Goal: Task Accomplishment & Management: Manage account settings

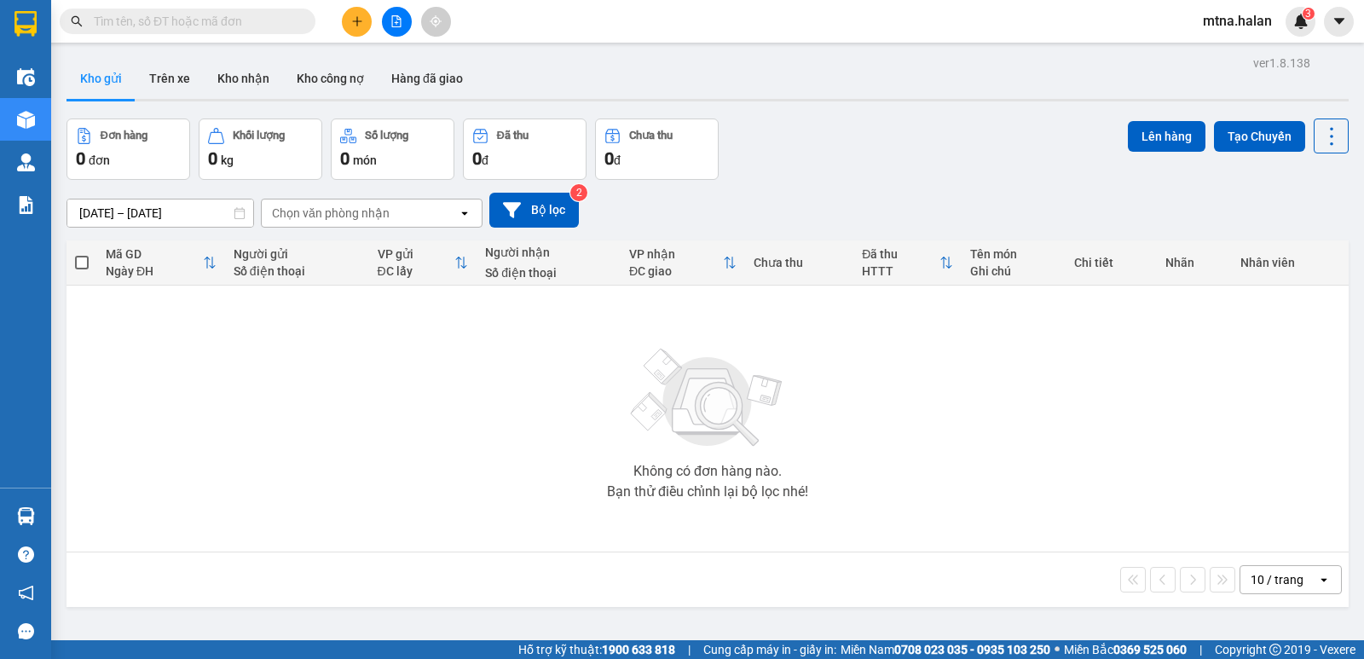
click at [906, 438] on section "Kết quả tìm kiếm ( 0 ) Bộ lọc No Data mtna.halan 3 Điều hành xe Kho hàng mới Qu…" at bounding box center [682, 329] width 1364 height 659
click at [360, 18] on icon "plus" at bounding box center [357, 21] width 12 height 12
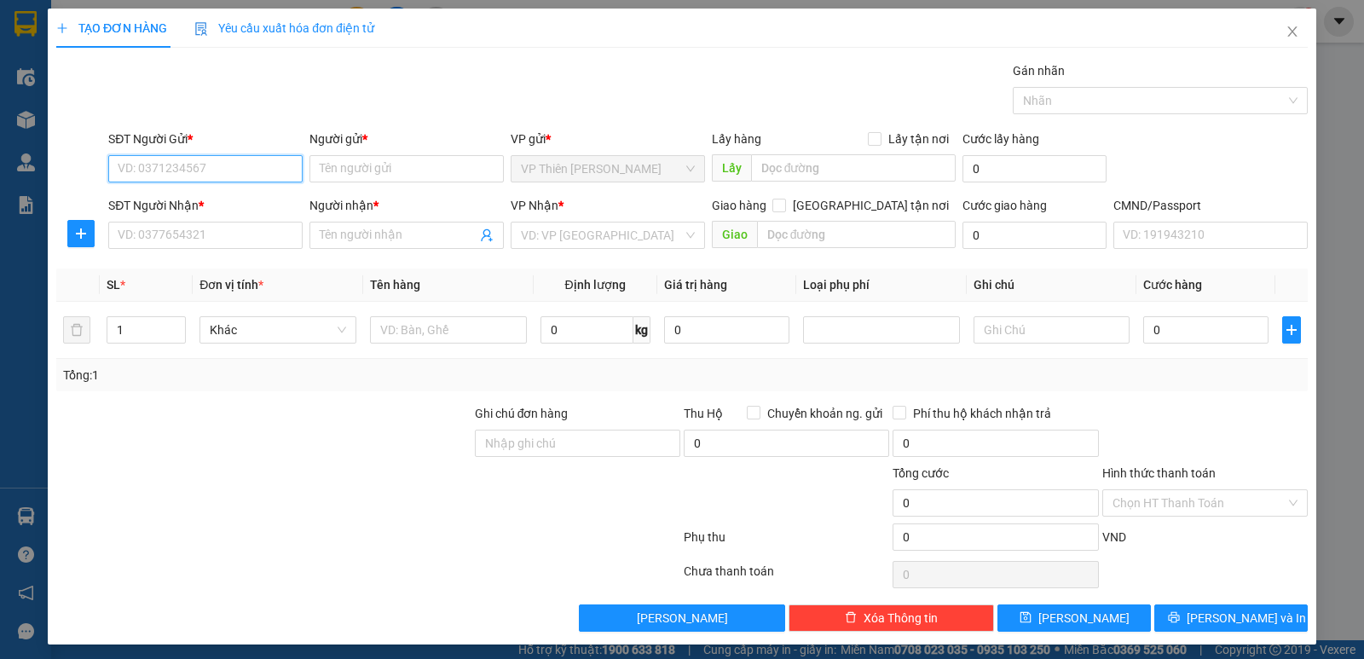
click at [235, 159] on input "SĐT Người Gửi *" at bounding box center [205, 168] width 194 height 27
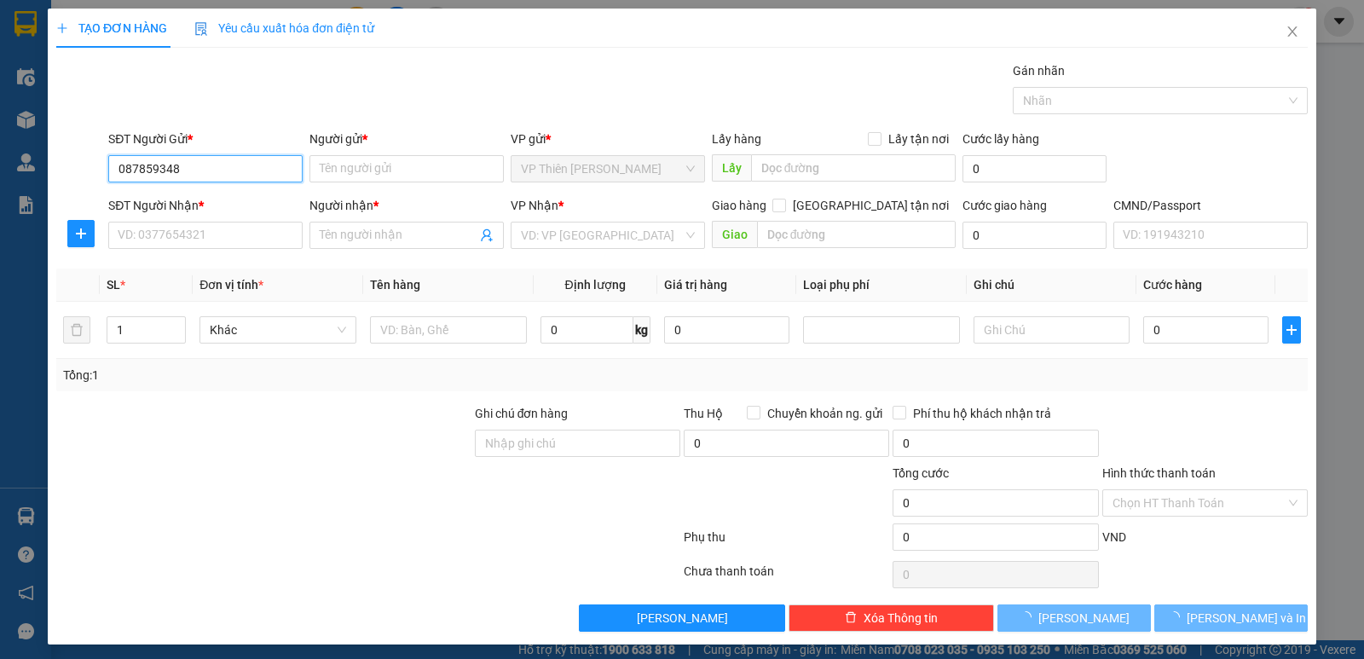
type input "0878593482"
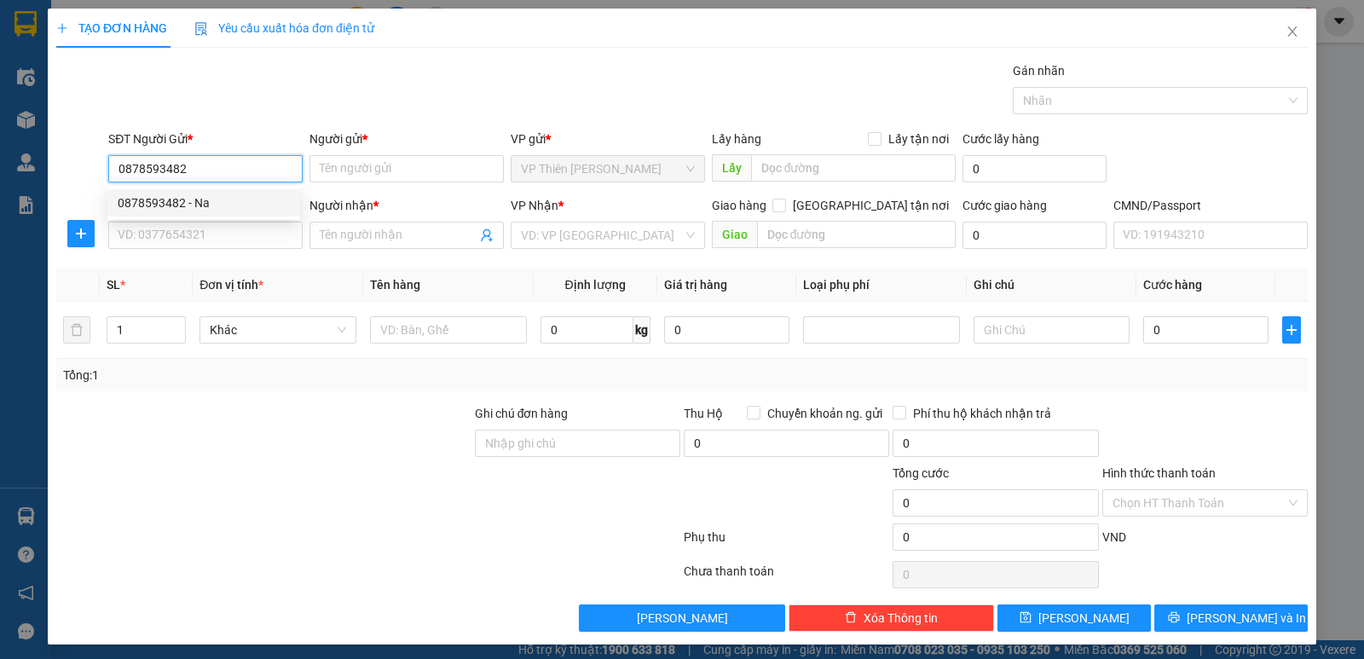
click at [165, 203] on div "0878593482 - Na" at bounding box center [204, 203] width 172 height 19
type input "Na"
type input "0878593482"
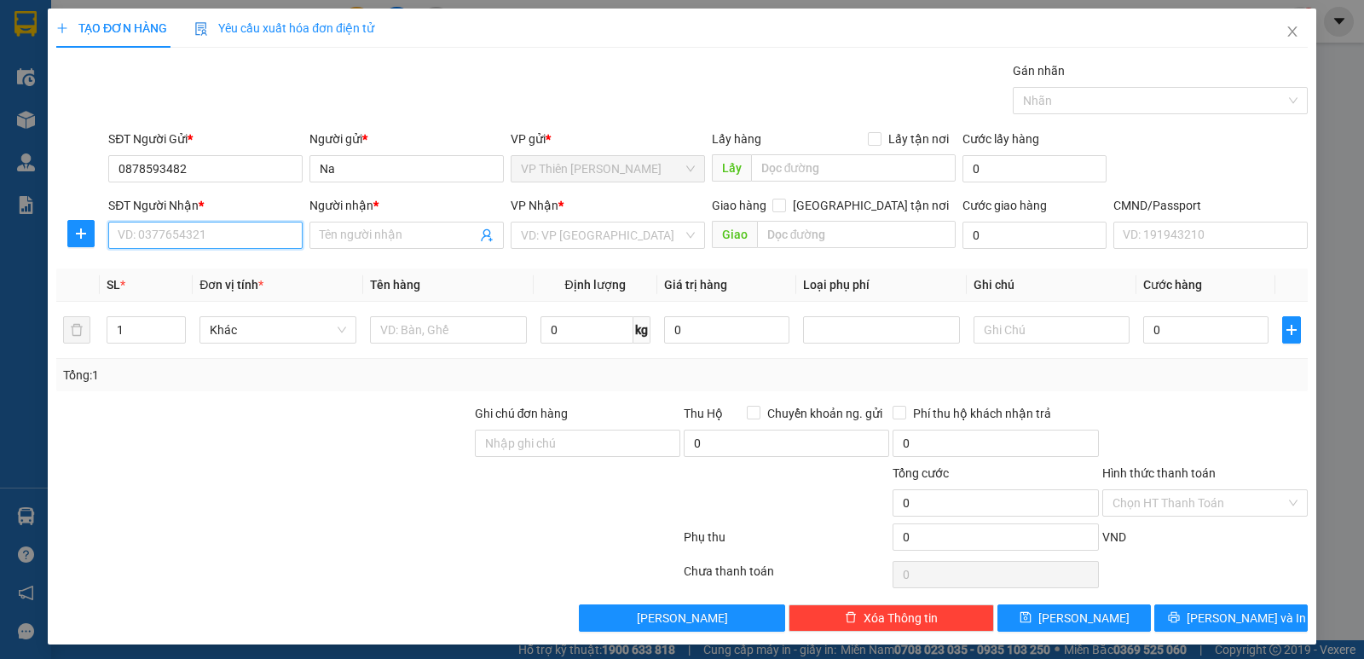
click at [234, 247] on input "SĐT Người Nhận *" at bounding box center [205, 235] width 194 height 27
click at [231, 269] on div "0982347092 - THOA KẾ TOÁN" at bounding box center [204, 269] width 172 height 19
type input "0982347092"
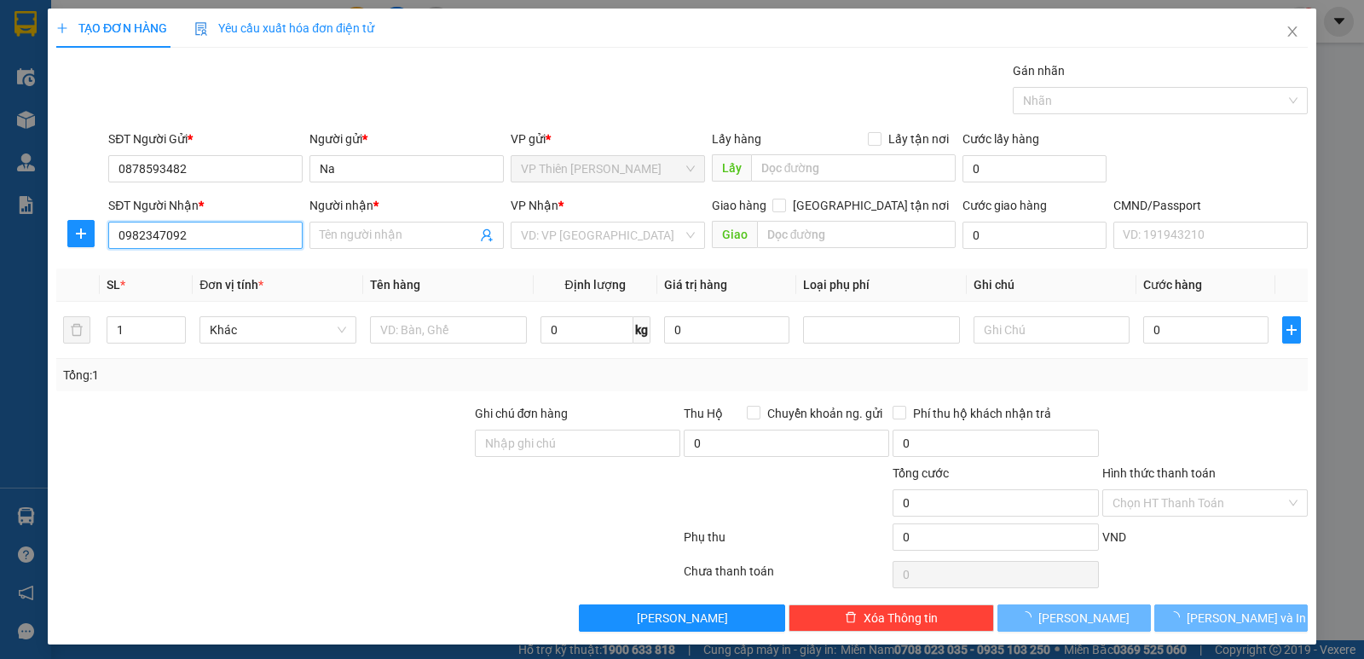
type input "THOA KẾ TOÁN"
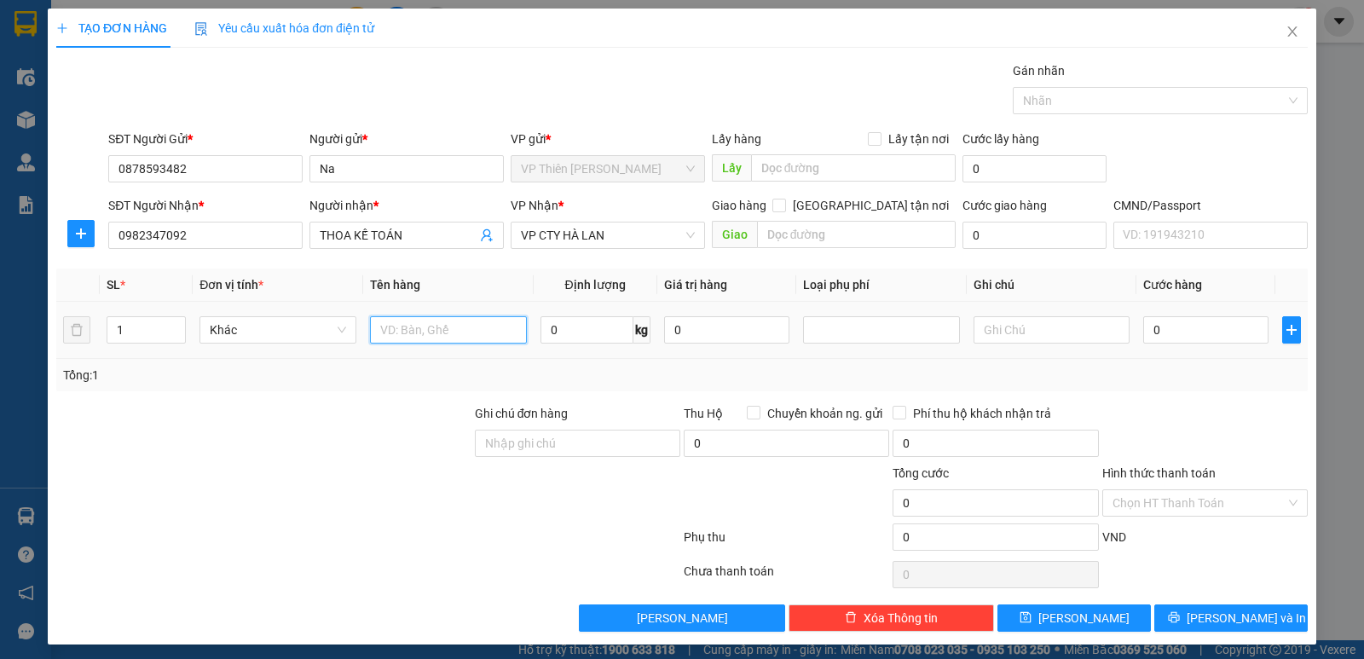
click at [454, 326] on input "text" at bounding box center [448, 329] width 157 height 27
type input "pb"
click at [1147, 506] on input "Hình thức thanh toán" at bounding box center [1199, 503] width 173 height 26
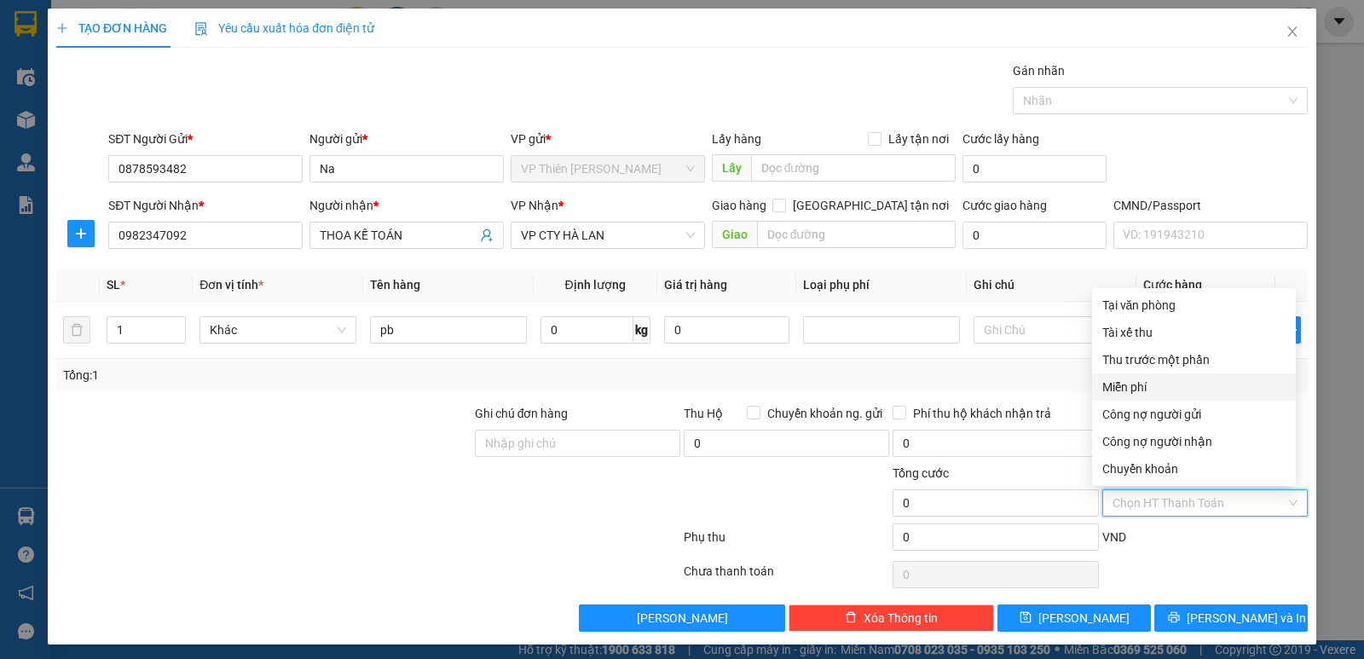
click at [1135, 388] on div "Miễn phí" at bounding box center [1194, 387] width 183 height 19
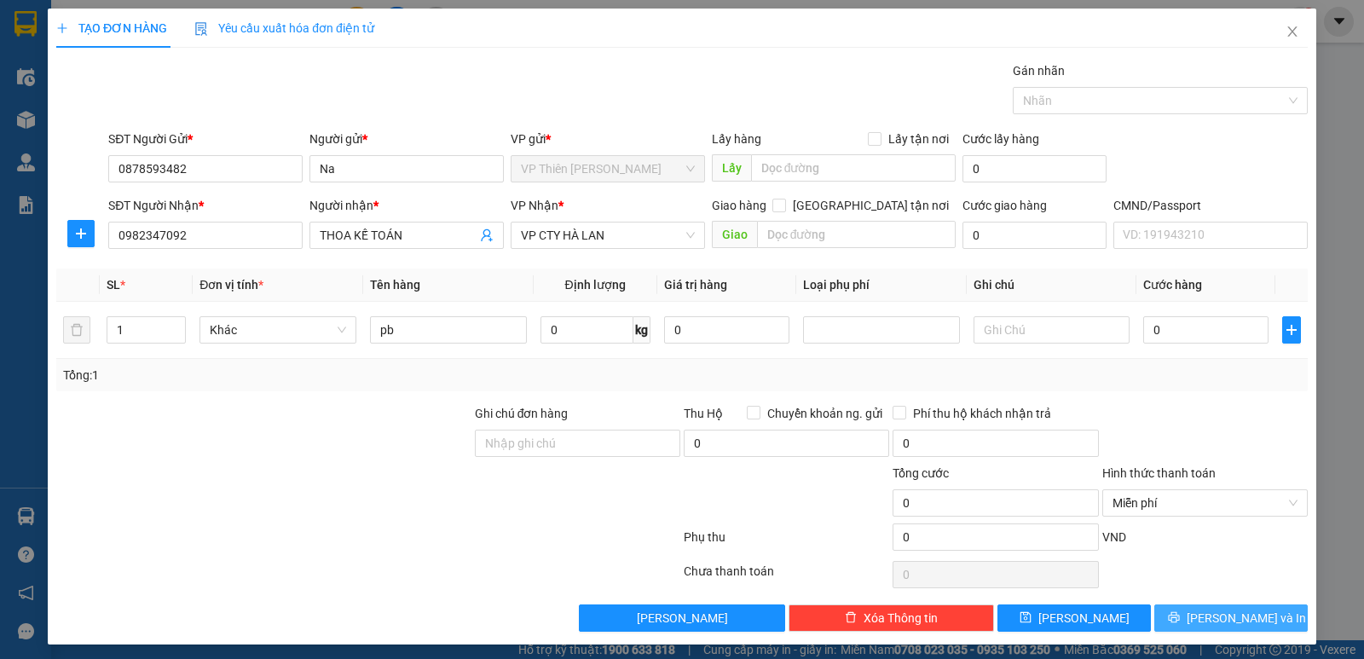
click at [1220, 609] on span "[PERSON_NAME] và In" at bounding box center [1246, 618] width 119 height 19
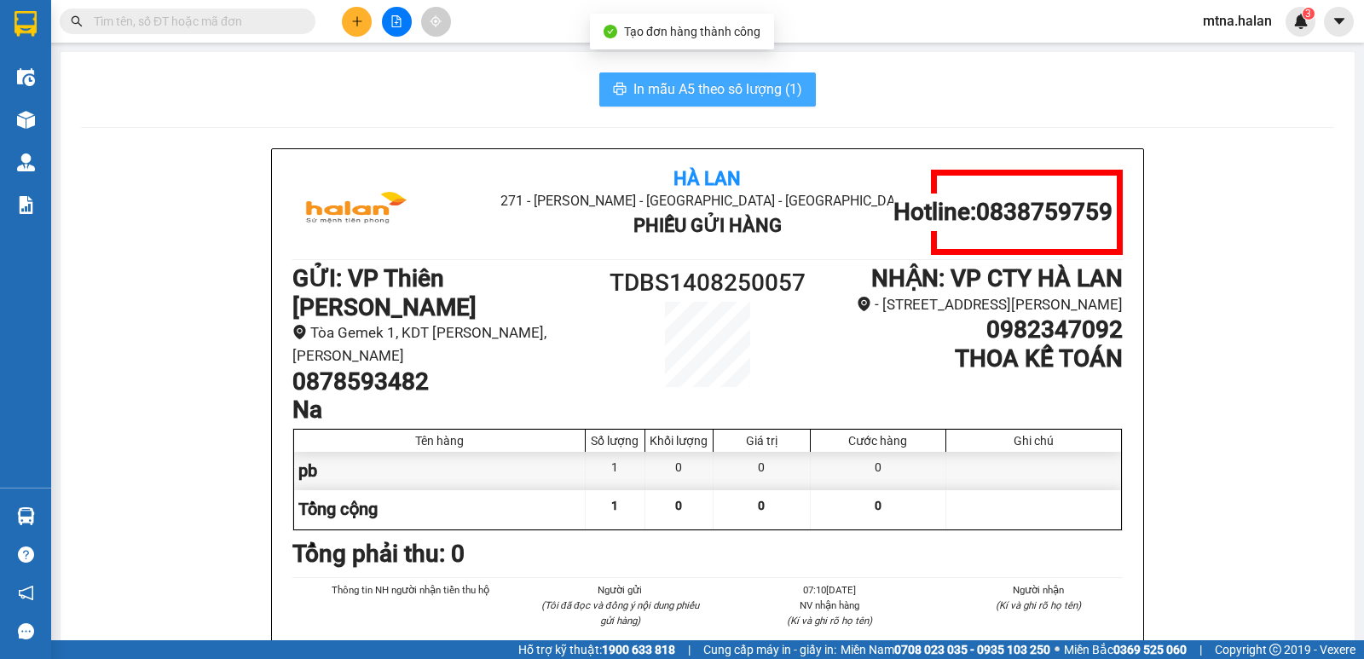
click at [651, 90] on span "In mẫu A5 theo số lượng (1)" at bounding box center [718, 88] width 169 height 21
click at [726, 87] on span "In mẫu A5 theo số lượng (1)" at bounding box center [718, 88] width 169 height 21
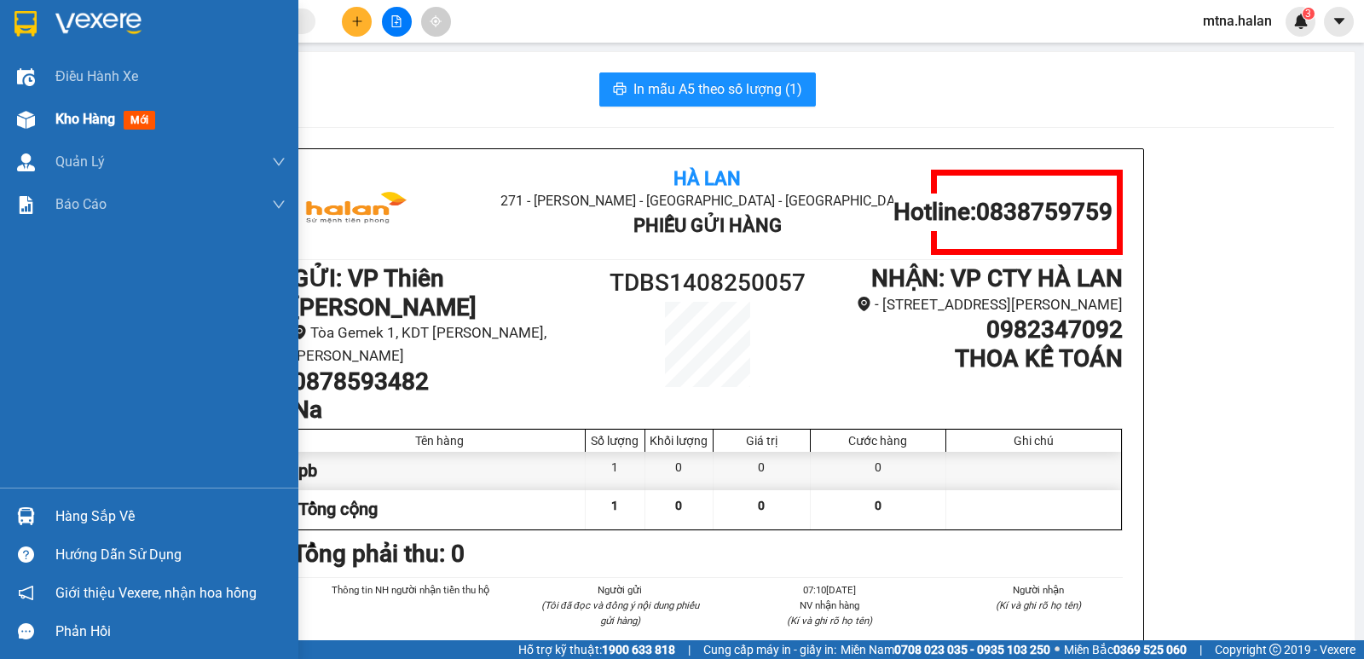
click at [17, 116] on img at bounding box center [26, 120] width 18 height 18
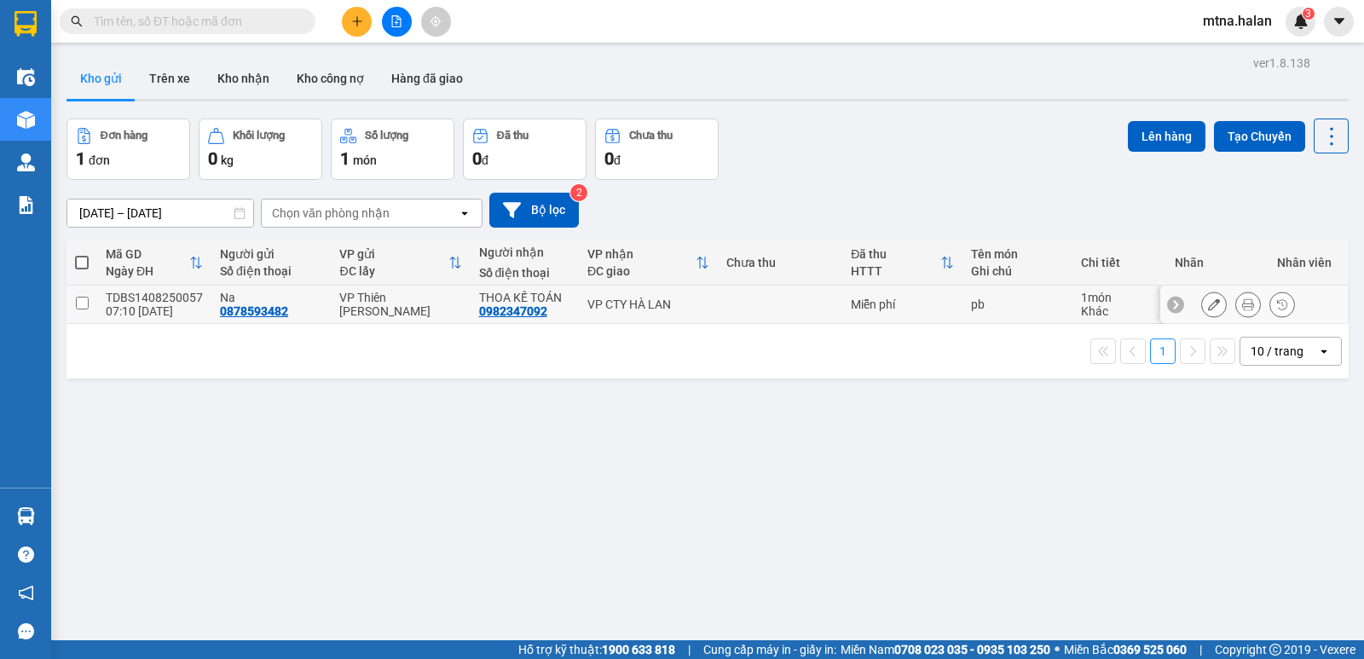
click at [84, 309] on input "checkbox" at bounding box center [82, 303] width 13 height 13
checkbox input "true"
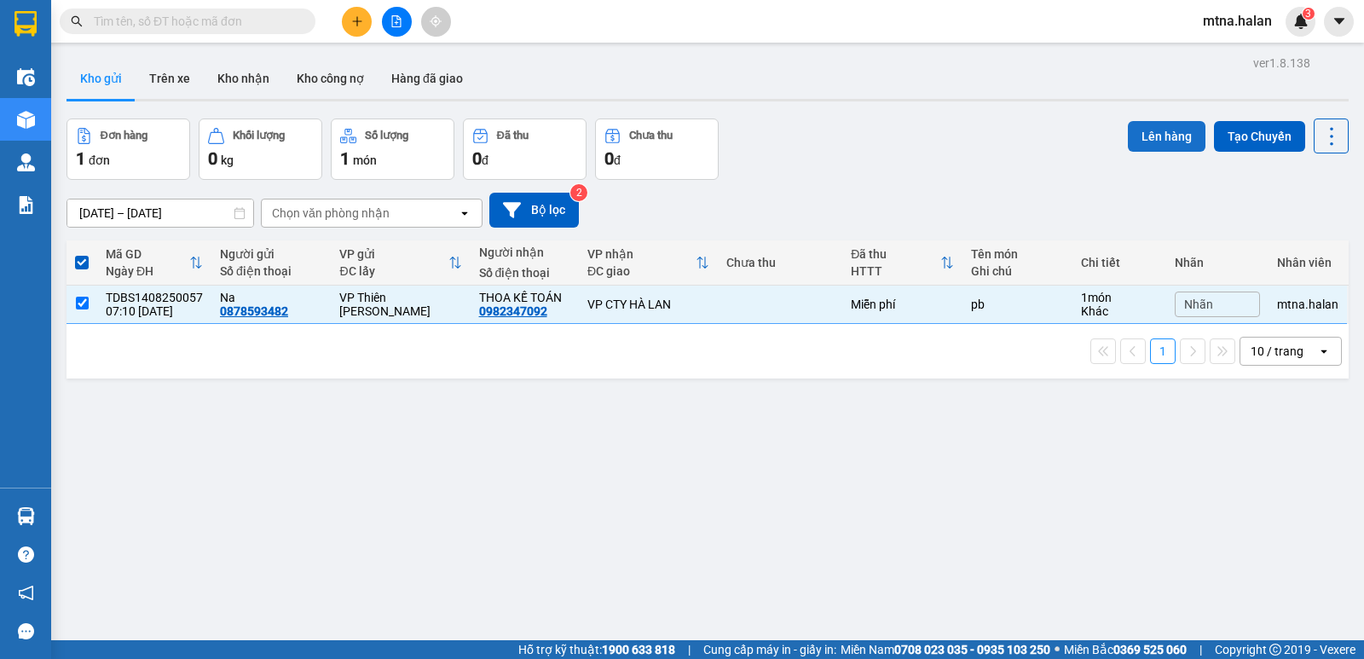
click at [1172, 137] on button "Lên hàng" at bounding box center [1167, 136] width 78 height 31
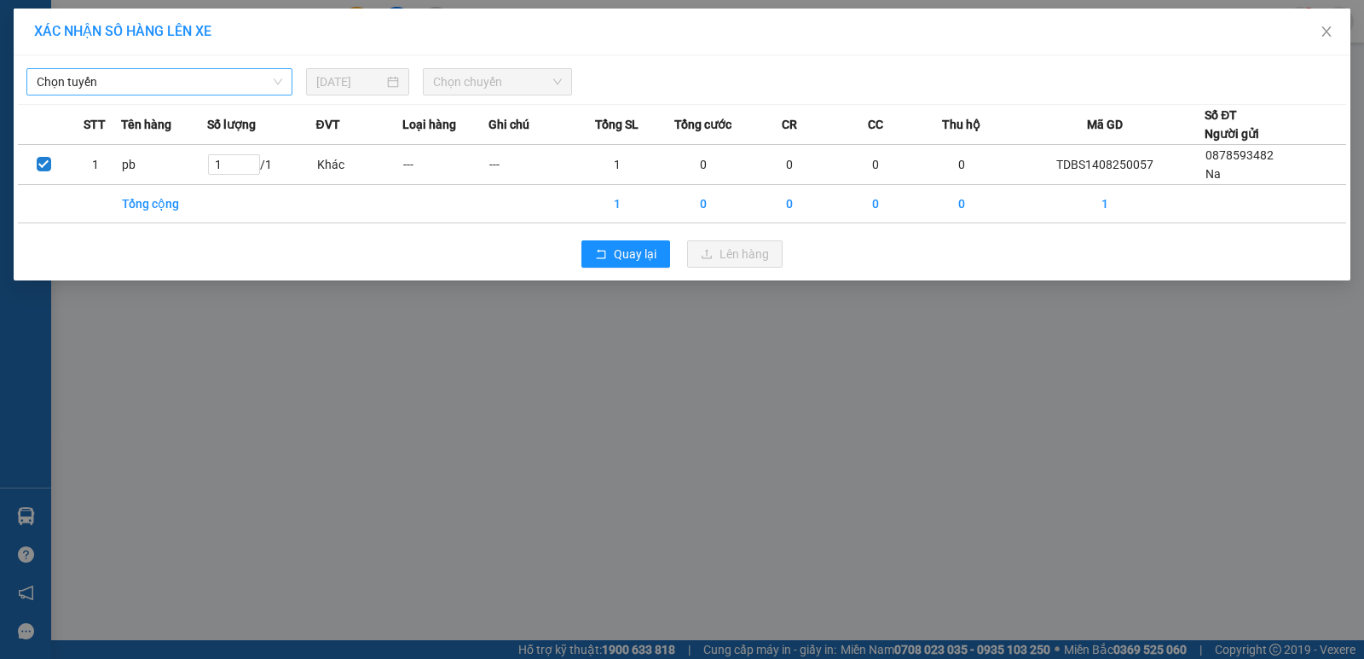
click at [182, 77] on span "Chọn tuyến" at bounding box center [160, 82] width 246 height 26
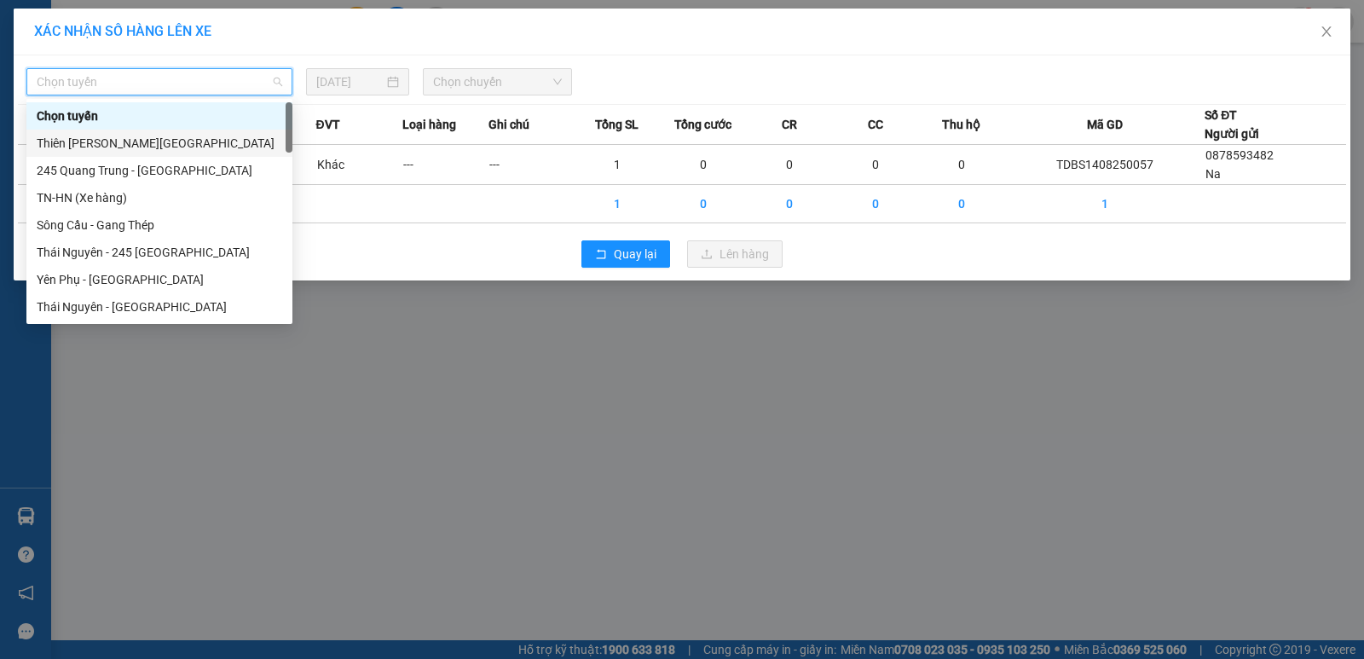
click at [140, 137] on div "Thiên [PERSON_NAME][GEOGRAPHIC_DATA]" at bounding box center [160, 143] width 246 height 19
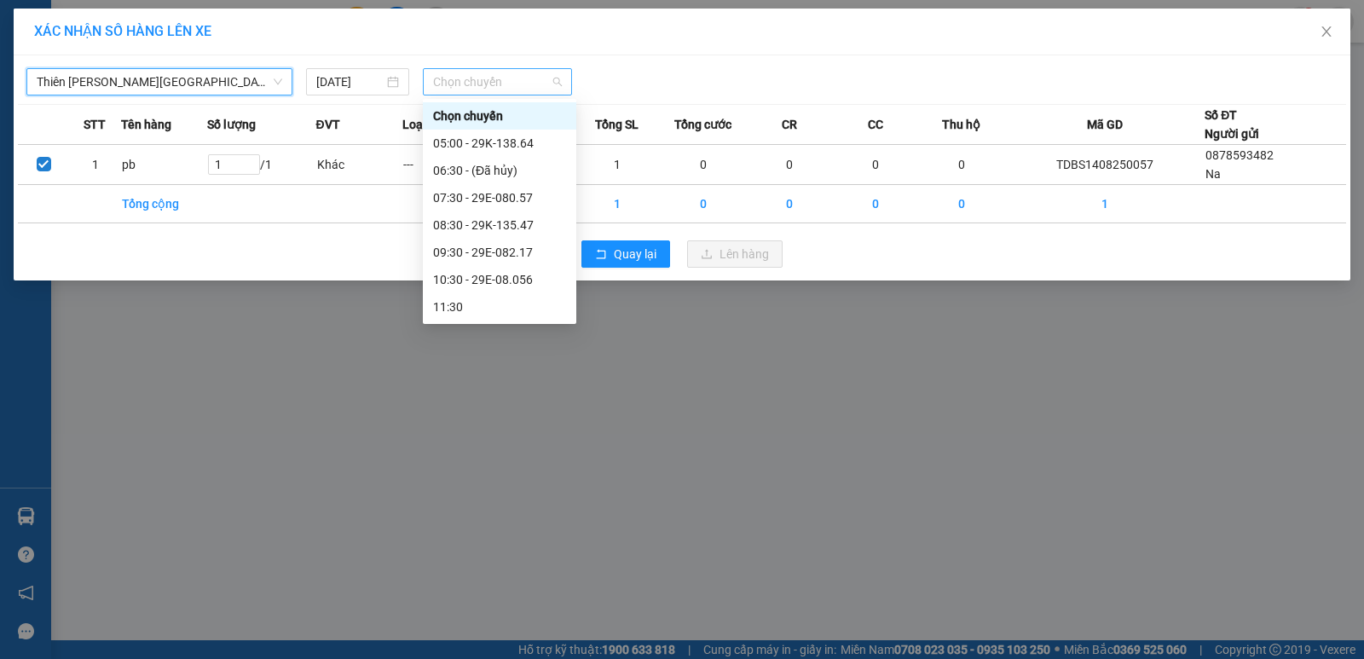
click at [512, 79] on span "Chọn chuyến" at bounding box center [497, 82] width 129 height 26
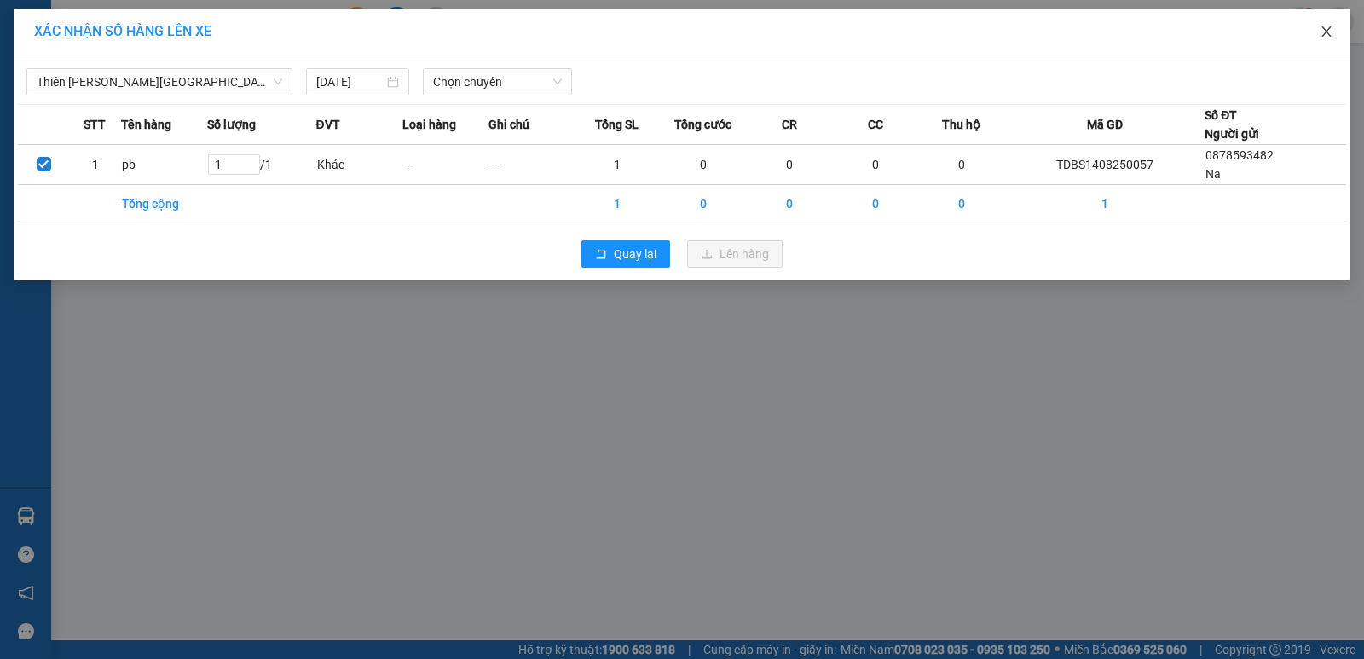
click at [1329, 29] on icon "close" at bounding box center [1326, 31] width 9 height 10
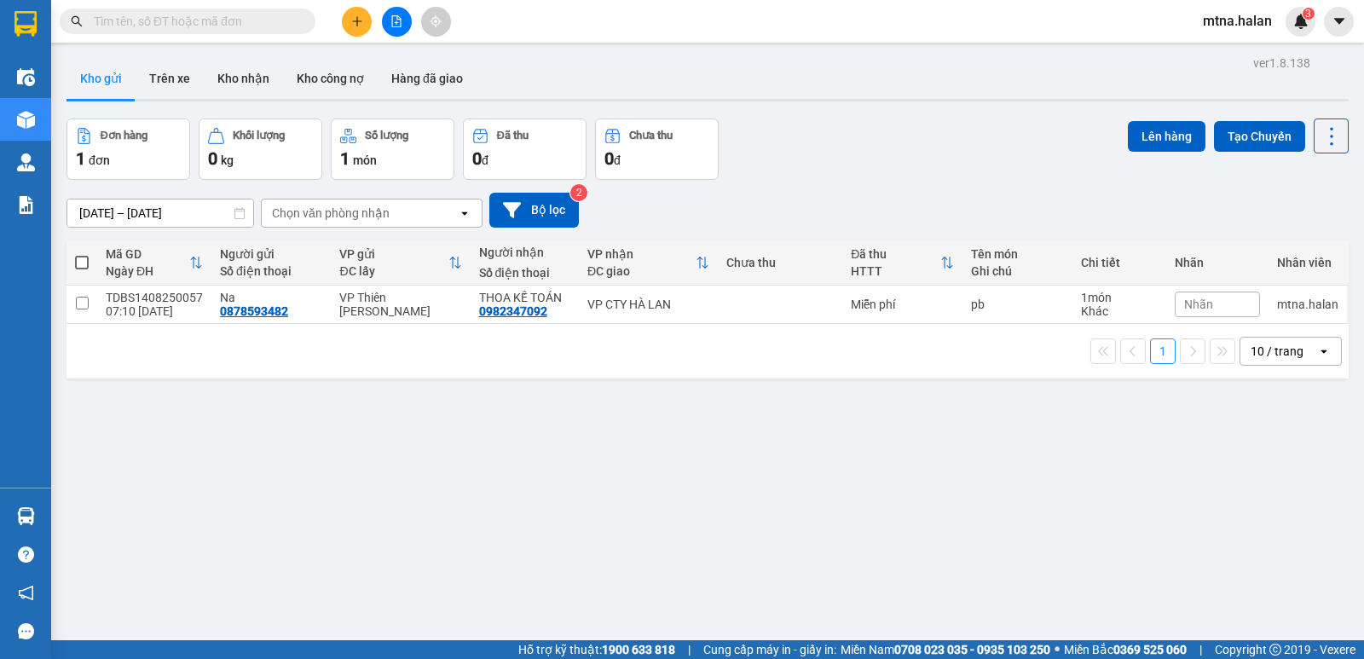
click at [83, 269] on label at bounding box center [82, 262] width 14 height 17
click at [82, 254] on input "checkbox" at bounding box center [82, 254] width 0 height 0
checkbox input "true"
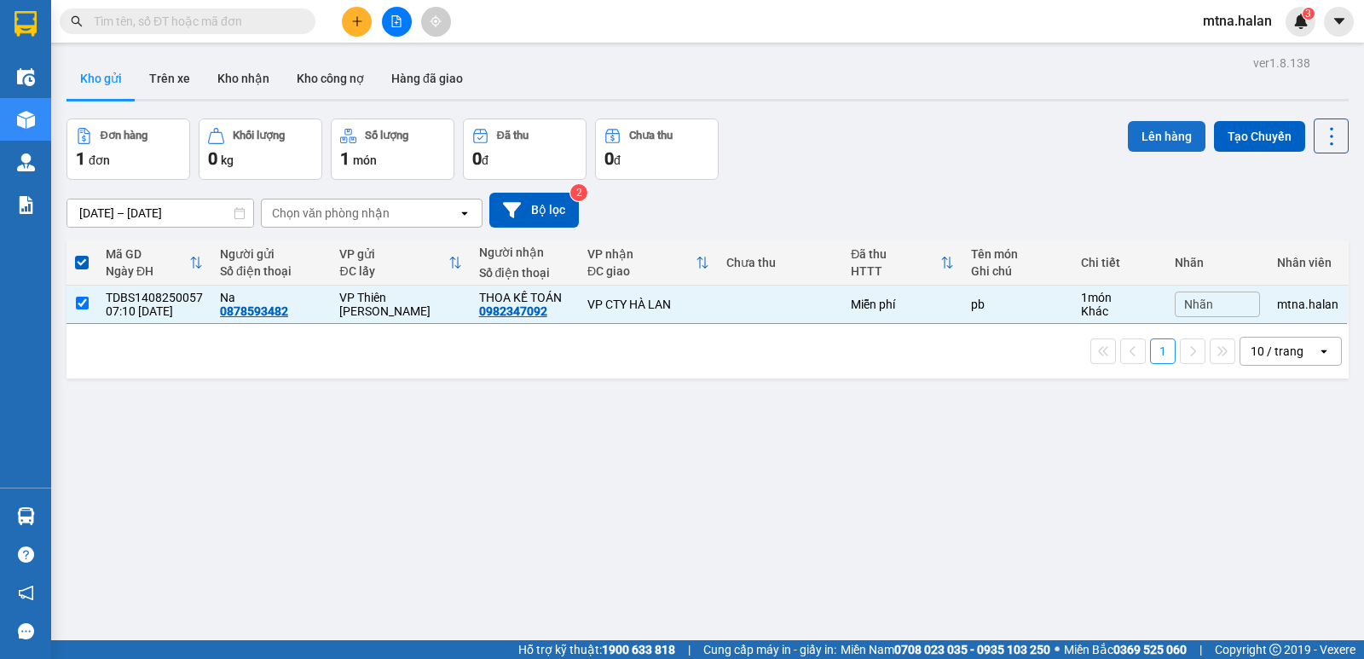
click at [1163, 136] on button "Lên hàng" at bounding box center [1167, 136] width 78 height 31
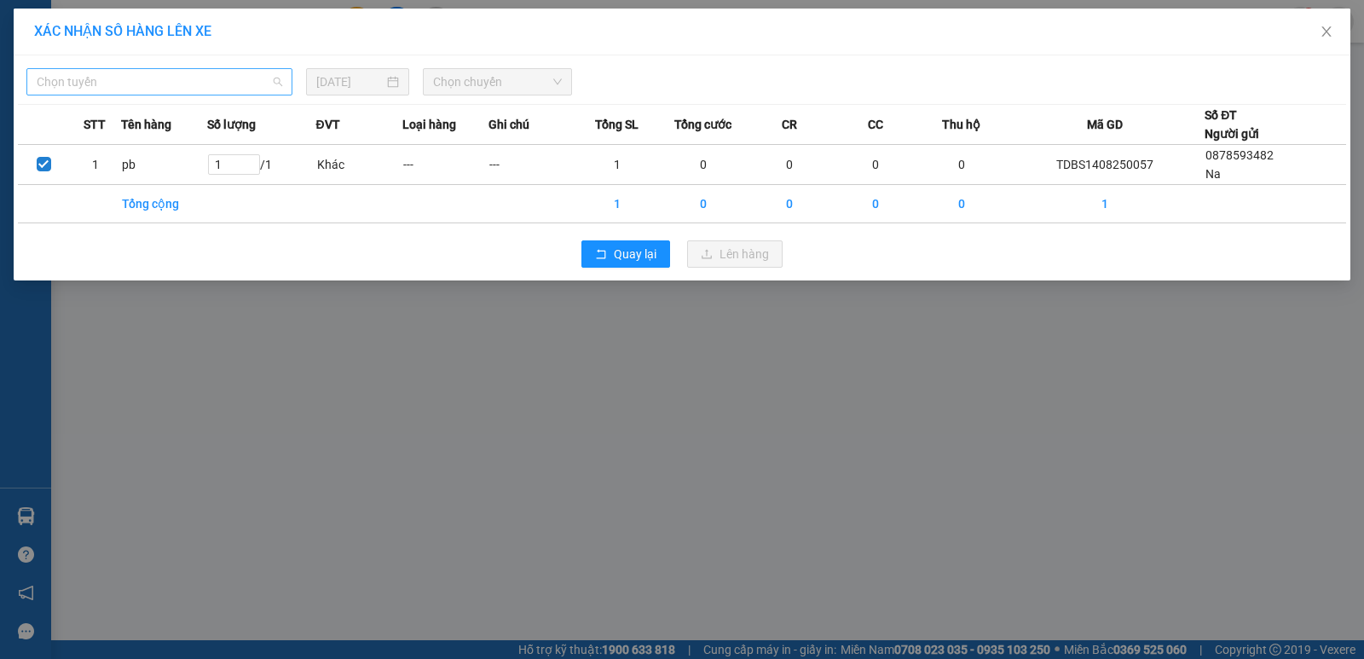
click at [124, 69] on span "Chọn tuyến" at bounding box center [160, 82] width 246 height 26
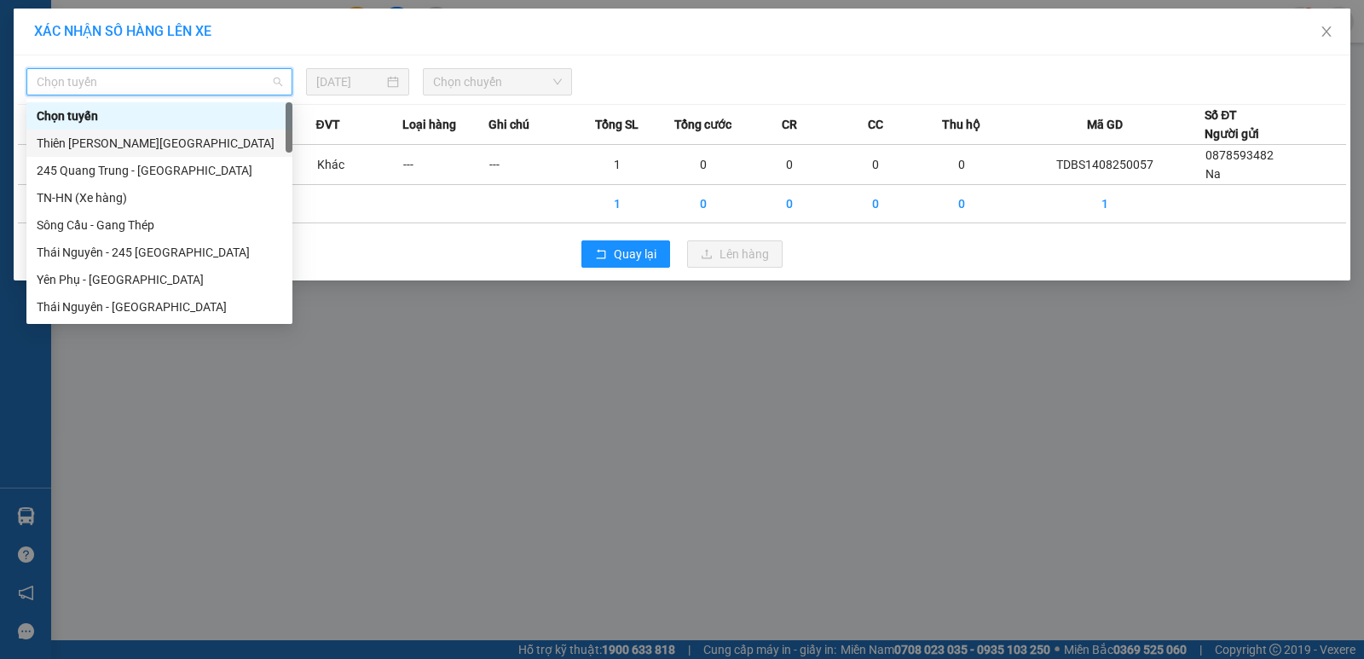
click at [113, 136] on div "Thiên [PERSON_NAME][GEOGRAPHIC_DATA]" at bounding box center [160, 143] width 246 height 19
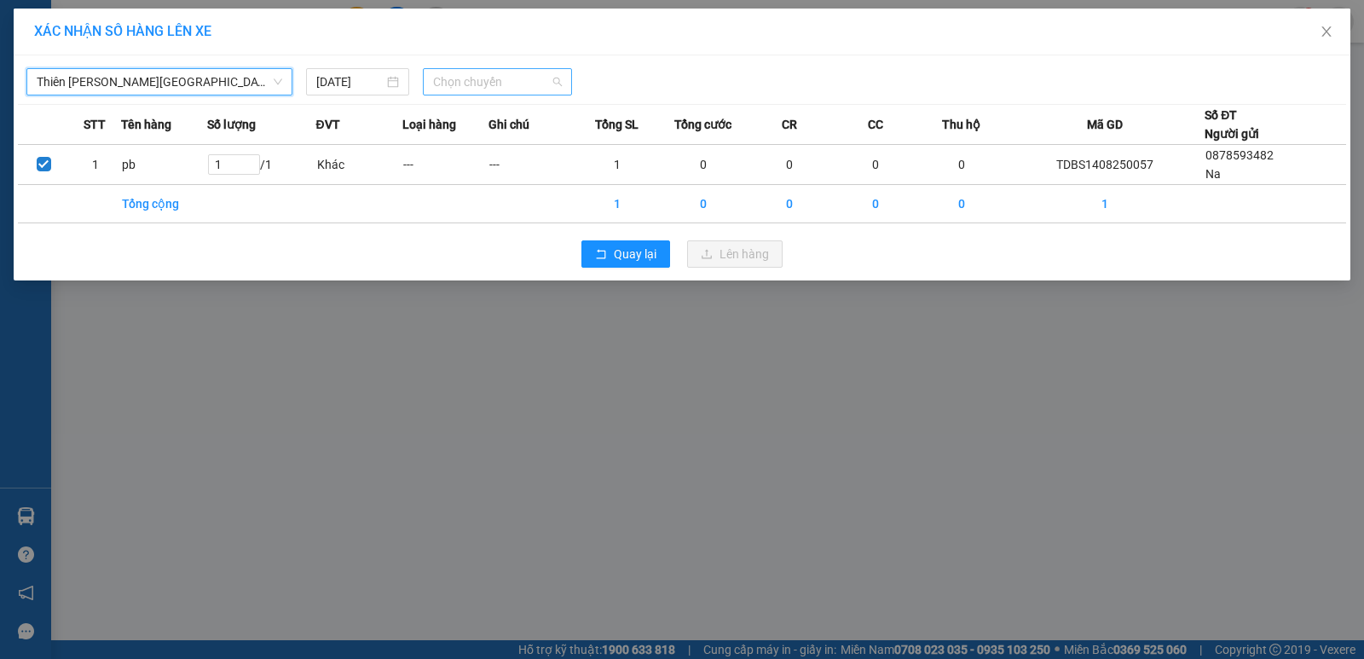
click at [517, 81] on span "Chọn chuyến" at bounding box center [497, 82] width 129 height 26
click at [1035, 529] on div "XÁC NHẬN SỐ HÀNG LÊN XE Thiên Đường Bảo Sơn - [GEOGRAPHIC_DATA] [DATE] Chọn chu…" at bounding box center [682, 329] width 1364 height 659
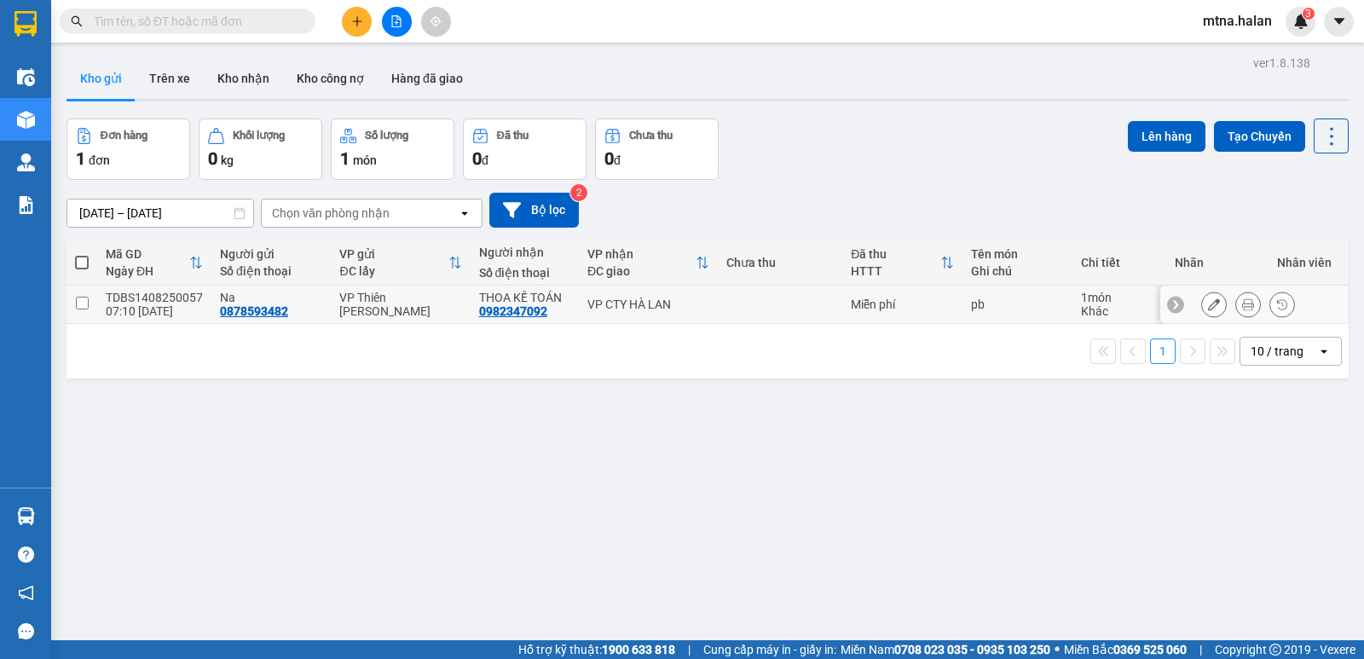
click at [80, 298] on input "checkbox" at bounding box center [82, 303] width 13 height 13
checkbox input "true"
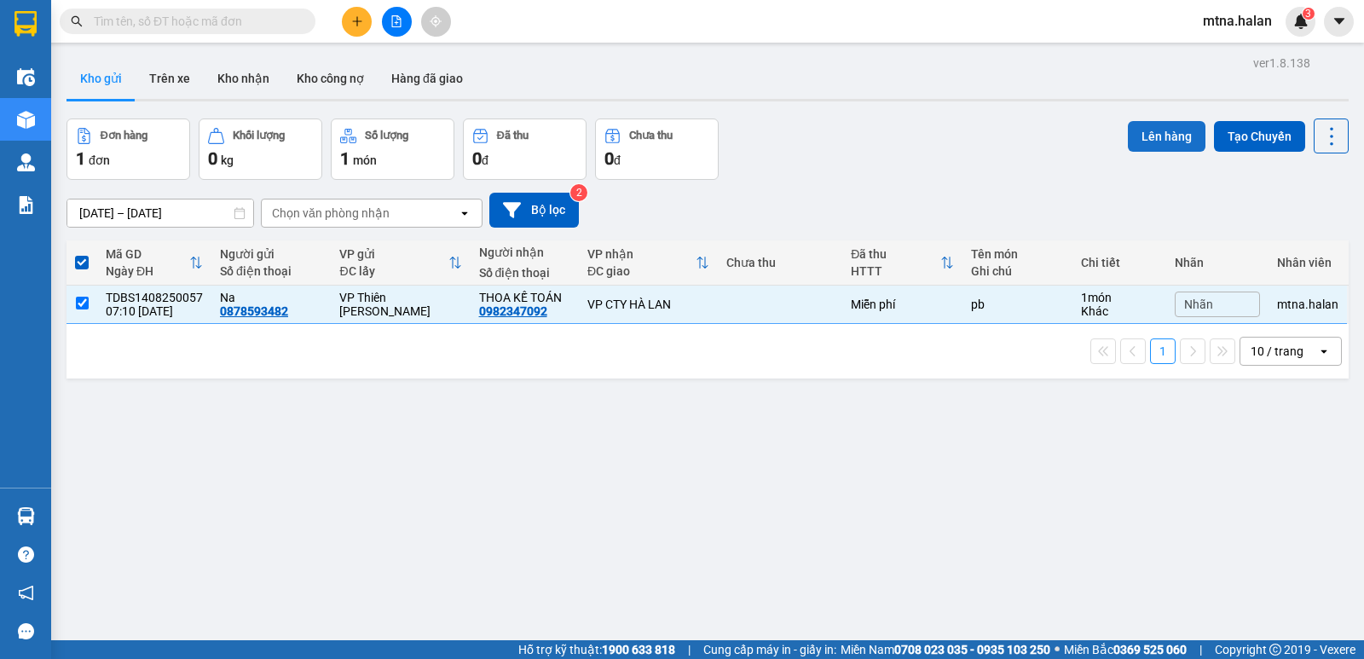
click at [1163, 131] on button "Lên hàng" at bounding box center [1167, 136] width 78 height 31
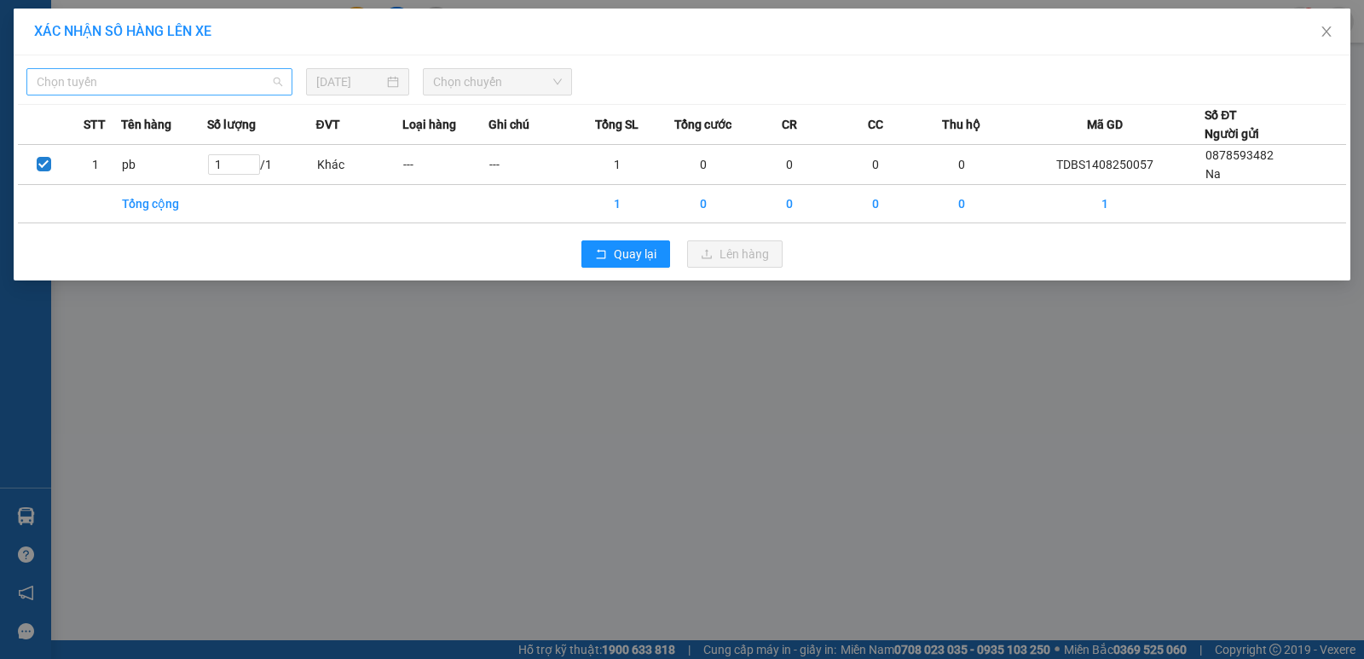
click at [165, 80] on span "Chọn tuyến" at bounding box center [160, 82] width 246 height 26
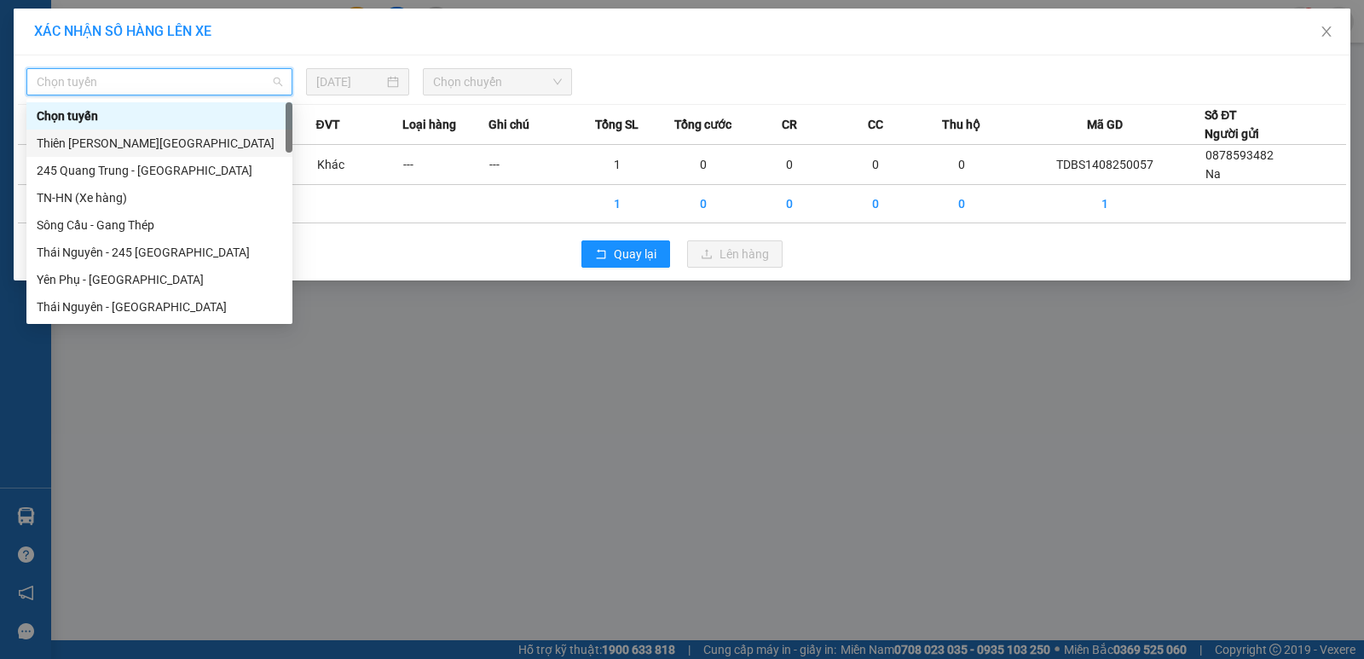
click at [156, 142] on div "Thiên [PERSON_NAME][GEOGRAPHIC_DATA]" at bounding box center [160, 143] width 246 height 19
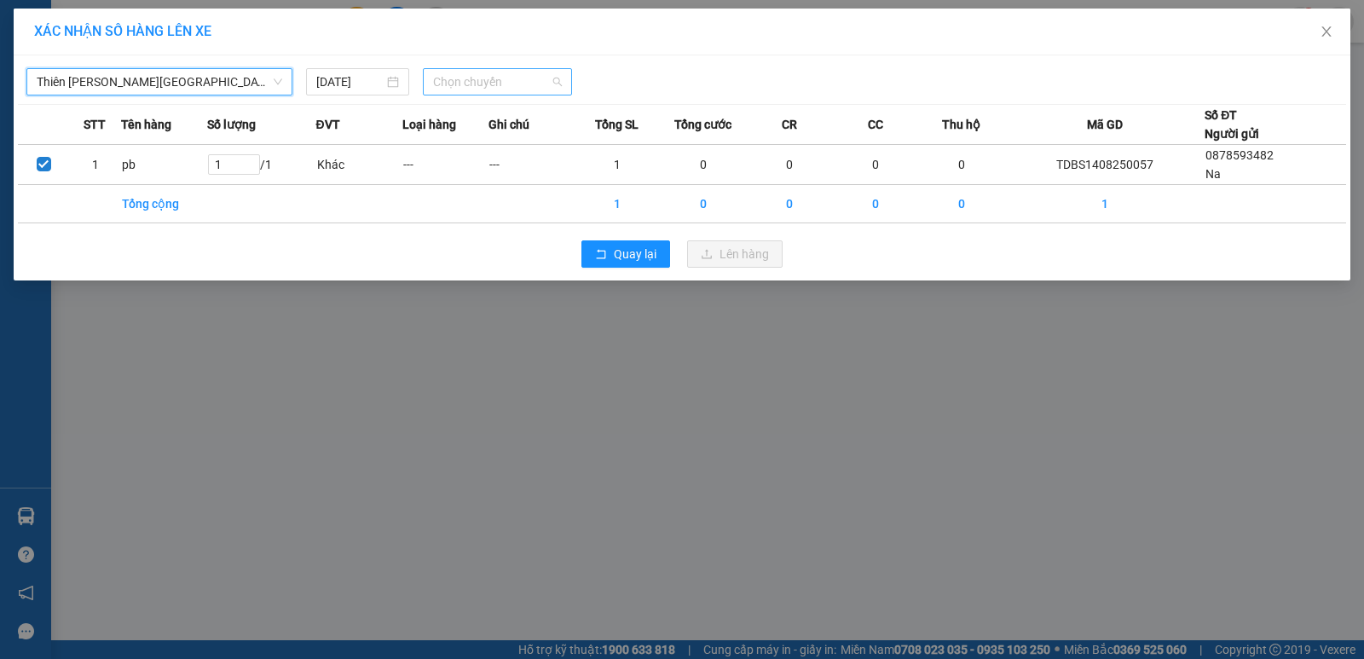
click at [525, 82] on span "Chọn chuyến" at bounding box center [497, 82] width 129 height 26
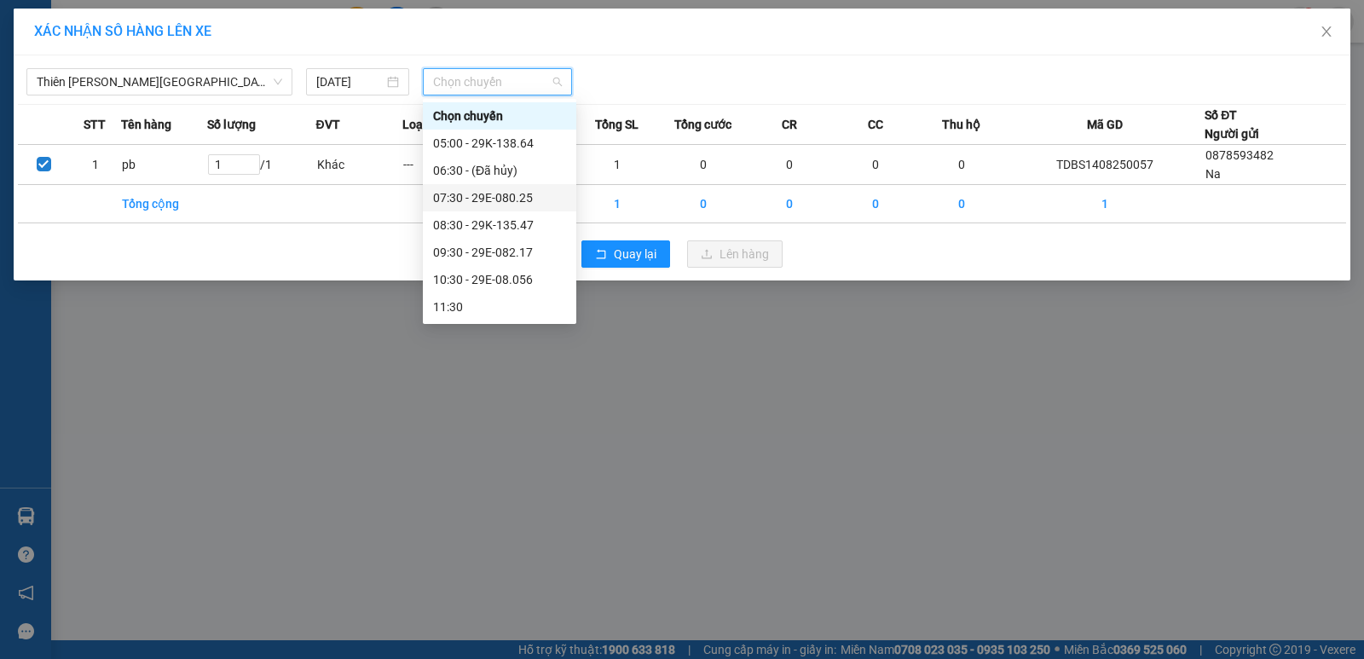
click at [508, 201] on div "07:30 - 29E-080.25" at bounding box center [499, 197] width 133 height 19
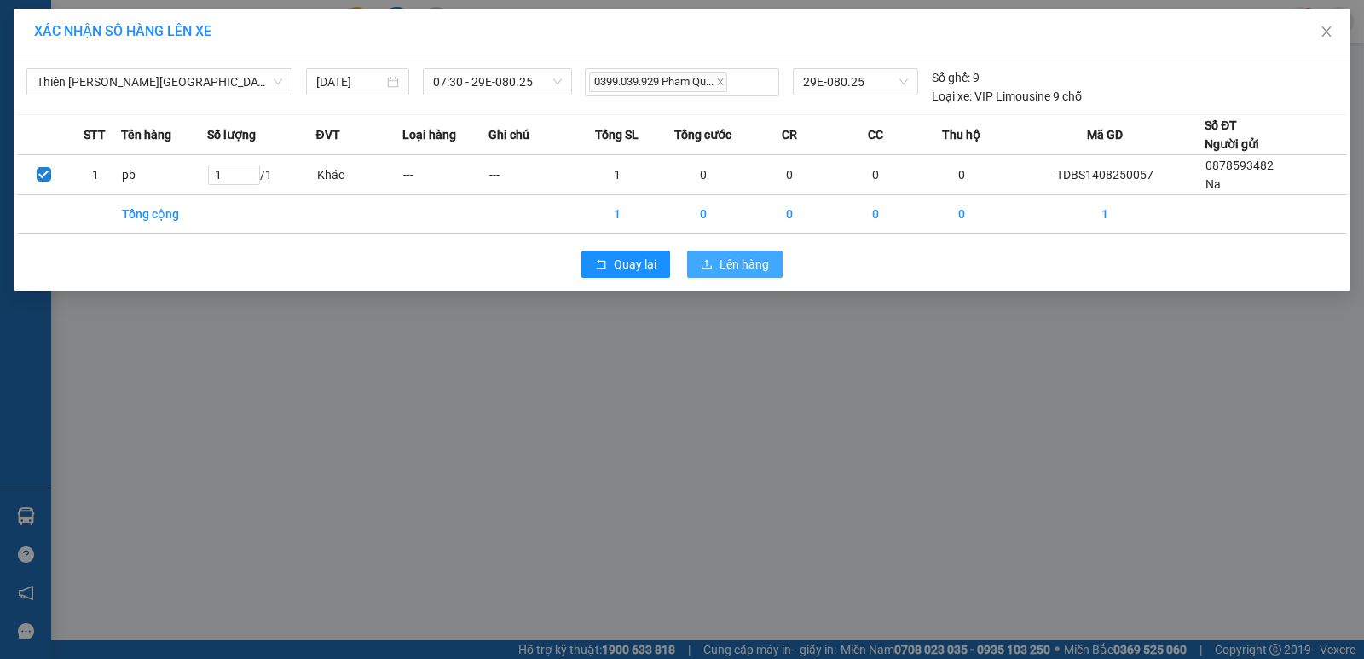
click at [732, 260] on span "Lên hàng" at bounding box center [744, 264] width 49 height 19
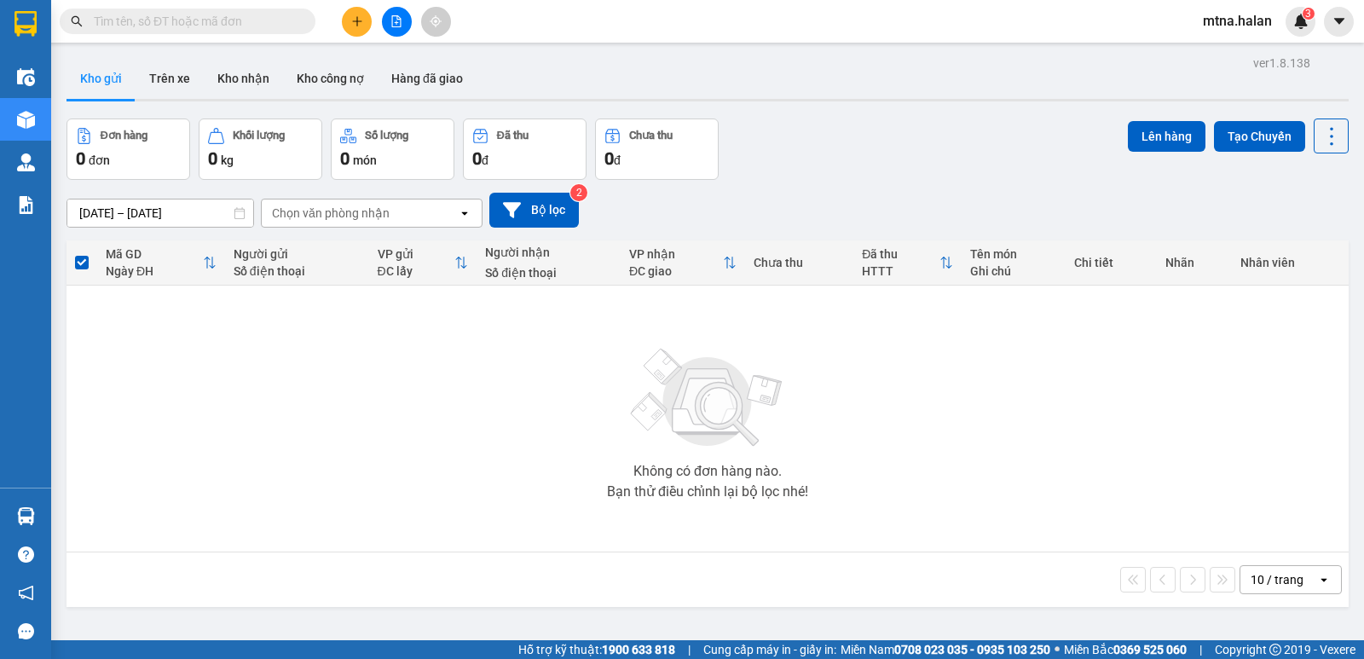
click at [276, 21] on input "text" at bounding box center [194, 21] width 201 height 19
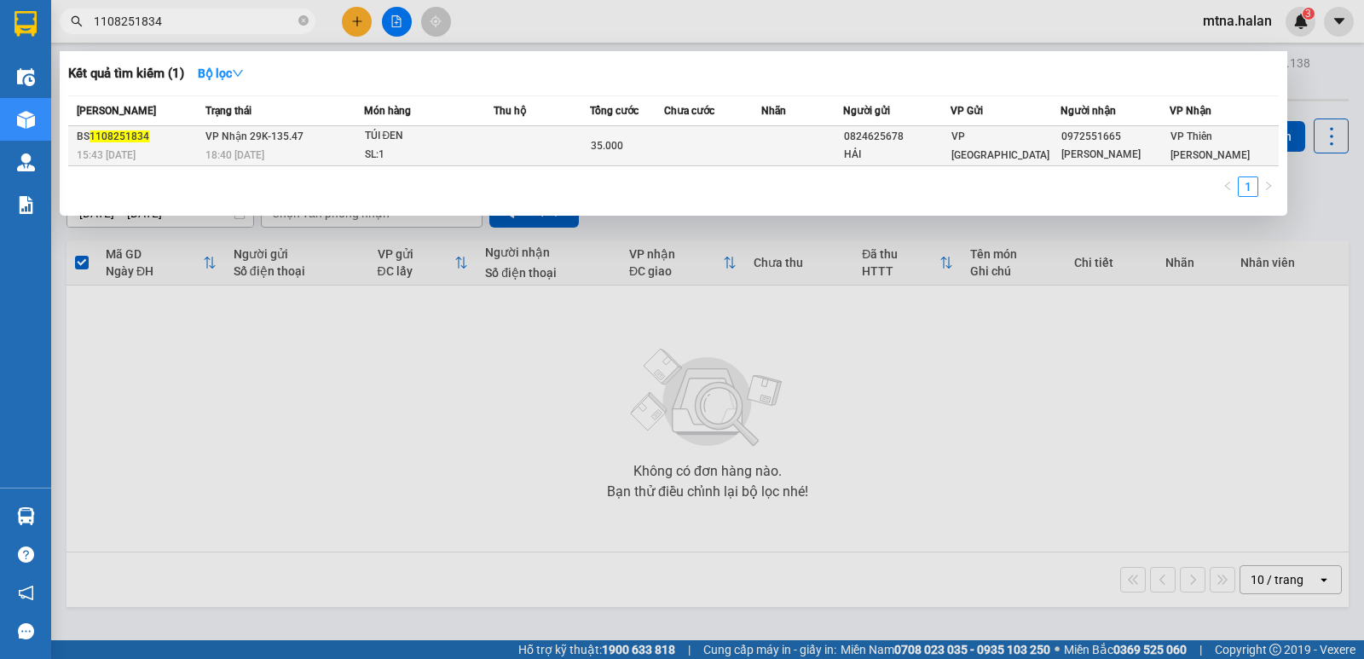
type input "1108251834"
click at [711, 158] on td at bounding box center [712, 146] width 97 height 40
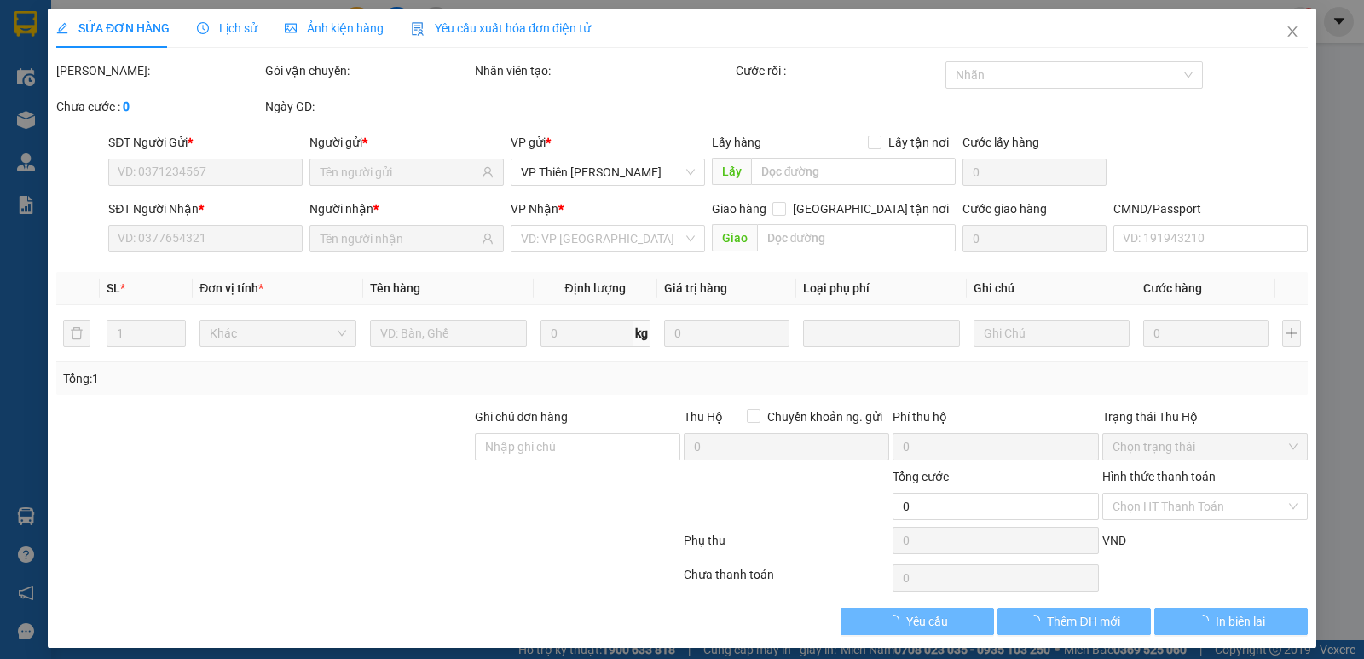
type input "0824625678"
type input "HẢI"
type input "0972551665"
type input "[PERSON_NAME]"
type input "35.000"
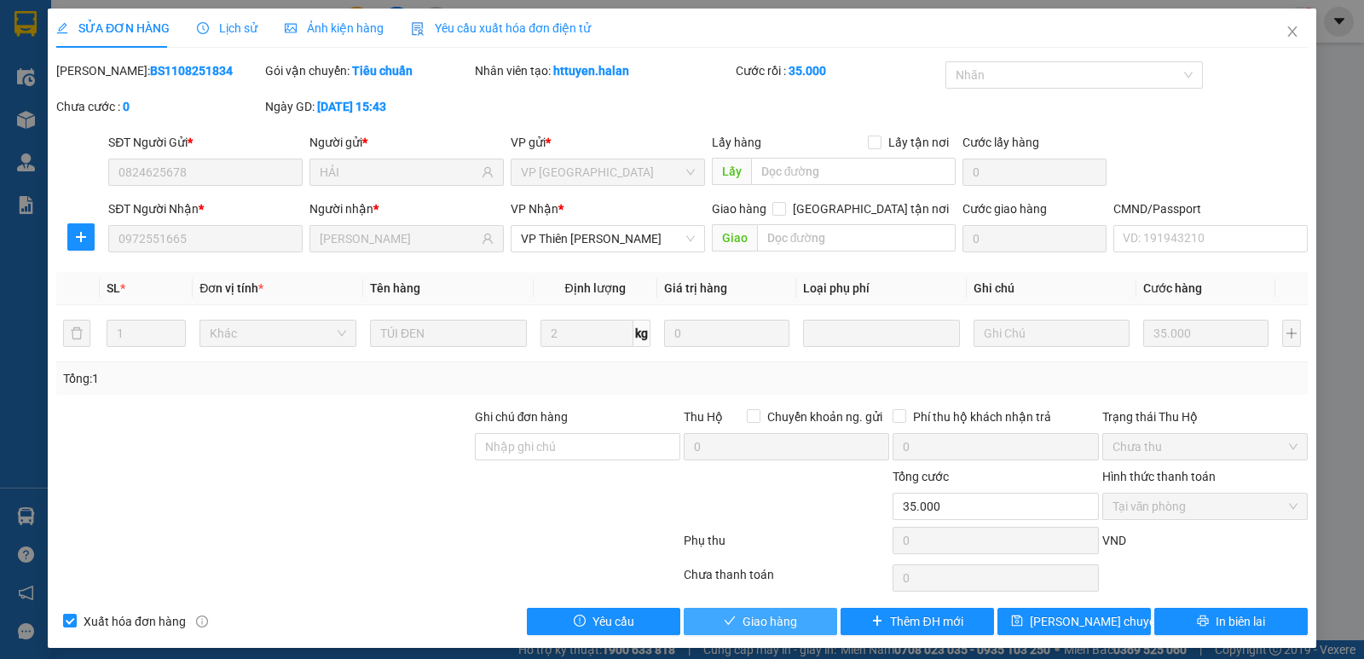
click at [790, 622] on button "Giao hàng" at bounding box center [760, 621] width 153 height 27
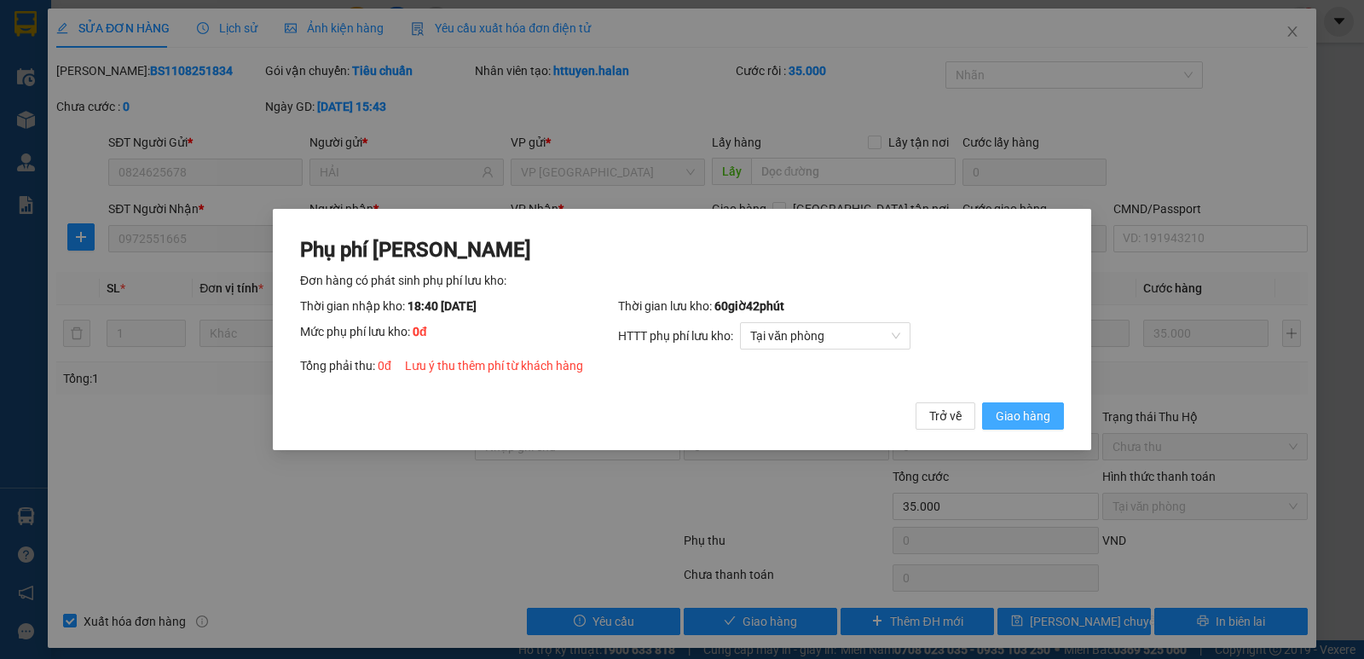
click at [1016, 410] on span "Giao hàng" at bounding box center [1023, 416] width 55 height 19
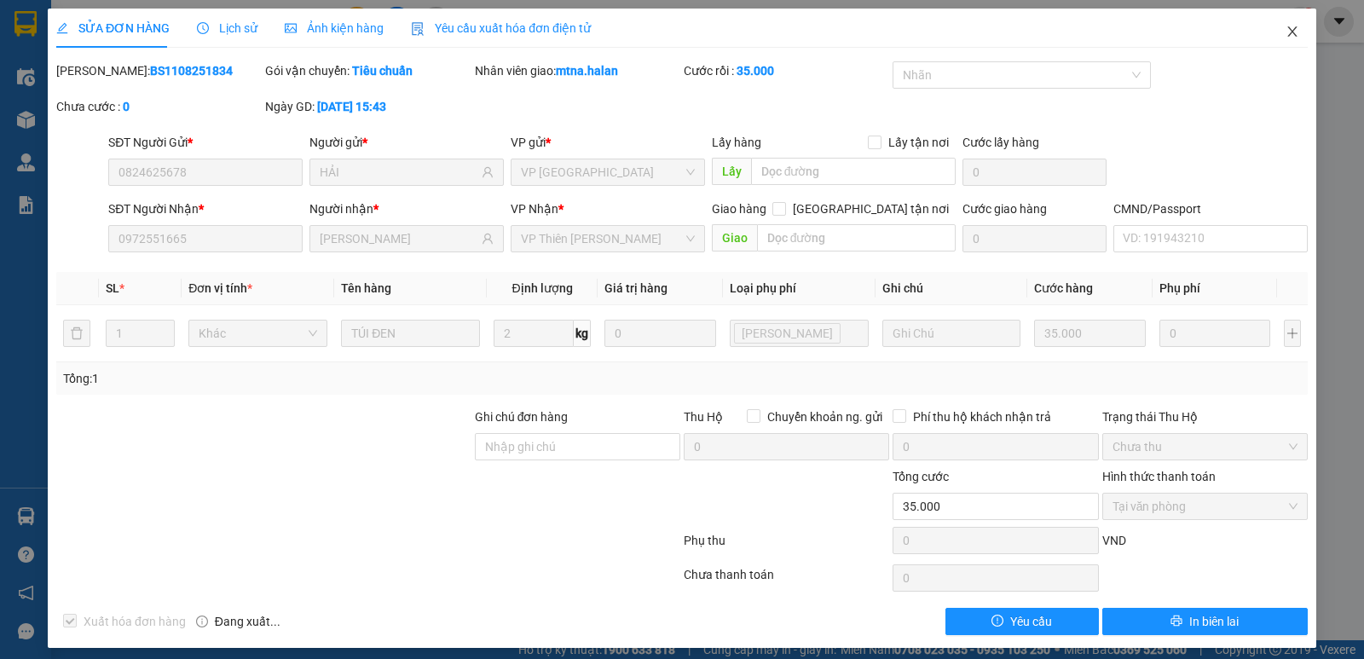
click at [1286, 29] on icon "close" at bounding box center [1293, 32] width 14 height 14
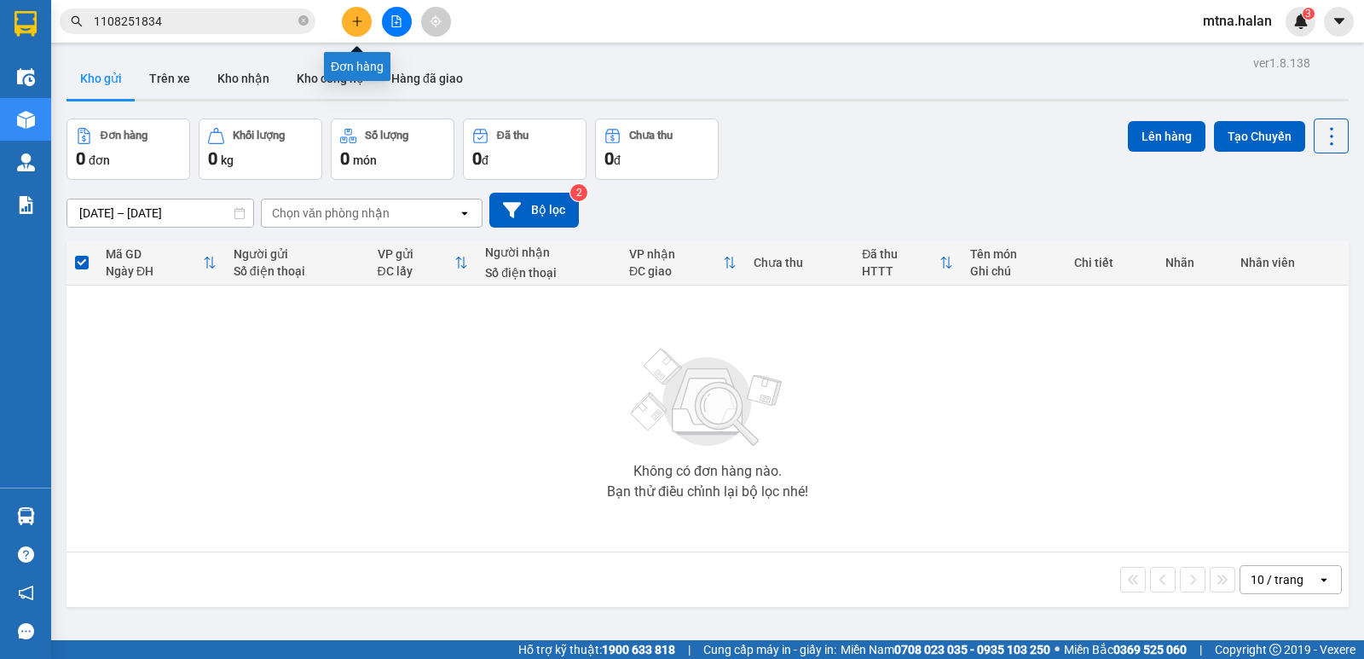
click at [344, 22] on button at bounding box center [357, 22] width 30 height 30
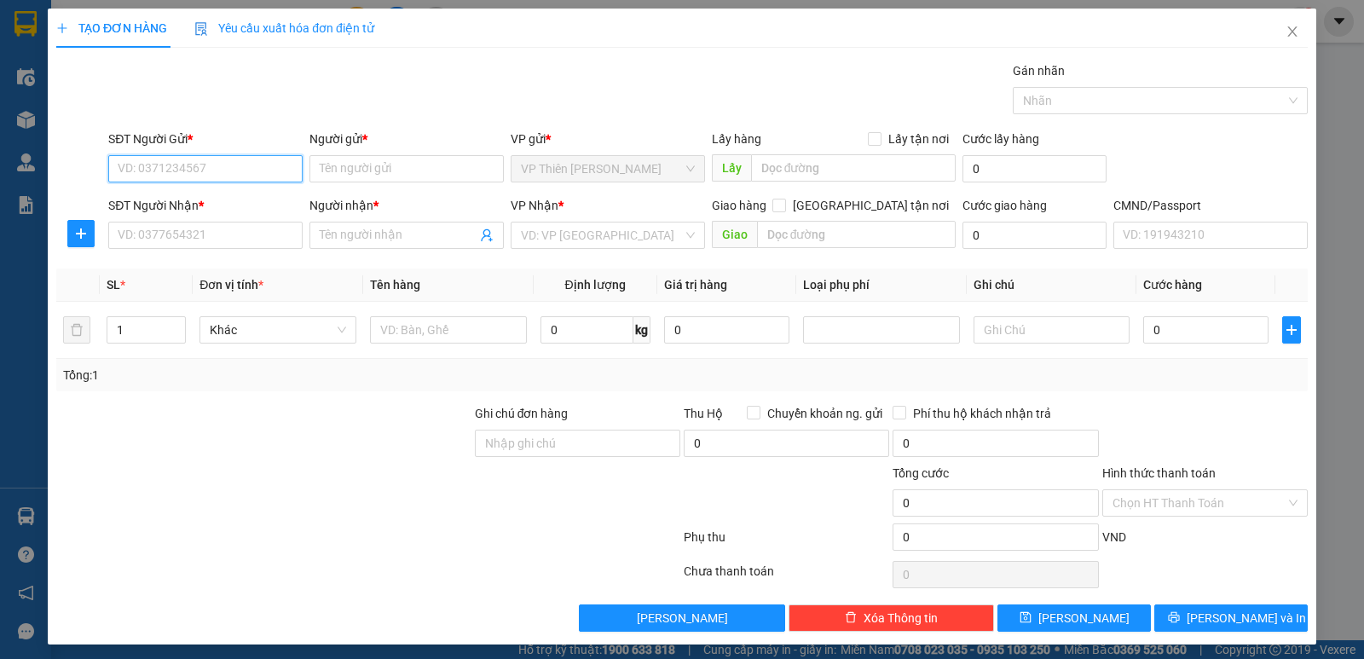
click at [234, 165] on input "SĐT Người Gửi *" at bounding box center [205, 168] width 194 height 27
type input "0977003666"
click at [209, 206] on div "0977003666 - vinh" at bounding box center [204, 203] width 172 height 19
type input "vinh"
type input "0977003666"
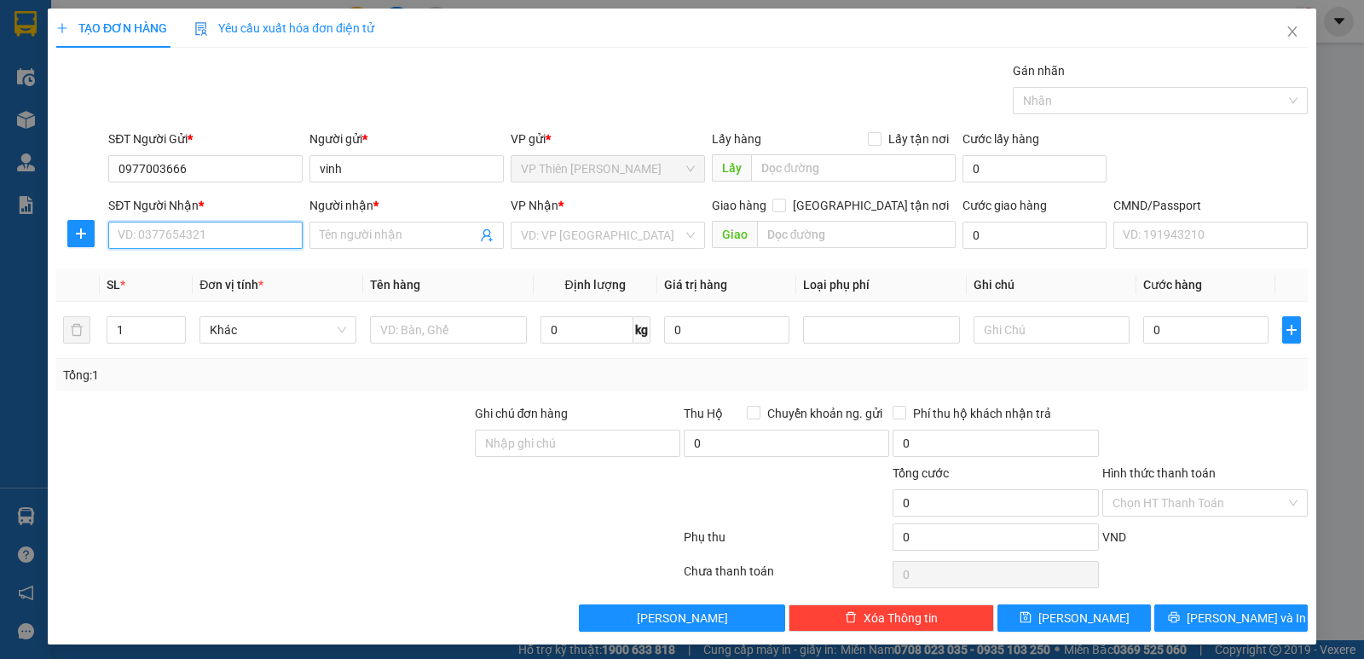
click at [208, 231] on input "SĐT Người Nhận *" at bounding box center [205, 235] width 194 height 27
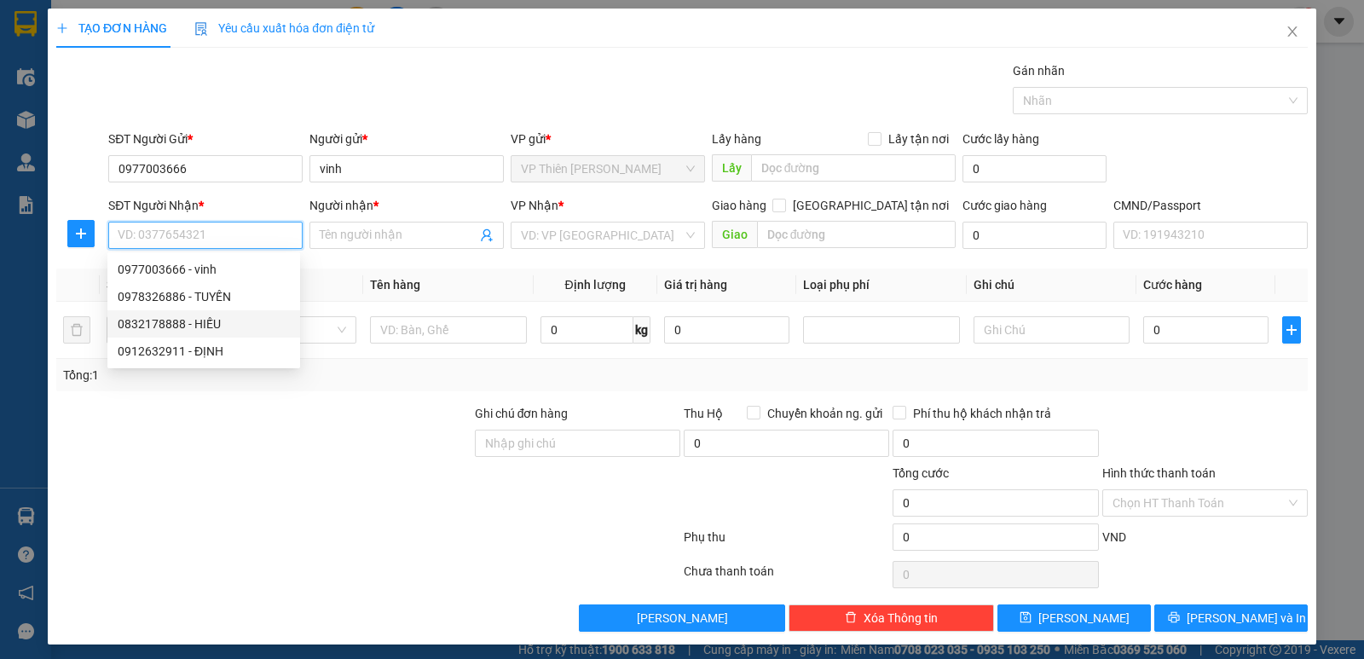
click at [204, 322] on div "0832178888 - HIẾU" at bounding box center [204, 324] width 172 height 19
type input "0832178888"
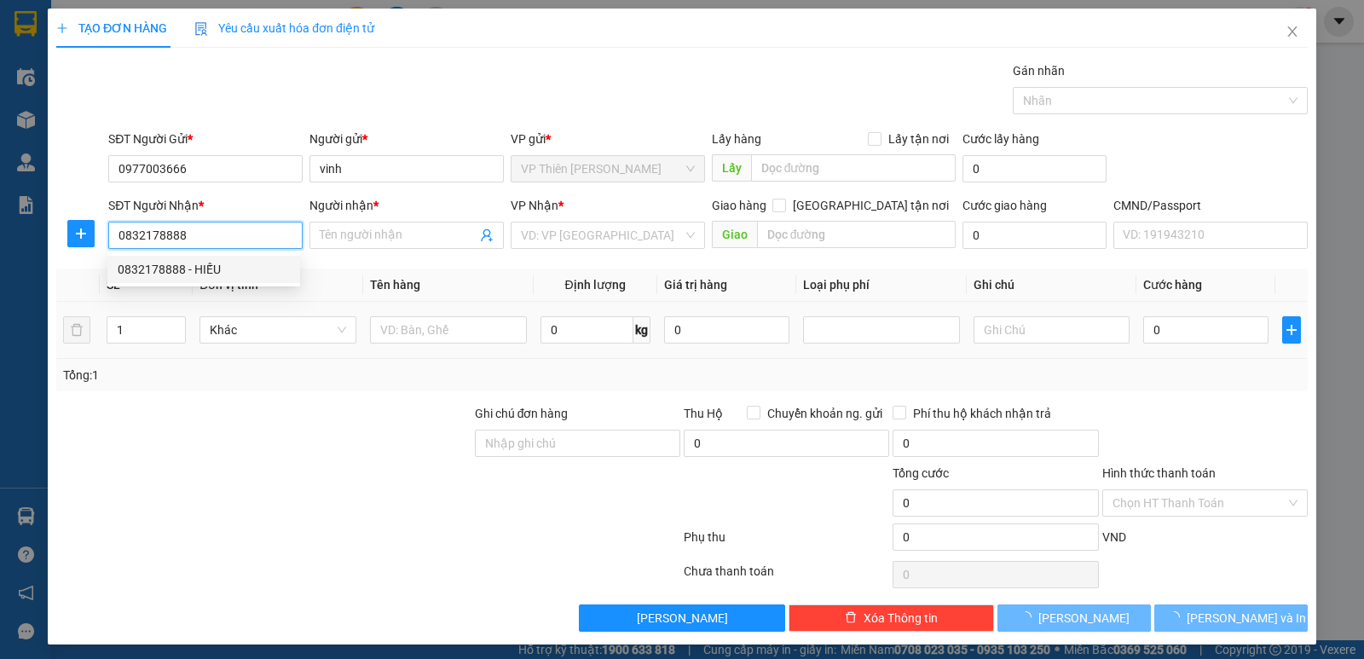
type input "HIẾU"
checkbox input "true"
type input "CHỢ MỚI"
type input "20.000"
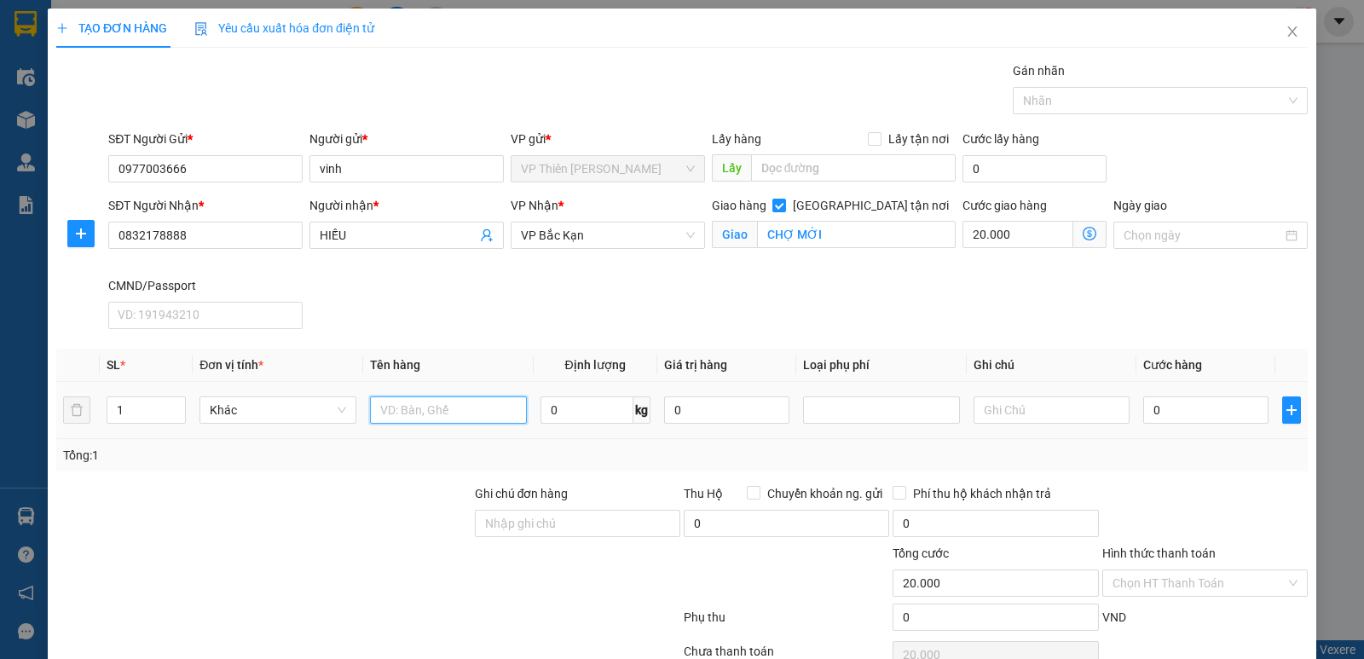
click at [476, 411] on input "text" at bounding box center [448, 410] width 157 height 27
type input "pb"
click at [1172, 407] on input "0" at bounding box center [1205, 410] width 125 height 27
type input "4"
type input "20.004"
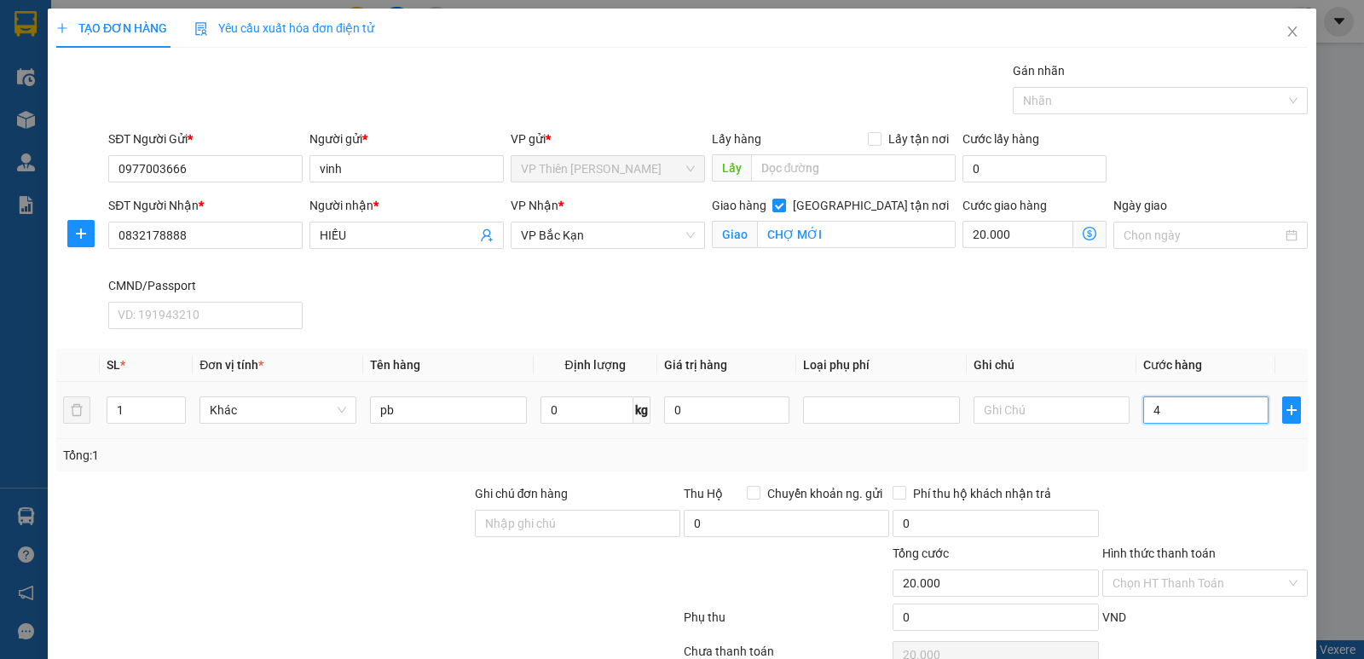
type input "20.004"
type input "40"
type input "20.040"
type input "400"
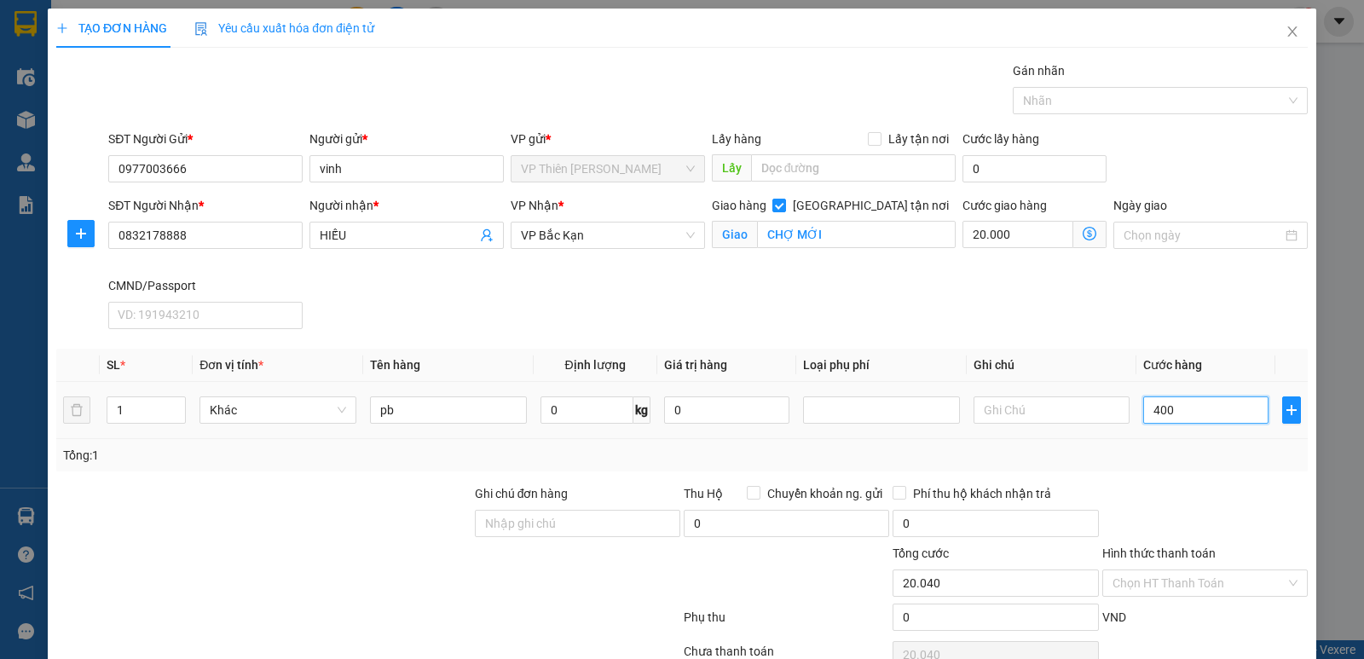
type input "20.400"
type input "4.000"
type input "24.000"
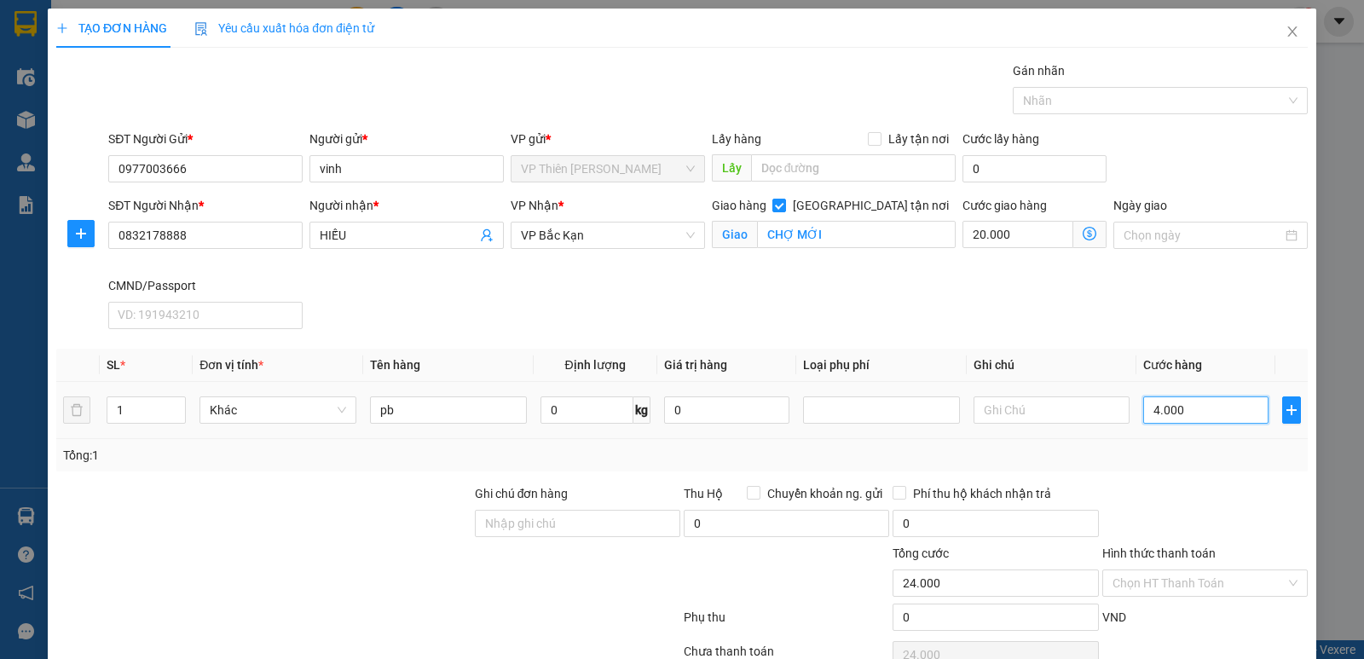
type input "40.000"
type input "60.000"
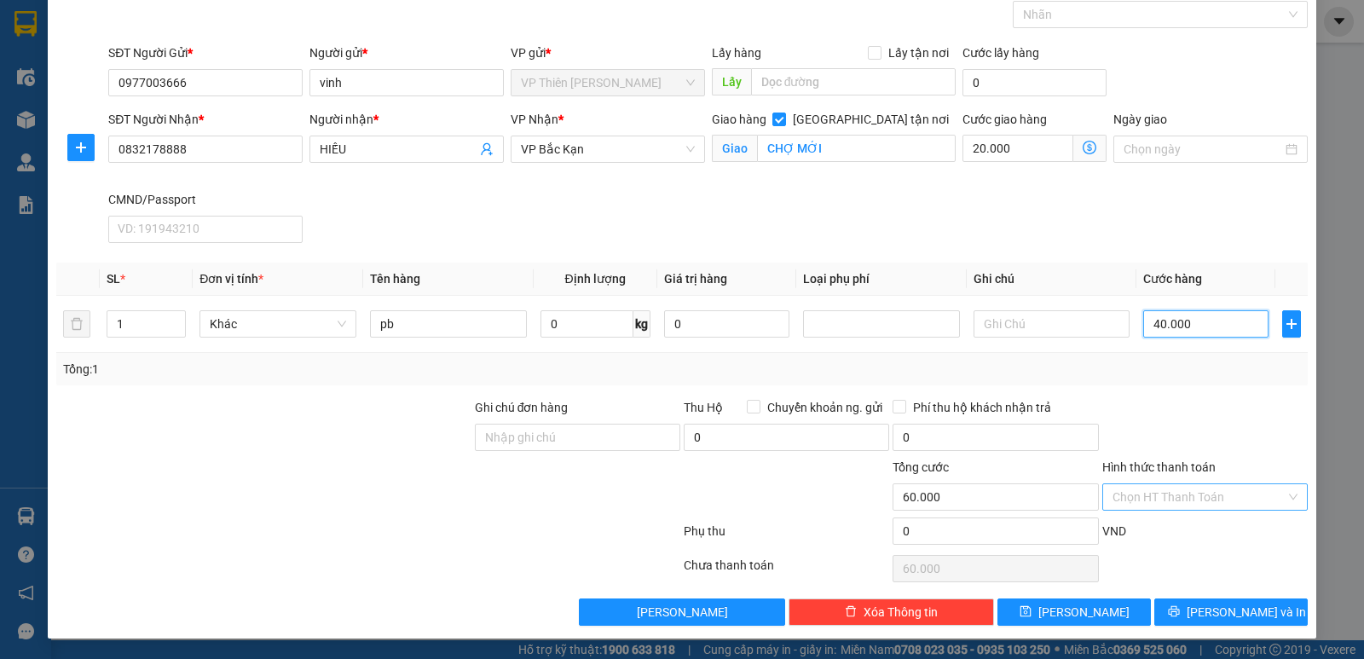
type input "40.000"
click at [1201, 494] on input "Hình thức thanh toán" at bounding box center [1199, 497] width 173 height 26
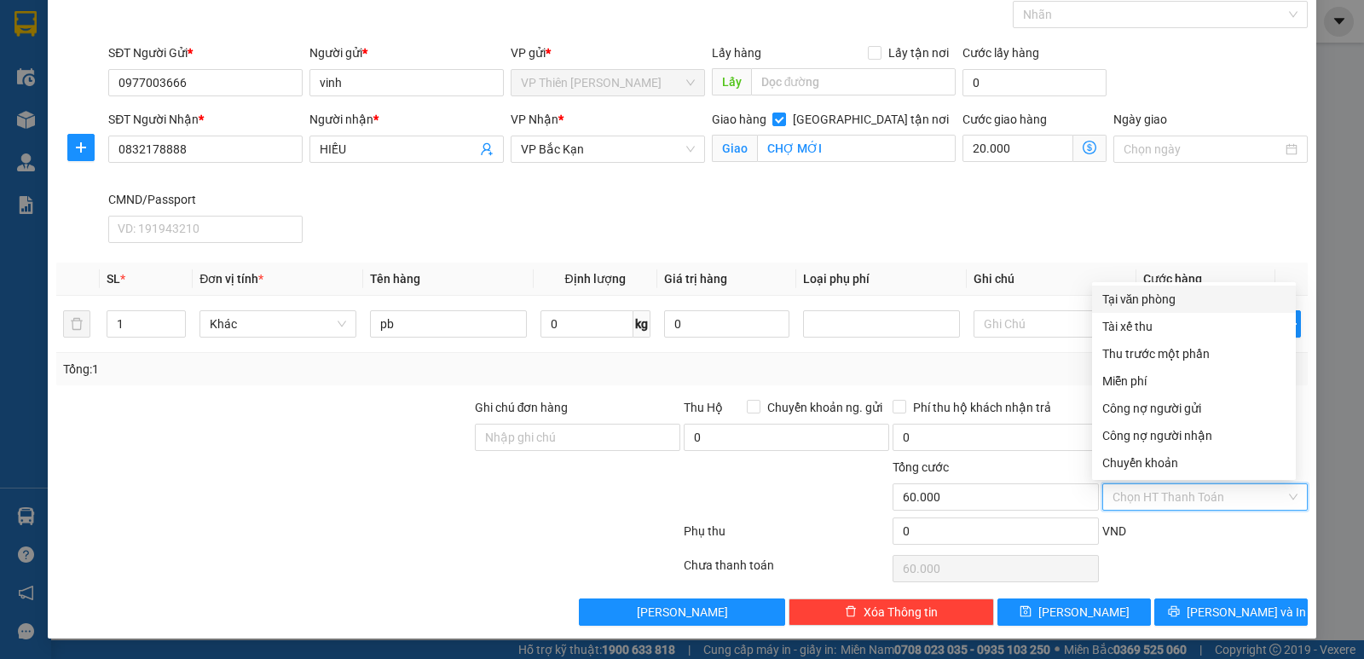
click at [1138, 302] on div "Tại văn phòng" at bounding box center [1194, 299] width 183 height 19
type input "0"
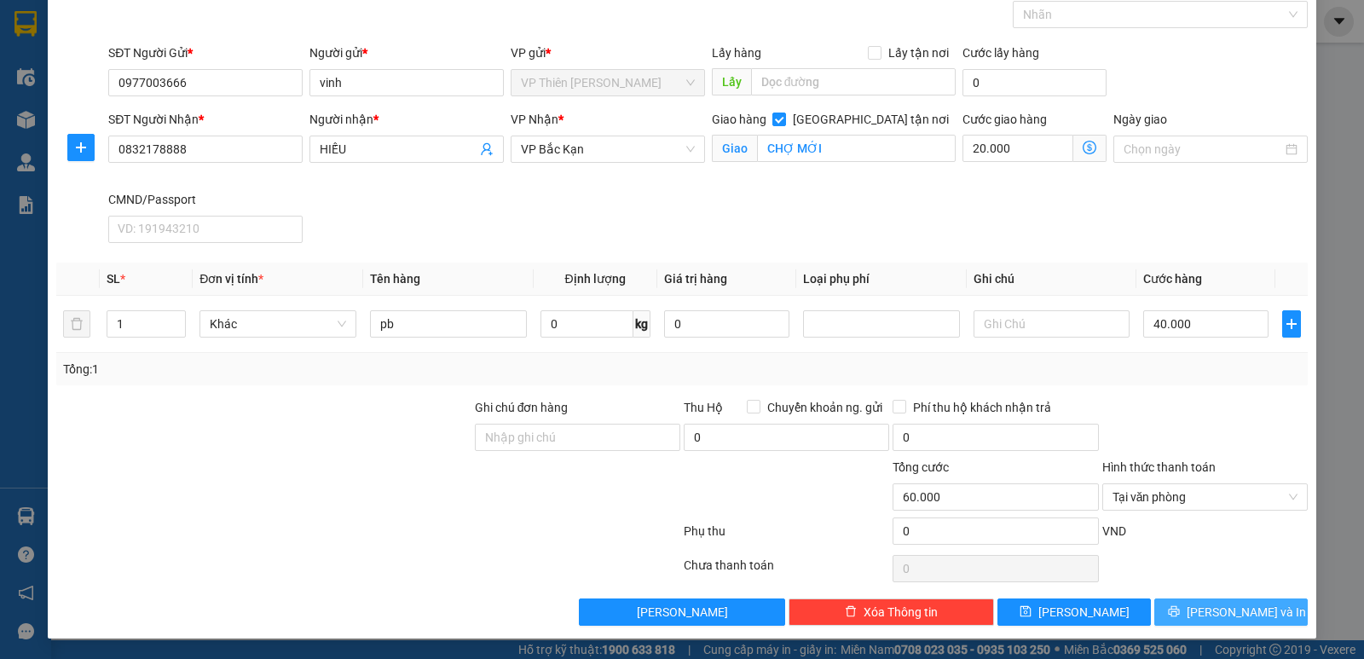
click at [1228, 608] on span "[PERSON_NAME] và In" at bounding box center [1246, 612] width 119 height 19
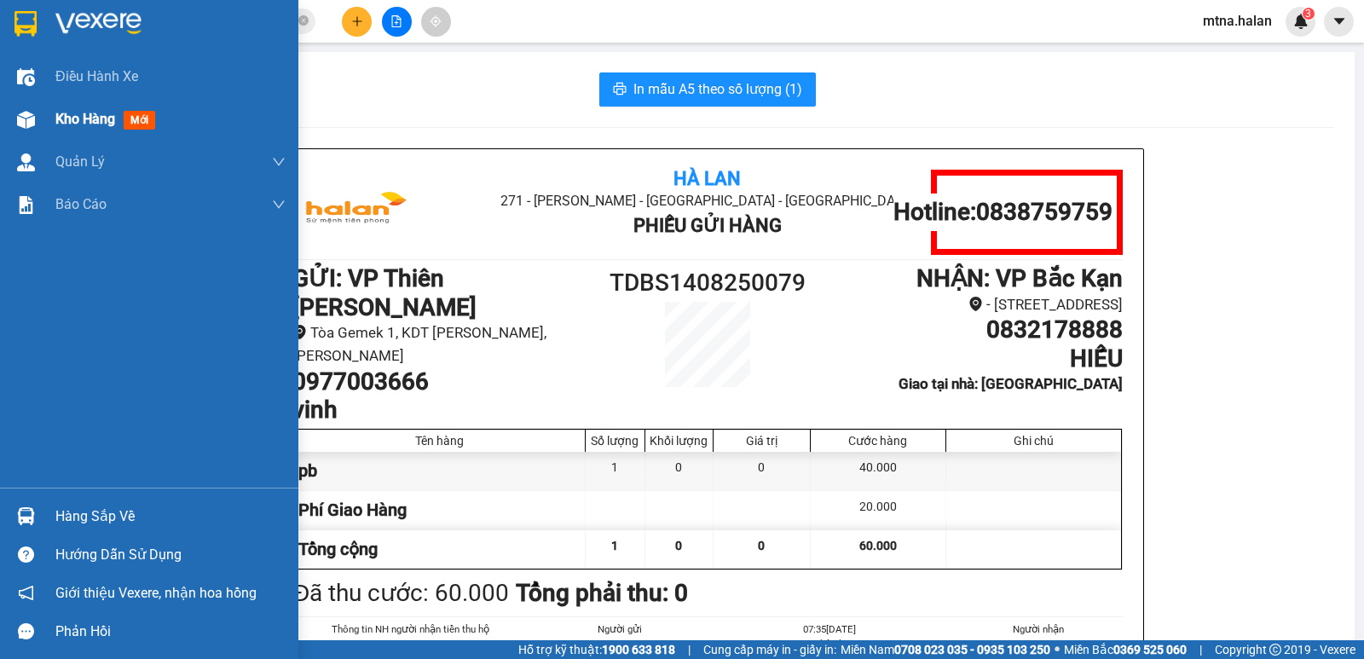
click at [19, 115] on img at bounding box center [26, 120] width 18 height 18
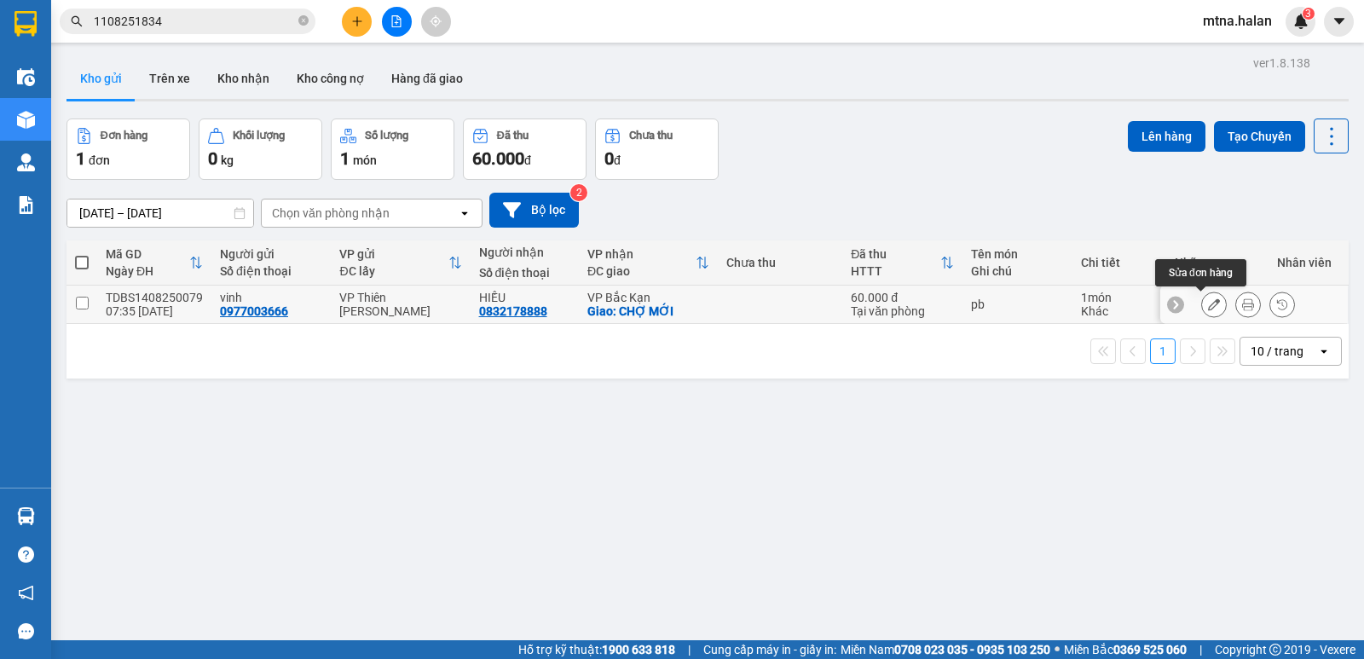
click at [1208, 302] on icon at bounding box center [1214, 304] width 12 height 12
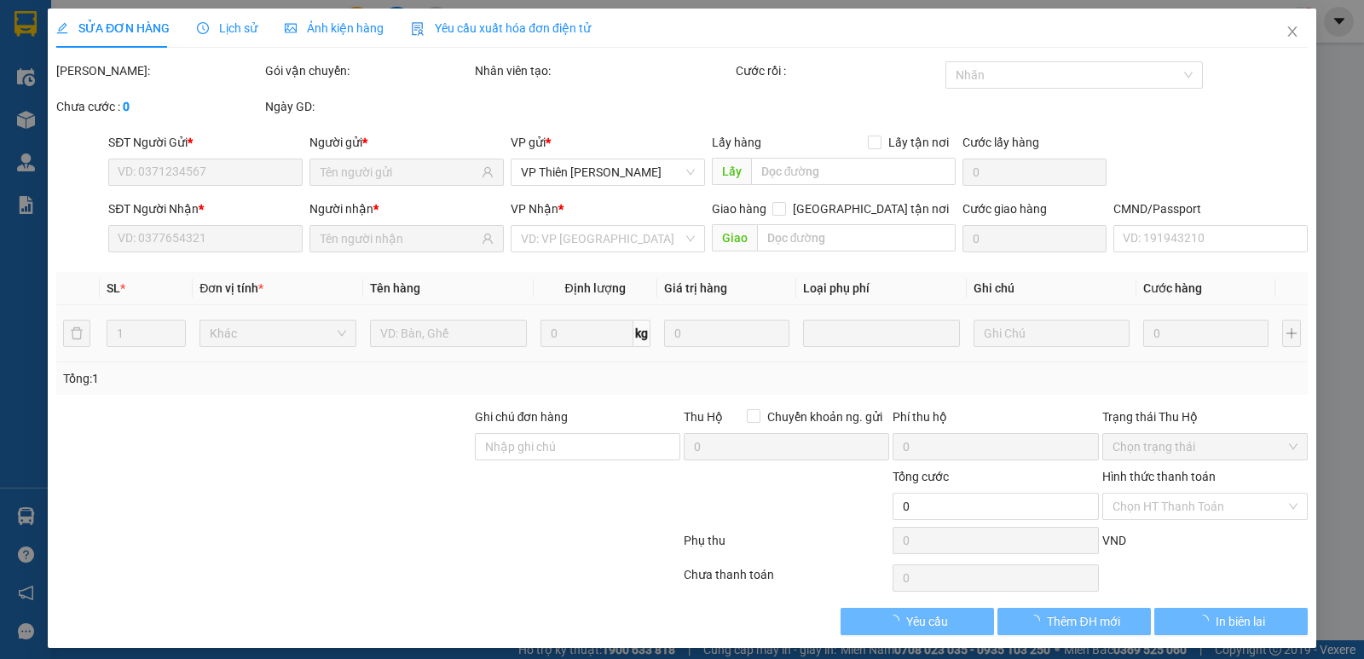
type input "0977003666"
type input "0832178888"
checkbox input "true"
type input "CHỢ MỚI"
type input "60.000"
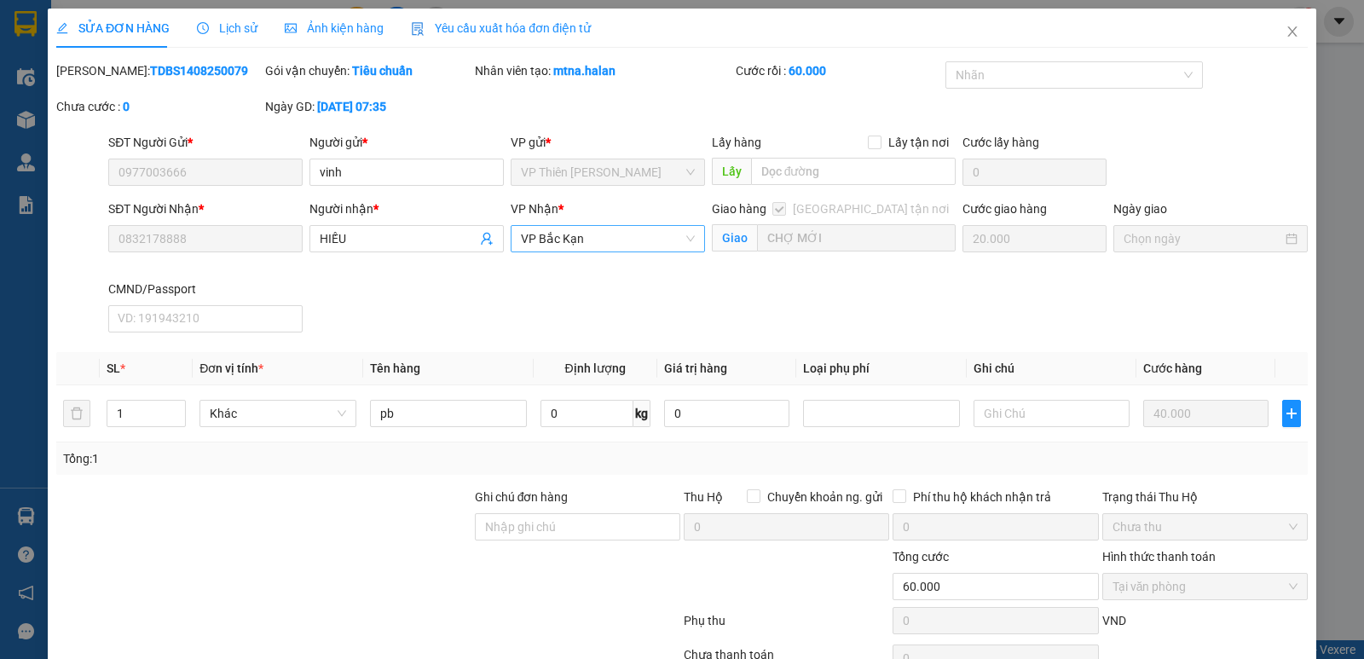
click at [589, 235] on span "VP Bắc Kạn" at bounding box center [608, 239] width 174 height 26
type input "hoàng"
click at [555, 294] on div "VP [PERSON_NAME]" at bounding box center [602, 300] width 172 height 19
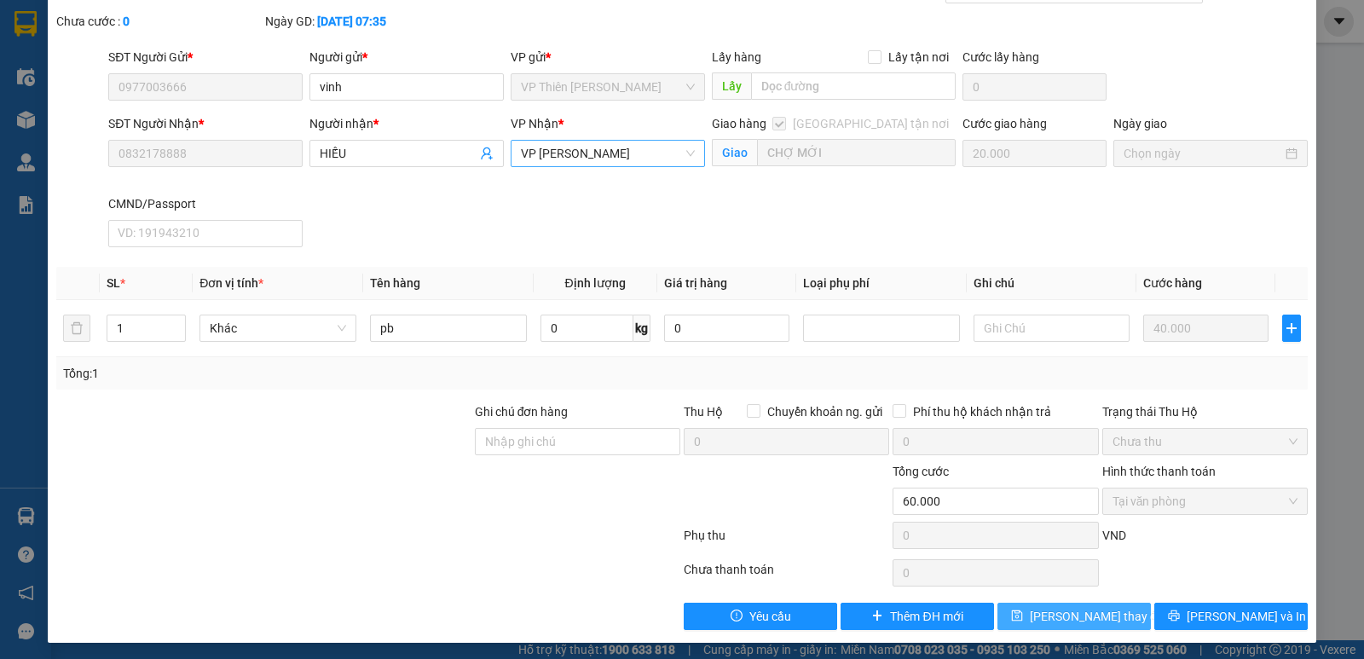
click at [1056, 617] on span "[PERSON_NAME] thay đổi" at bounding box center [1098, 616] width 136 height 19
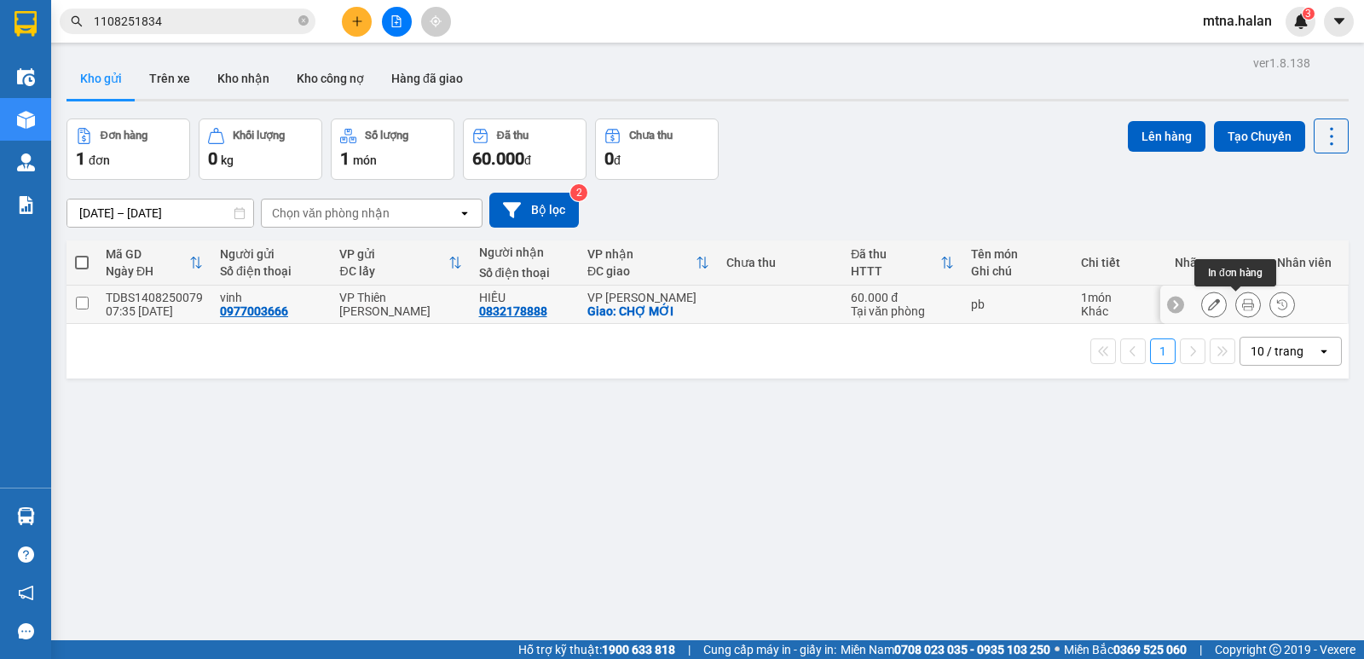
click at [1242, 304] on icon at bounding box center [1248, 304] width 12 height 12
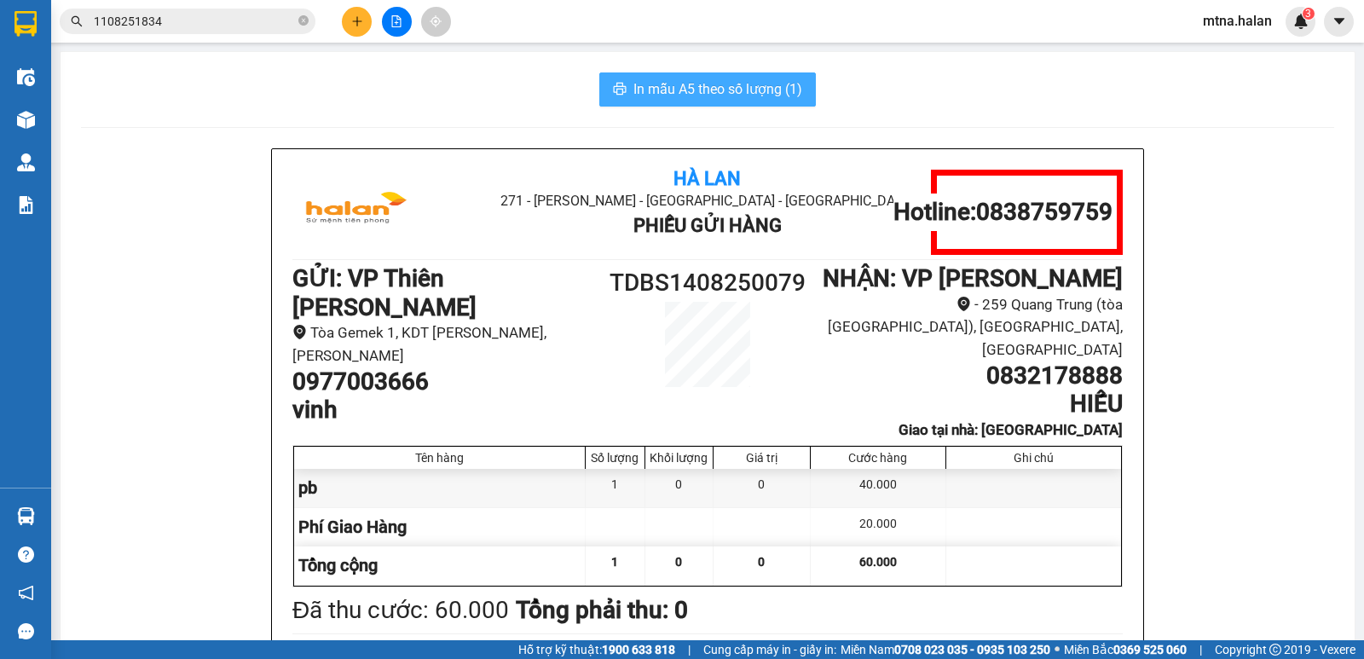
click at [692, 88] on span "In mẫu A5 theo số lượng (1)" at bounding box center [718, 88] width 169 height 21
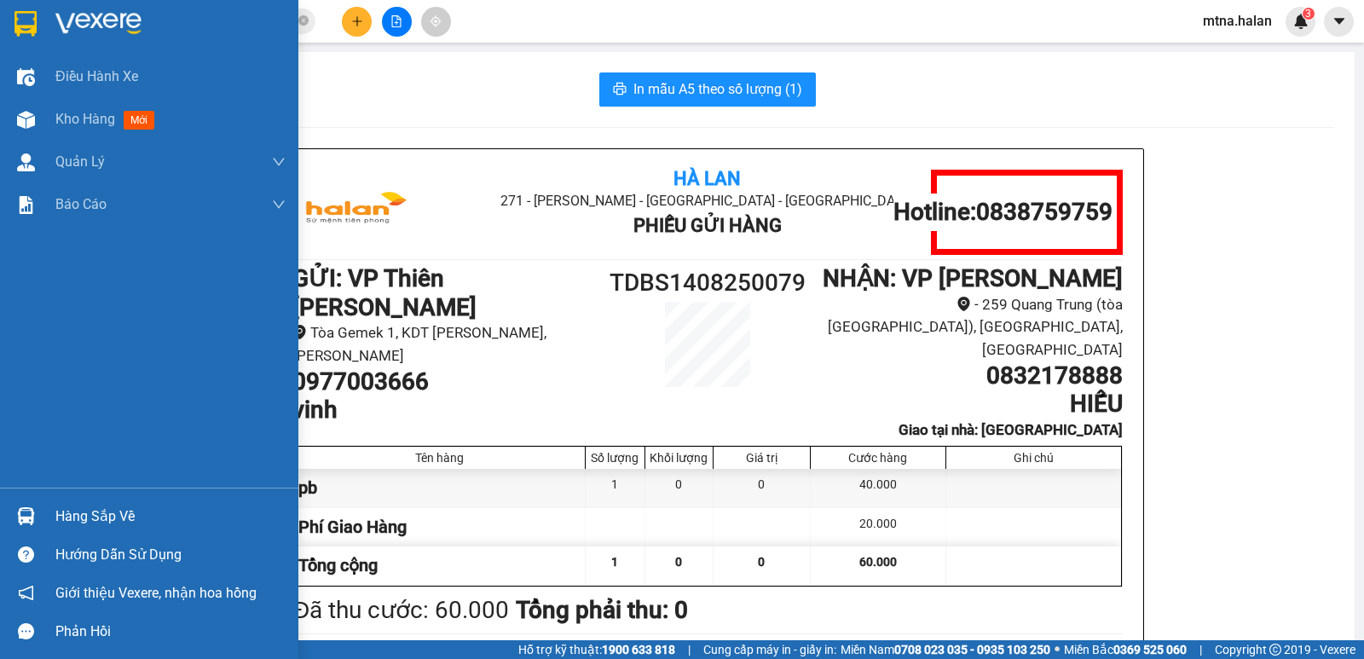
click at [24, 521] on img at bounding box center [26, 516] width 18 height 18
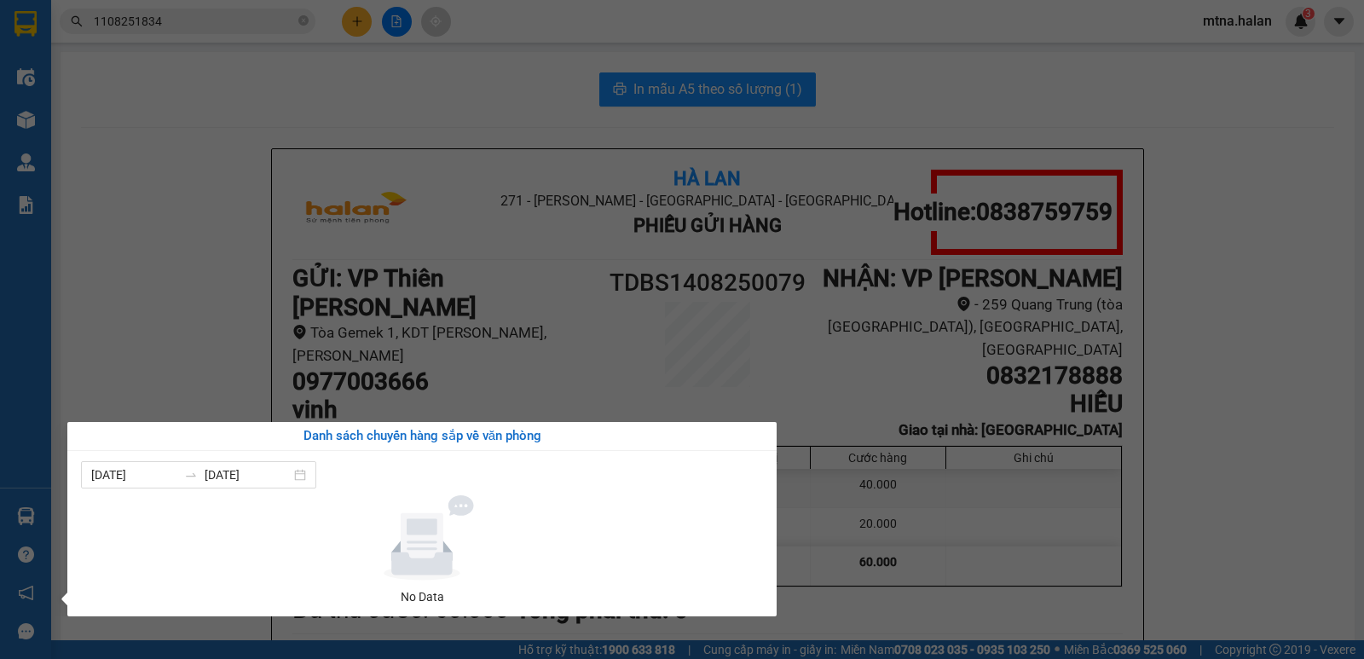
click at [132, 288] on section "Kết quả tìm kiếm ( 1 ) Bộ lọc Mã ĐH Trạng thái Món hàng Thu hộ Tổng cước Chưa c…" at bounding box center [682, 329] width 1364 height 659
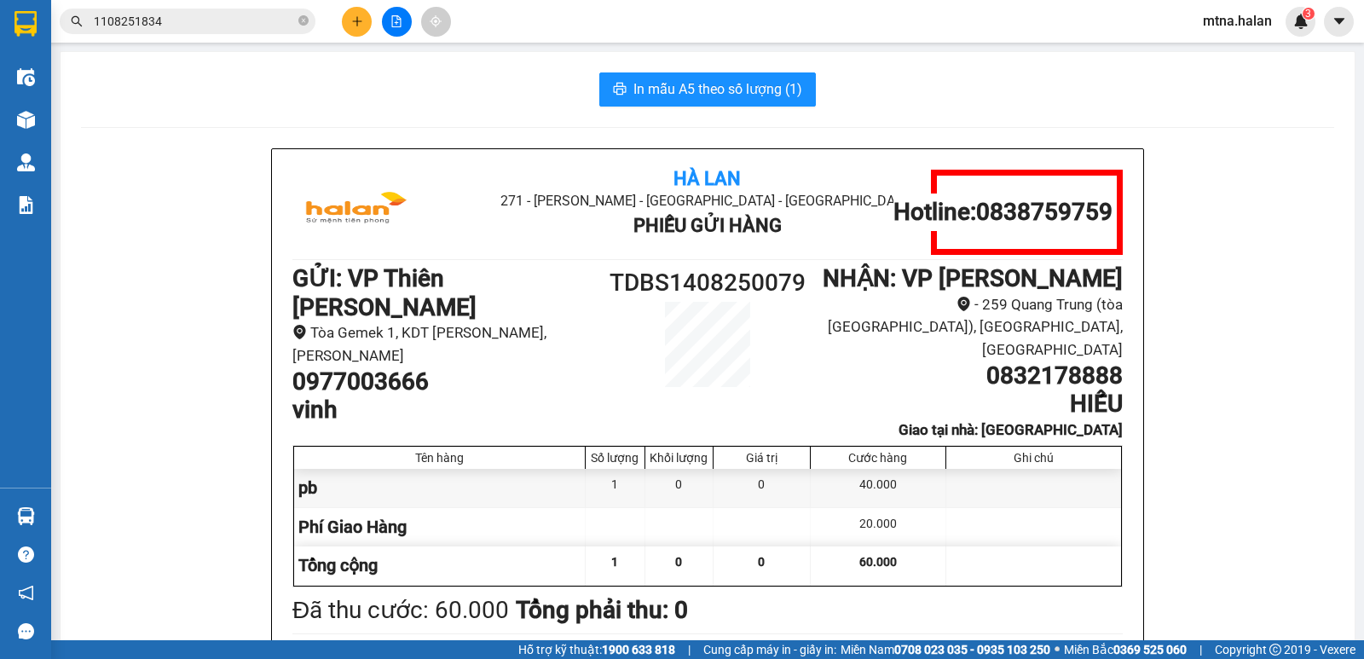
click at [309, 23] on span "1108251834" at bounding box center [188, 22] width 256 height 26
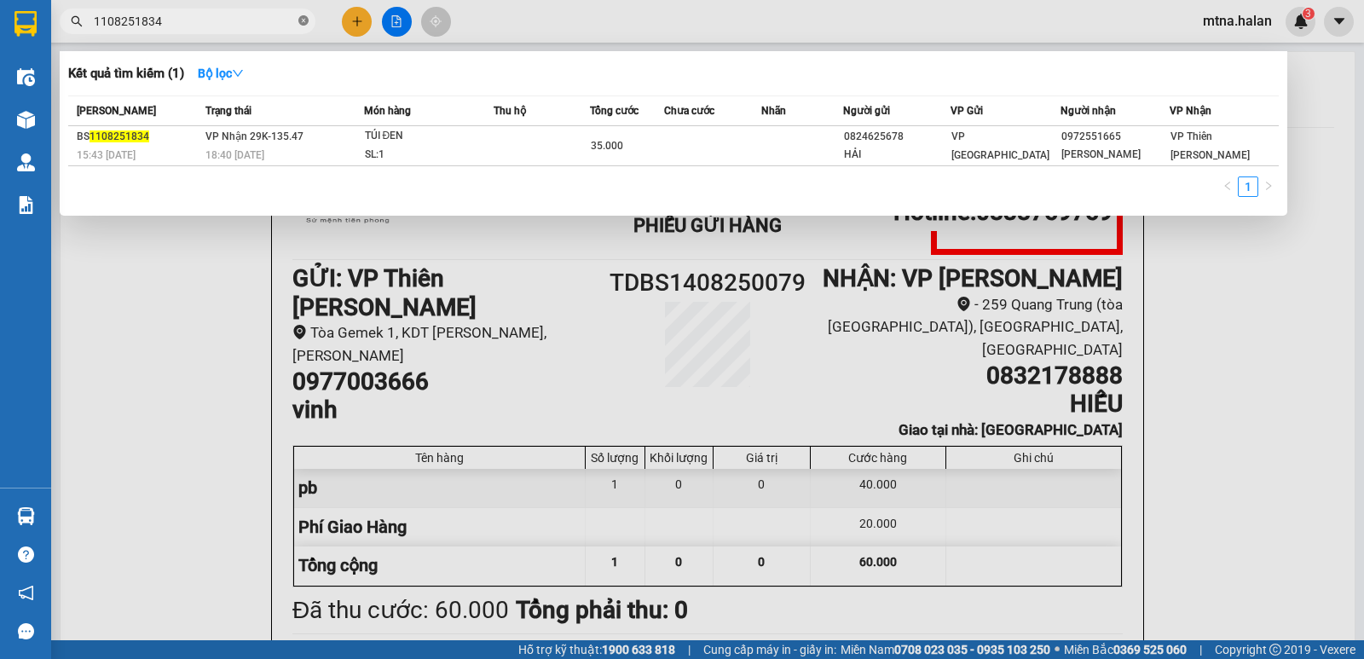
click at [303, 25] on icon "close-circle" at bounding box center [303, 20] width 10 height 10
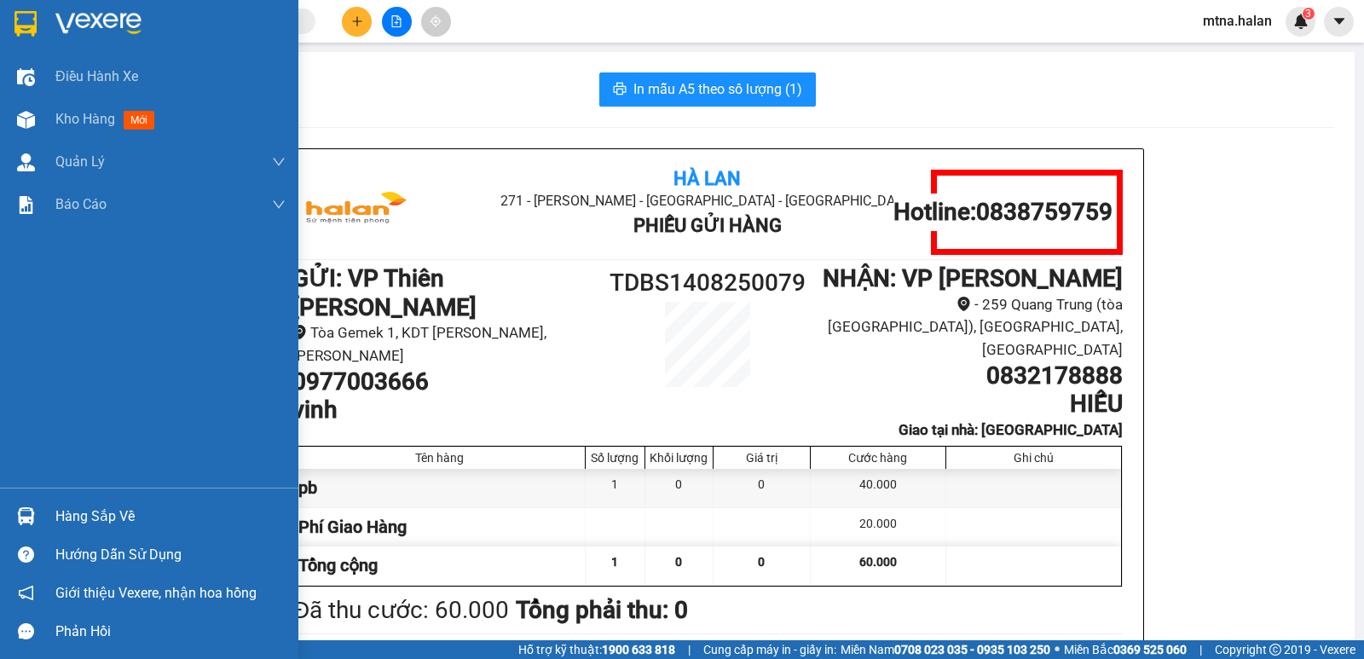
drag, startPoint x: 46, startPoint y: 111, endPoint x: 264, endPoint y: 44, distance: 228.2
click at [47, 110] on div "Kho hàng mới" at bounding box center [149, 119] width 298 height 43
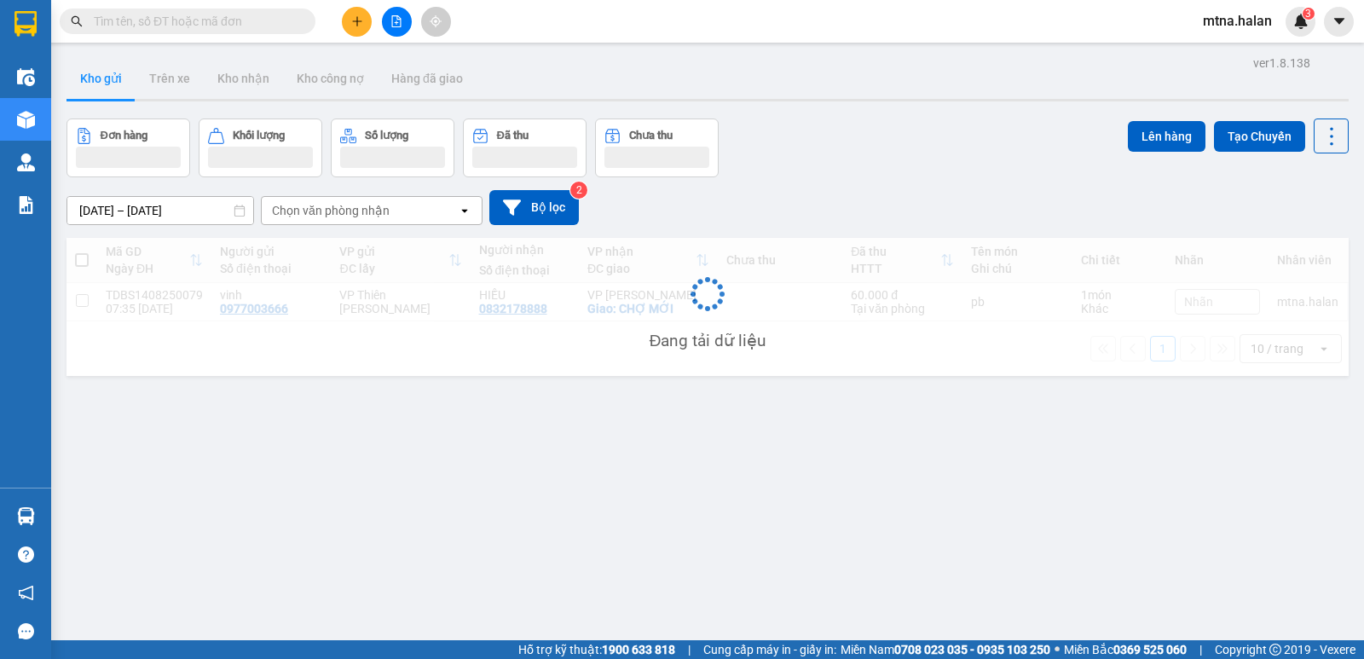
click at [296, 26] on span at bounding box center [188, 22] width 256 height 26
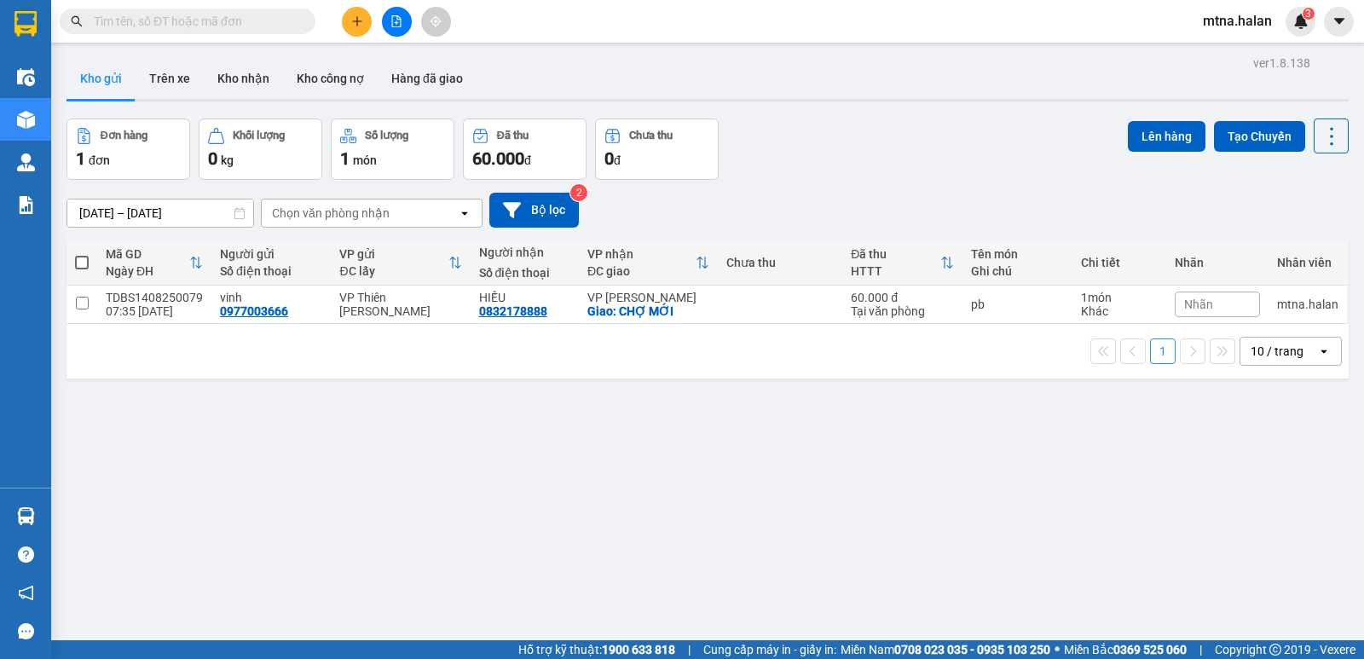
click at [276, 22] on input "text" at bounding box center [194, 21] width 201 height 19
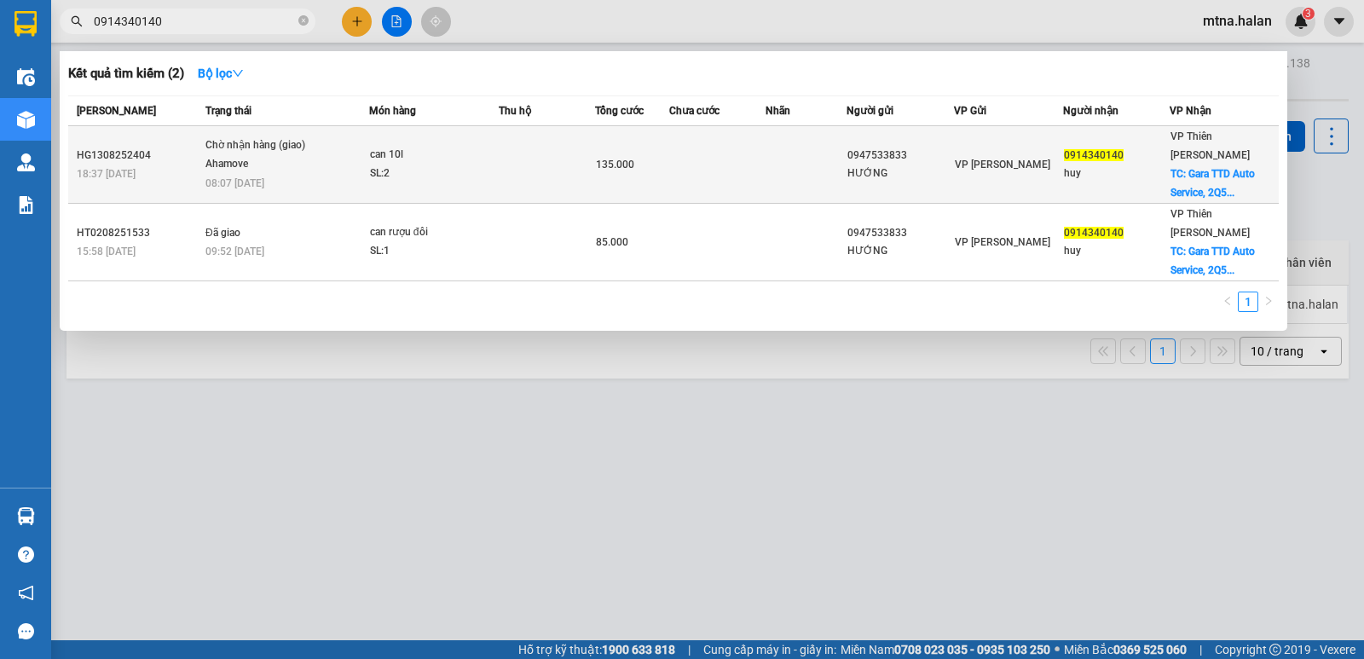
type input "0914340140"
click at [662, 181] on td "135.000" at bounding box center [632, 165] width 74 height 78
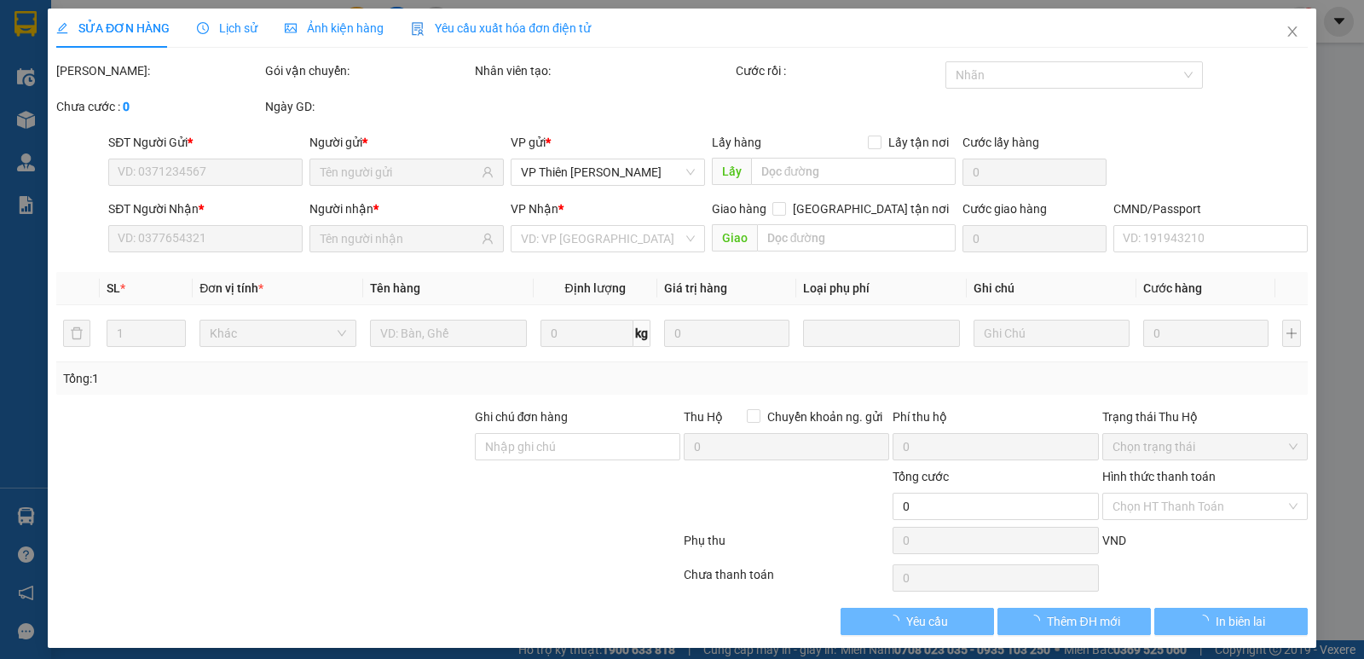
type input "0947533833"
type input "HƯỚNG"
type input "0914340140"
type input "huy"
checkbox input "true"
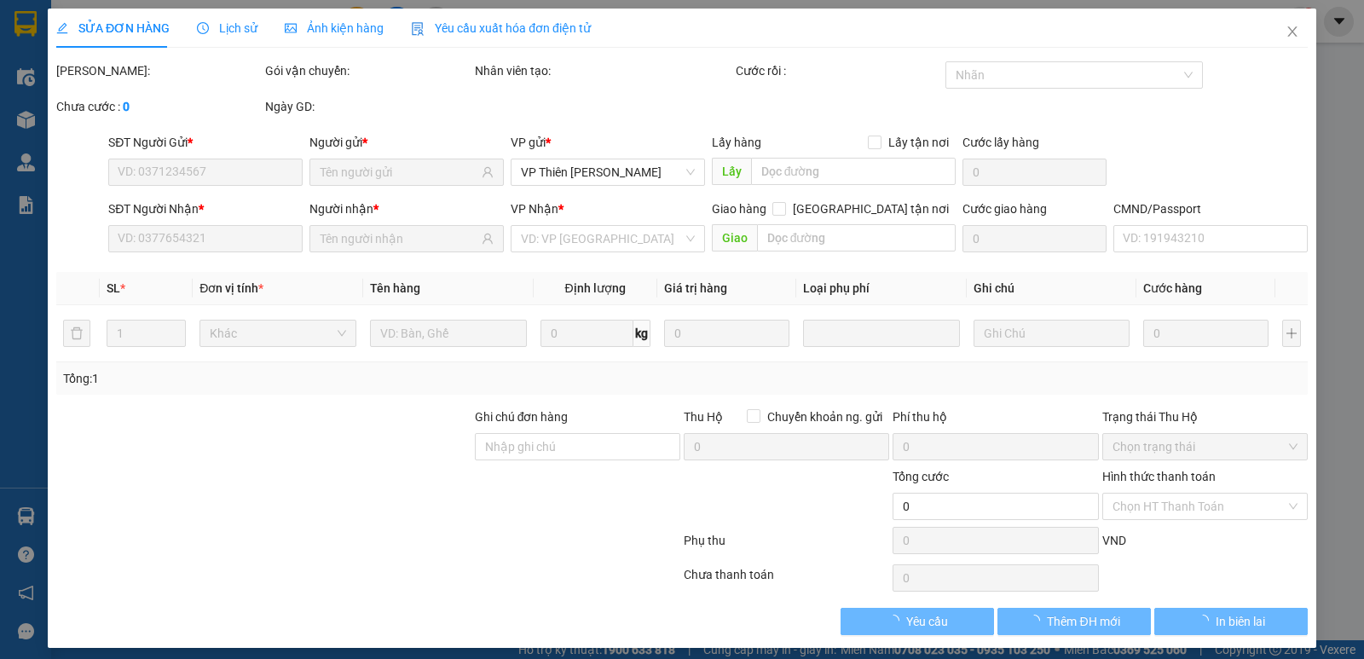
type input "Gara TTD Auto Service, 2Q59+347, Đ. [PERSON_NAME], Mễ Trì, [GEOGRAPHIC_DATA], […"
type input "65.000"
type input "gửi hàng cho a huy"
type input "135.000"
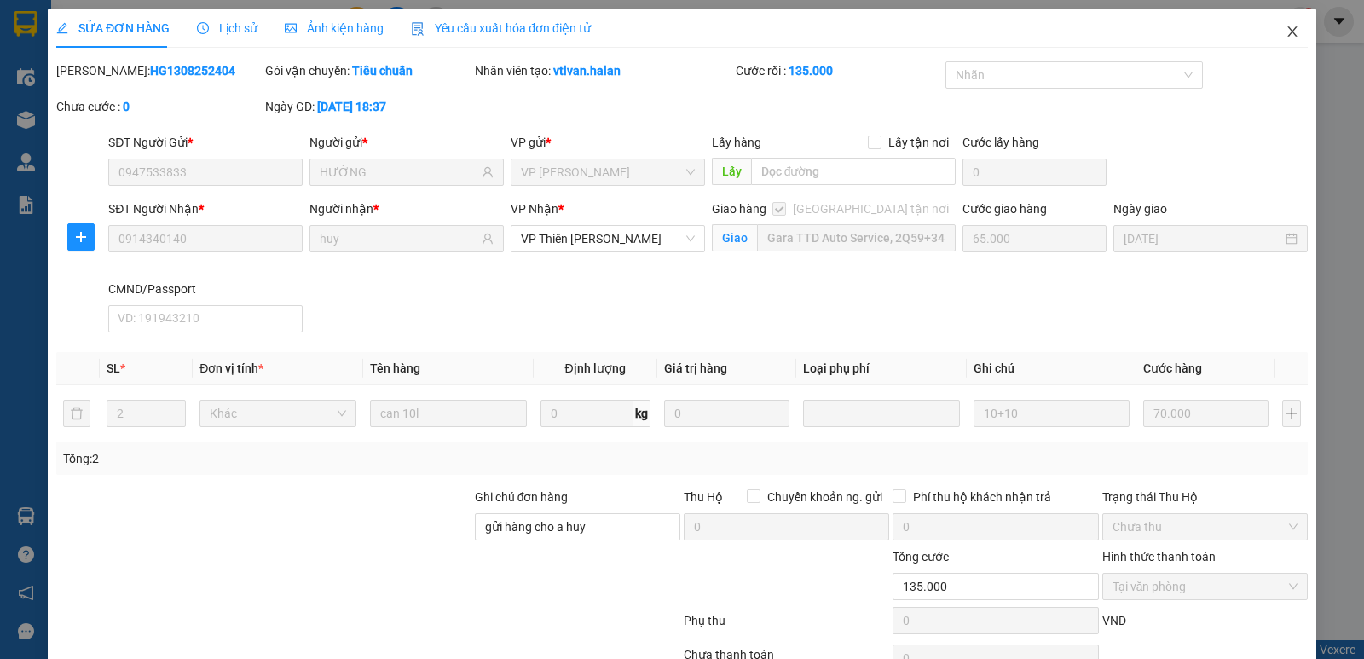
click at [1288, 32] on icon "close" at bounding box center [1292, 31] width 9 height 10
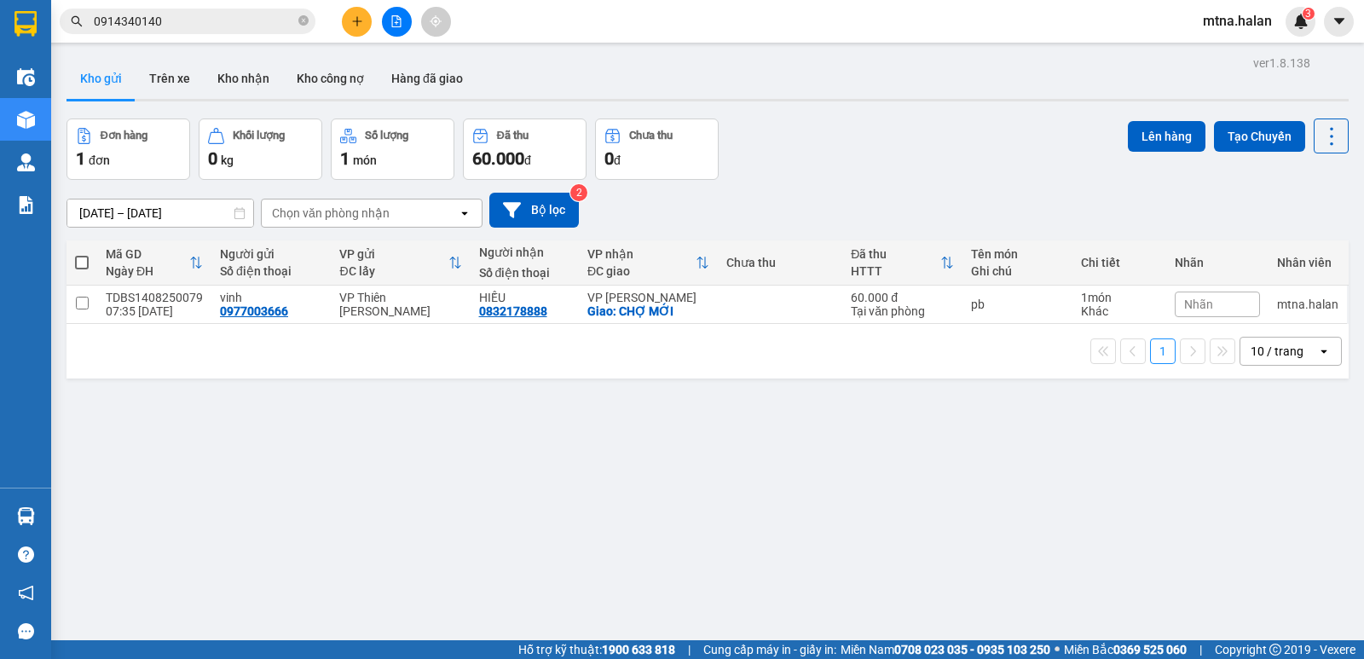
click at [84, 262] on span at bounding box center [82, 263] width 14 height 14
click at [82, 254] on input "checkbox" at bounding box center [82, 254] width 0 height 0
checkbox input "true"
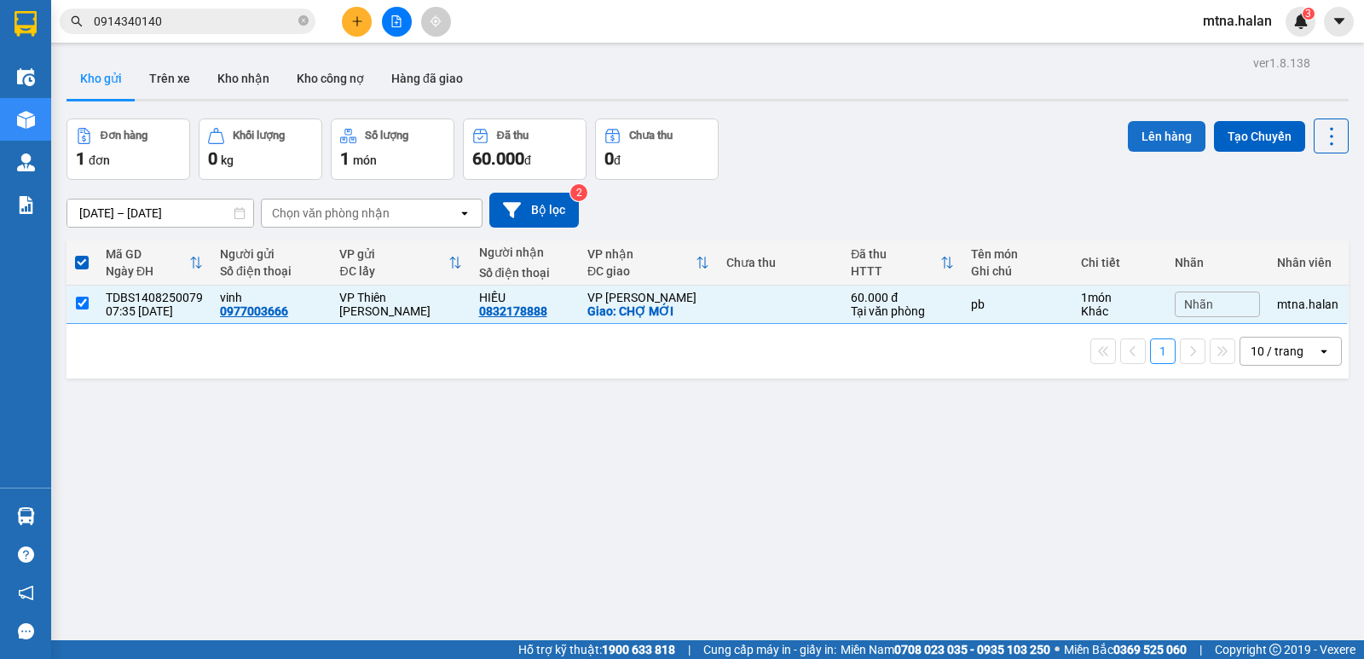
click at [1132, 139] on button "Lên hàng" at bounding box center [1167, 136] width 78 height 31
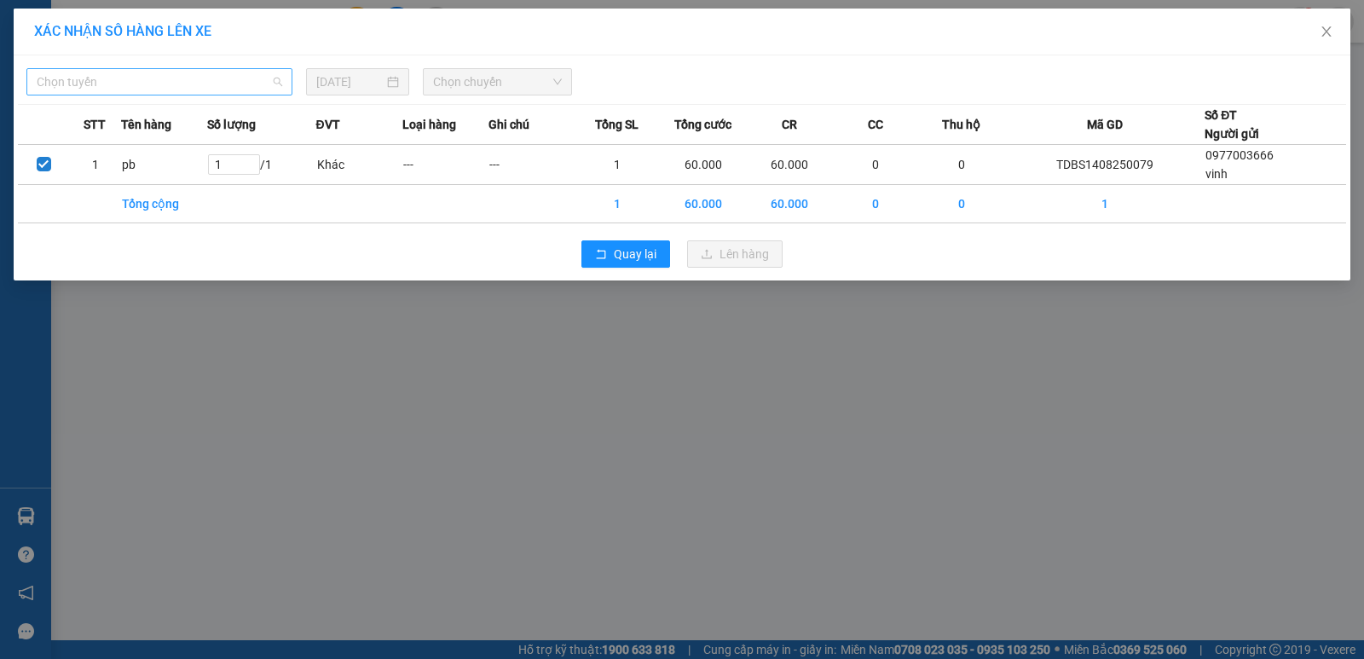
click at [113, 78] on span "Chọn tuyến" at bounding box center [160, 82] width 246 height 26
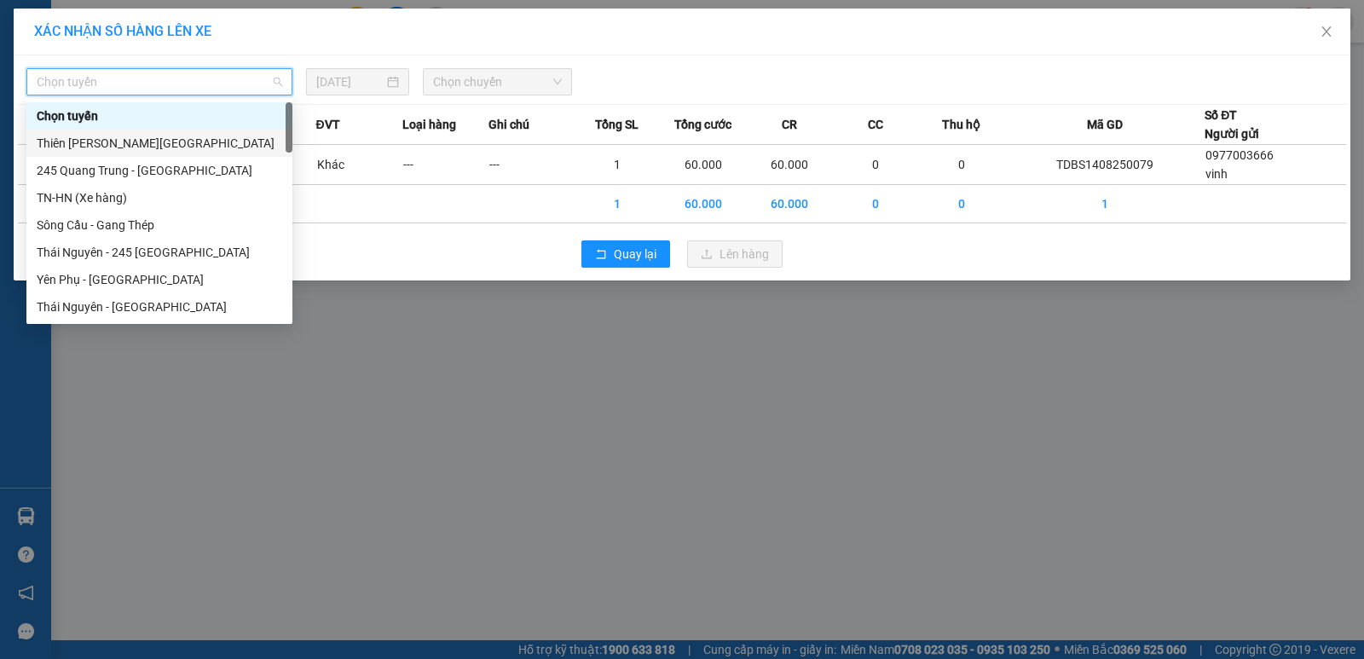
click at [121, 139] on div "Thiên [PERSON_NAME][GEOGRAPHIC_DATA]" at bounding box center [160, 143] width 246 height 19
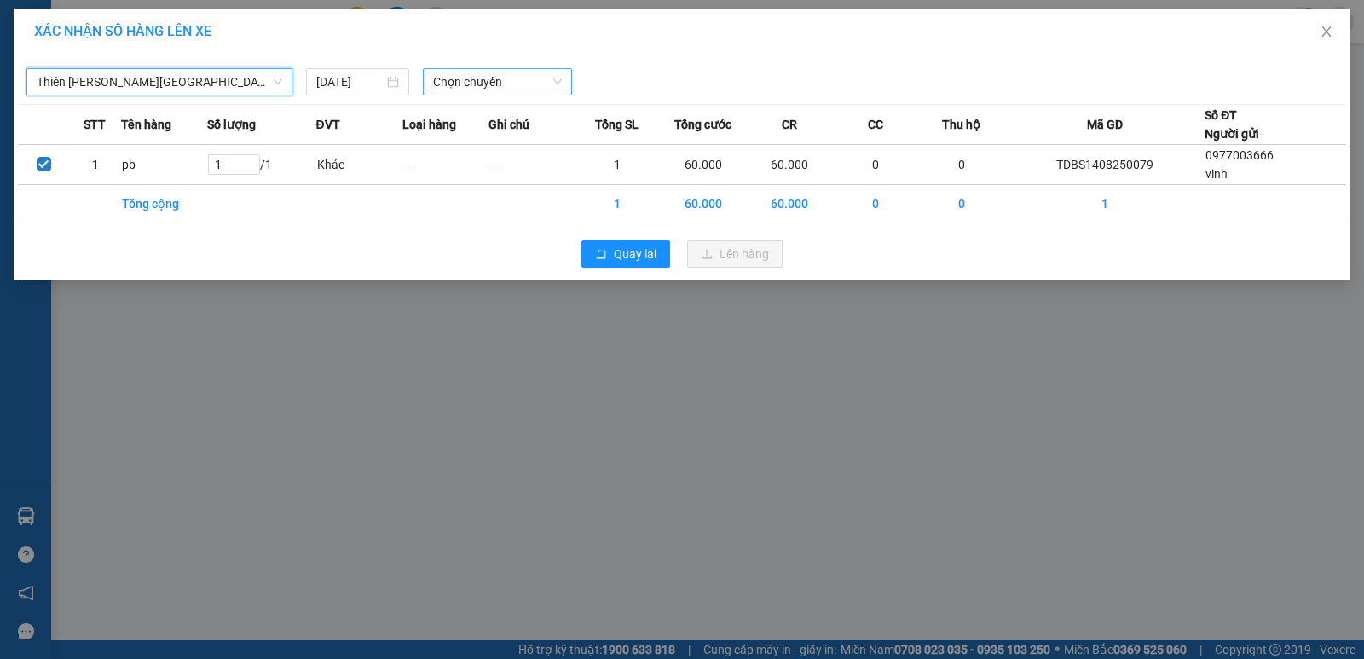
click at [518, 79] on span "Chọn chuyến" at bounding box center [497, 82] width 129 height 26
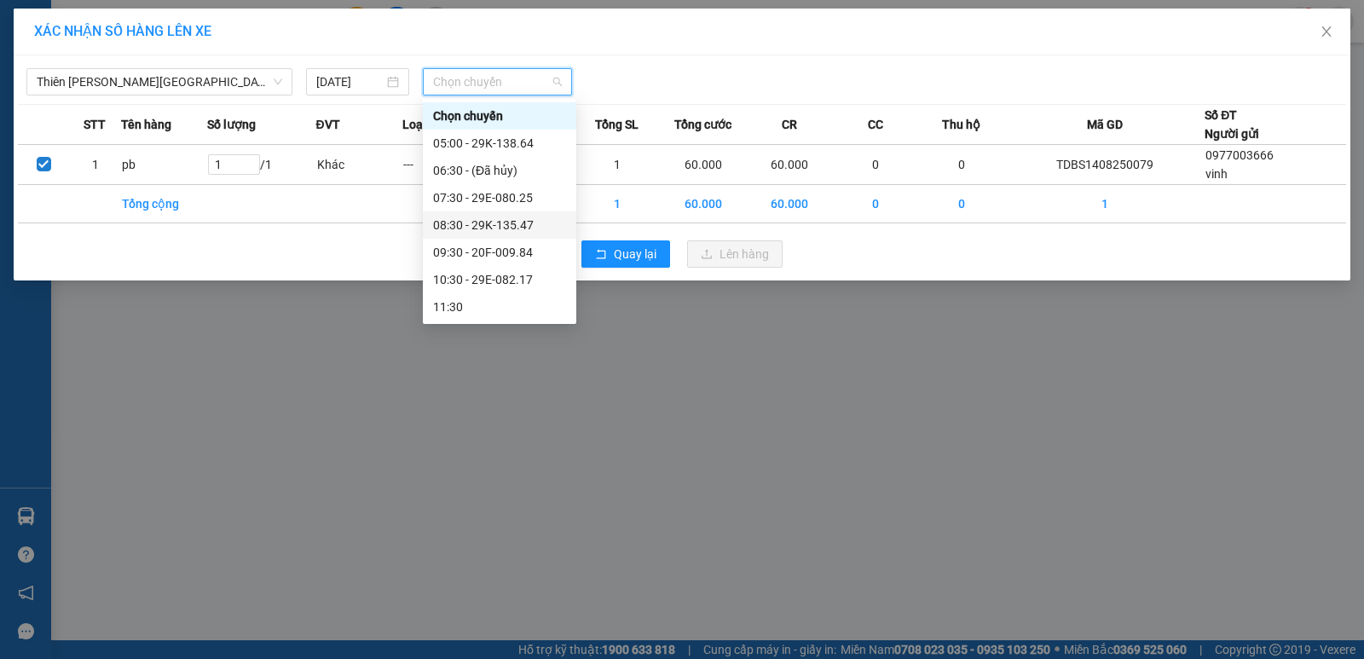
click at [514, 223] on div "08:30 - 29K-135.47" at bounding box center [499, 225] width 133 height 19
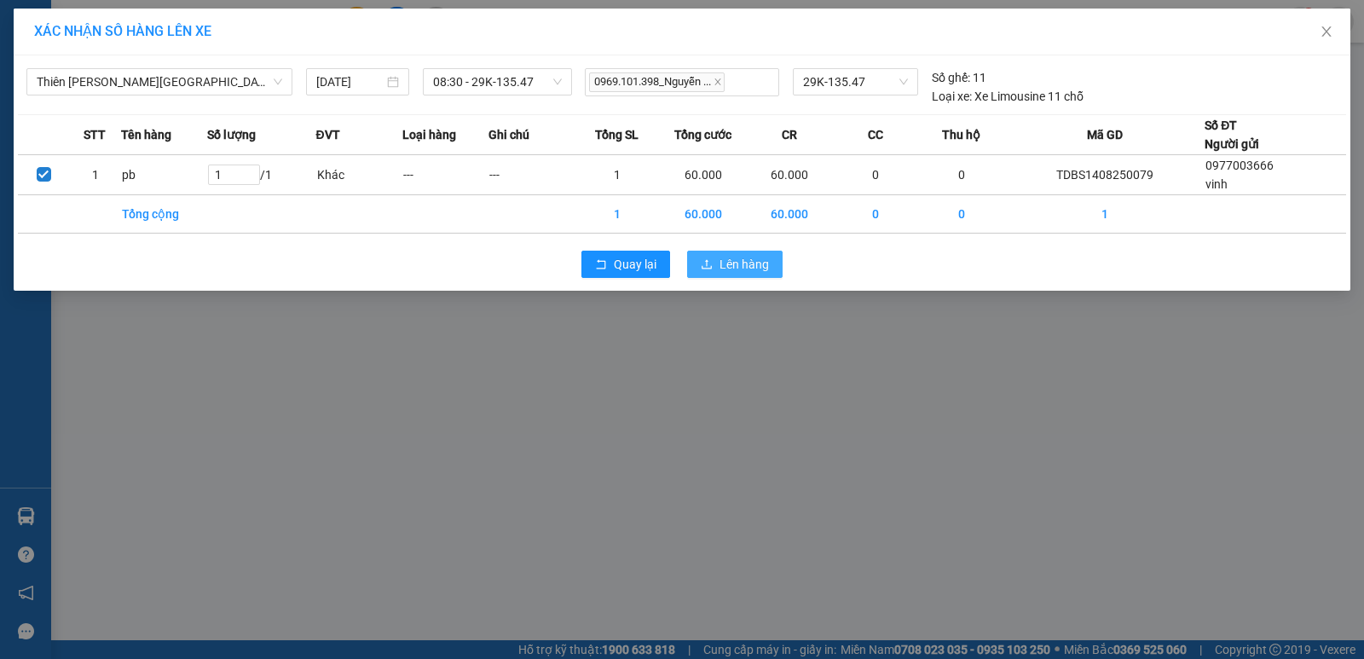
click at [756, 268] on span "Lên hàng" at bounding box center [744, 264] width 49 height 19
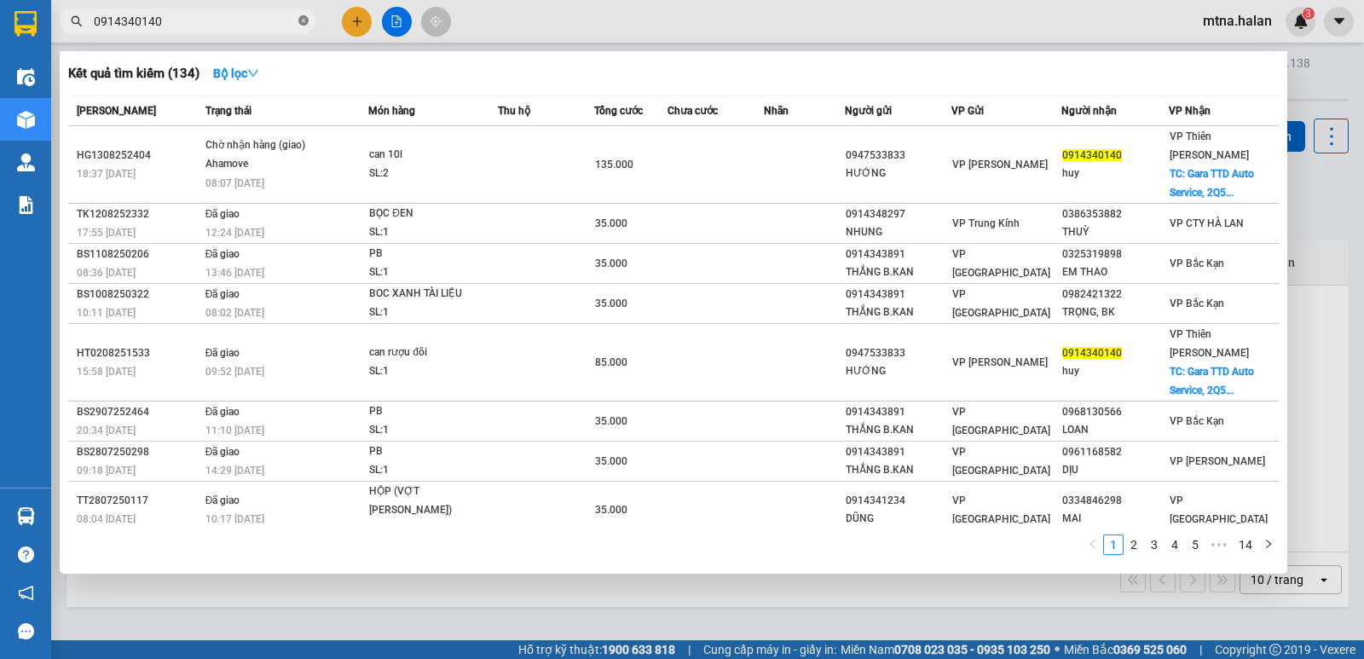
click at [303, 23] on icon "close-circle" at bounding box center [303, 20] width 10 height 10
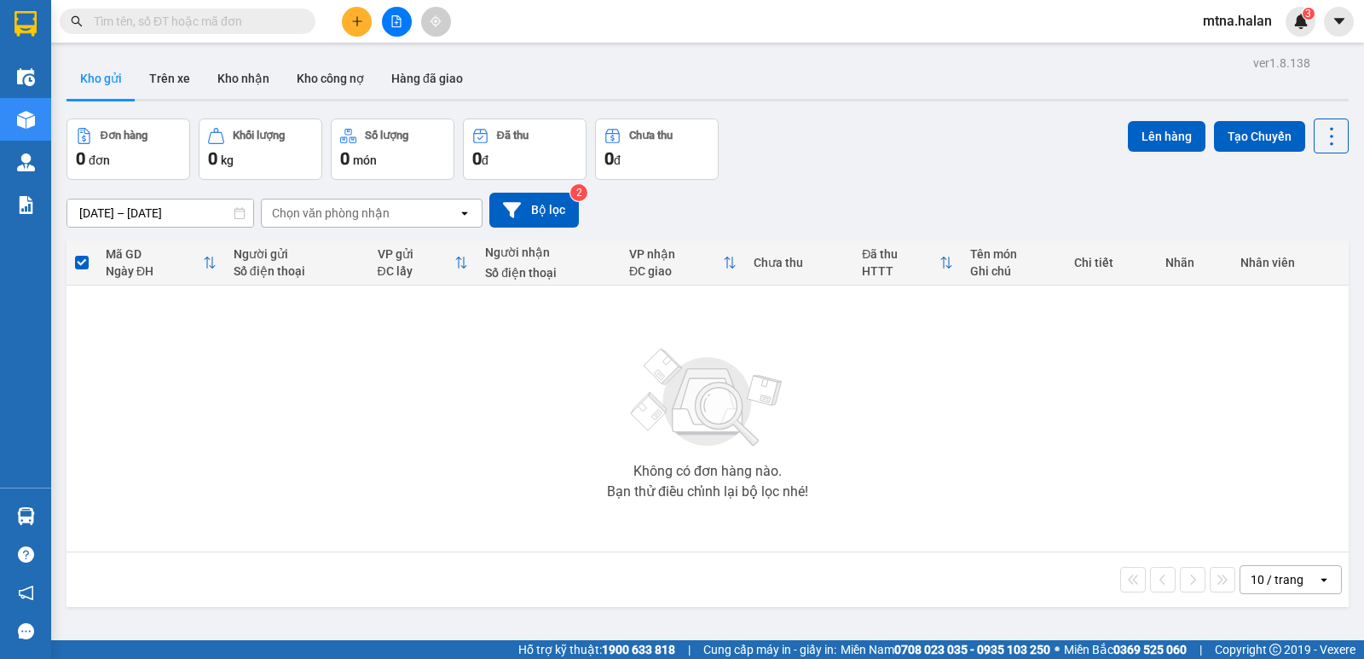
click at [272, 28] on input "text" at bounding box center [194, 21] width 201 height 19
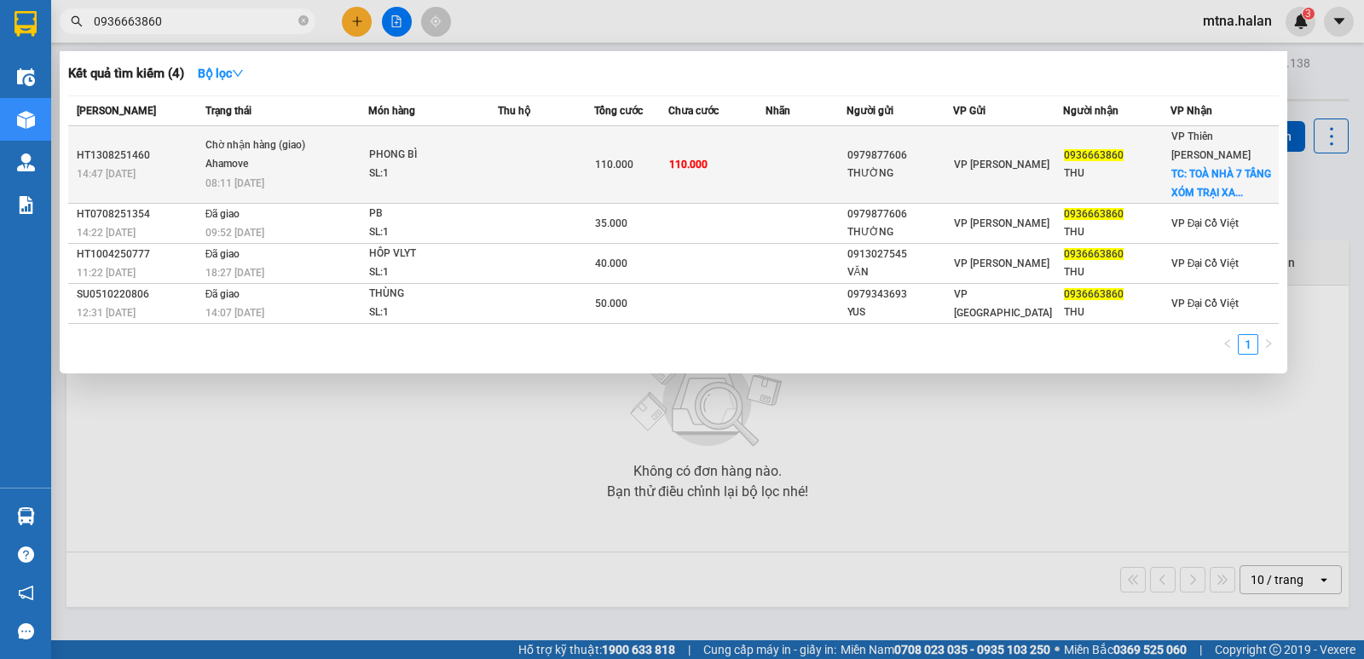
type input "0936663860"
click at [769, 166] on td at bounding box center [806, 165] width 81 height 78
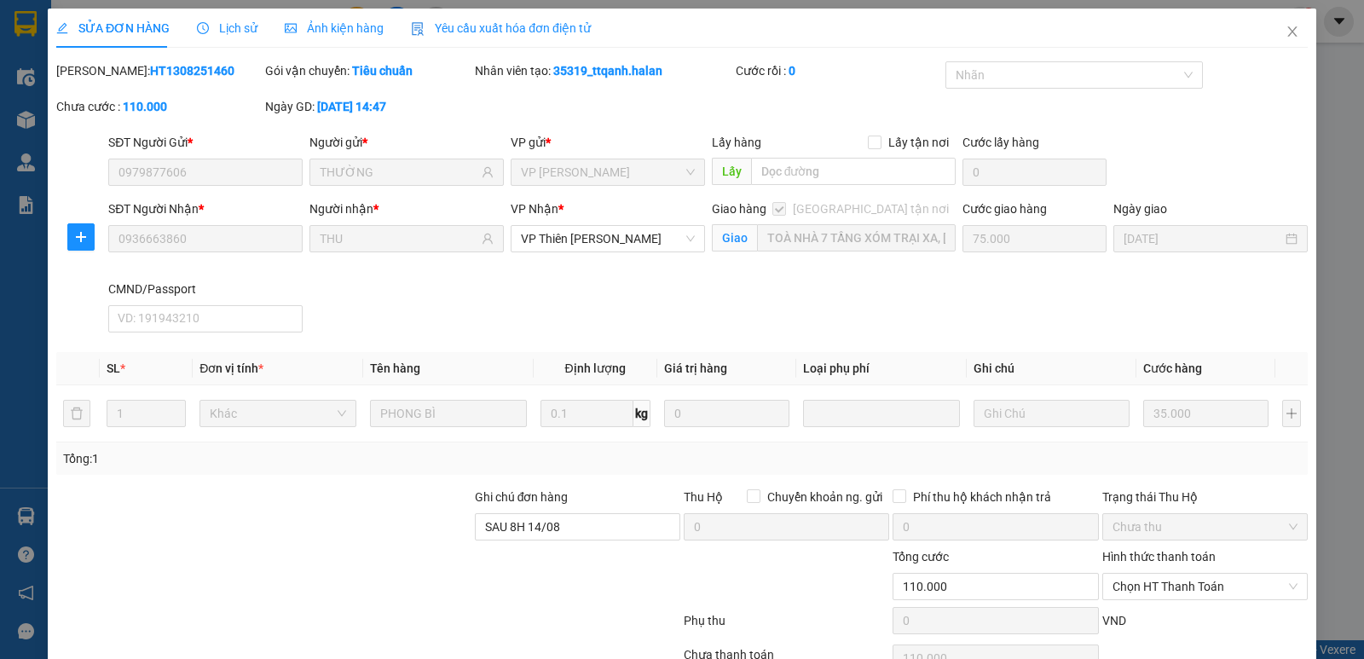
type input "0979877606"
type input "THƯỜNG"
type input "0936663860"
type input "THU"
checkbox input "true"
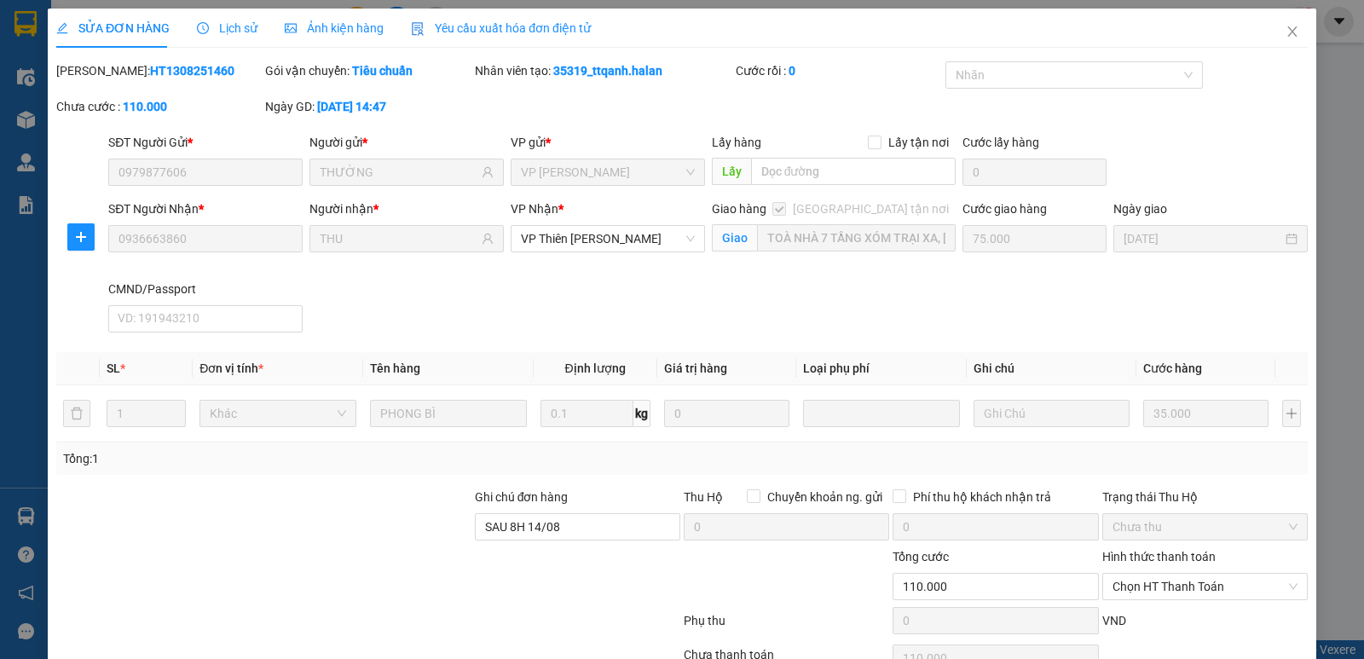
type input "TOÀ NHÀ 7 TẦNG XÓM TRẠI XA, [GEOGRAPHIC_DATA], [GEOGRAPHIC_DATA], [GEOGRAPHIC_D…"
type input "75.000"
type input "SAU 8H 14/08"
type input "110.000"
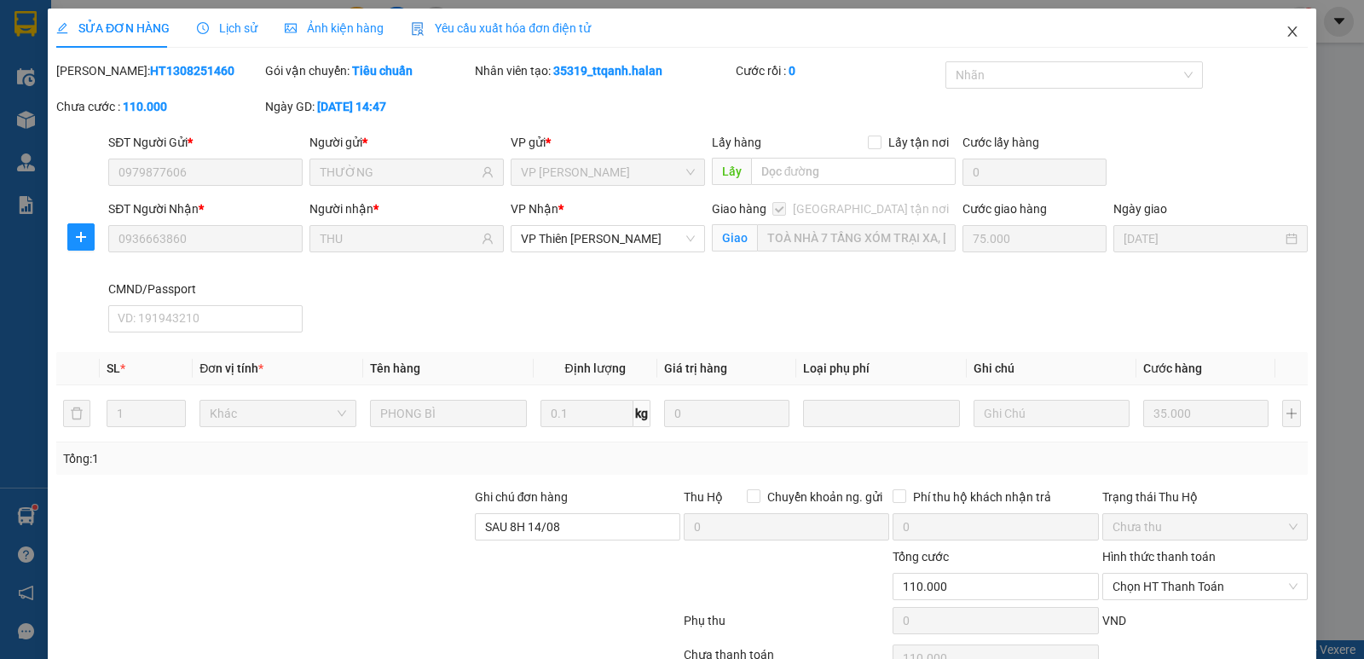
click at [1288, 33] on icon "close" at bounding box center [1292, 31] width 9 height 10
